Goal: Task Accomplishment & Management: Manage account settings

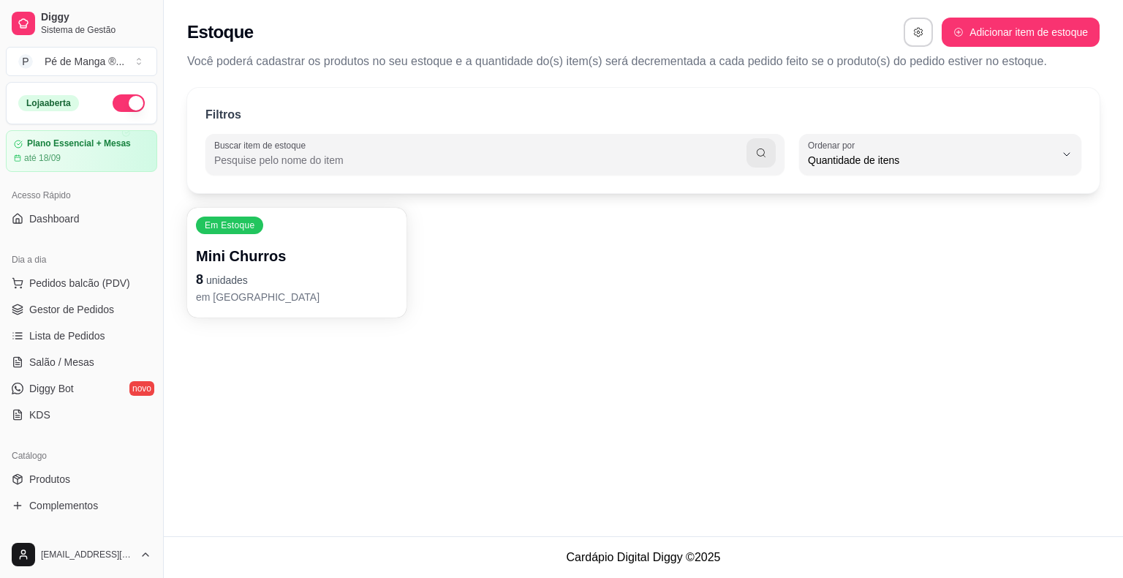
select select "QUANTITY_ORDER"
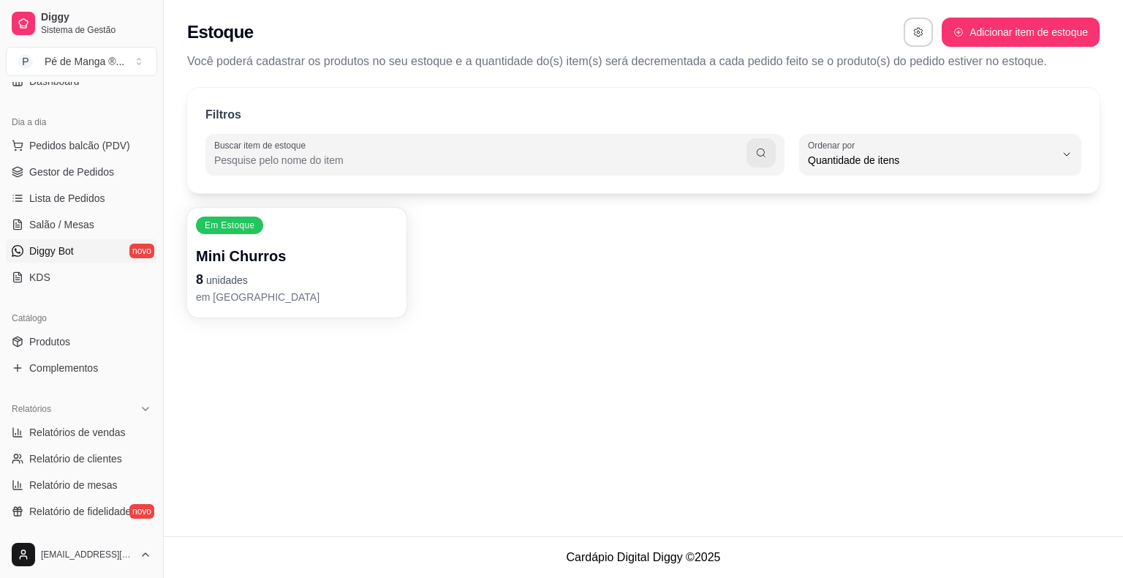
scroll to position [108, 0]
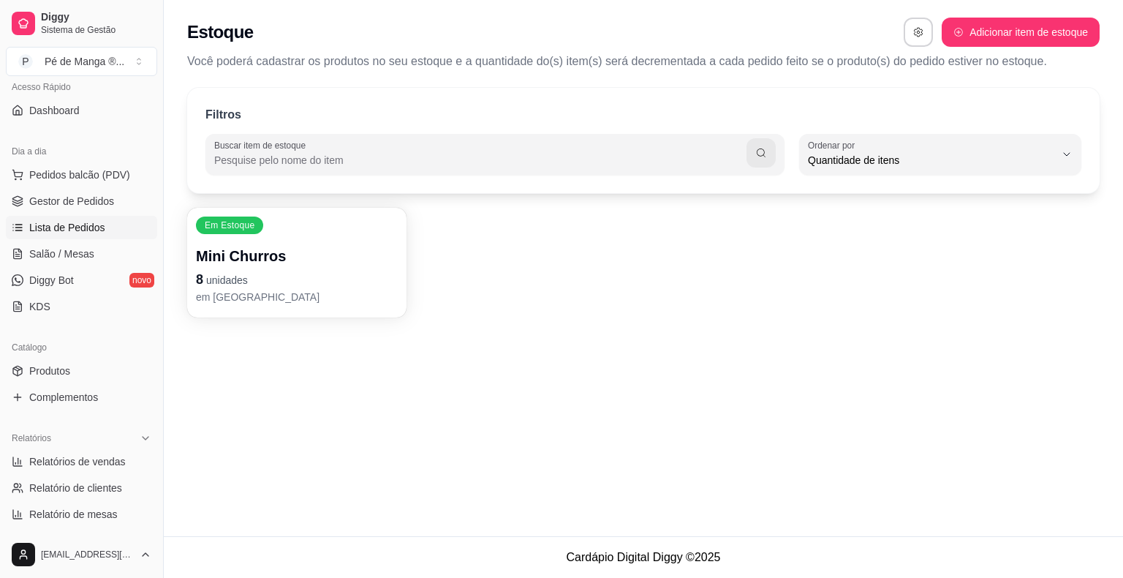
click at [107, 218] on link "Lista de Pedidos" at bounding box center [81, 227] width 151 height 23
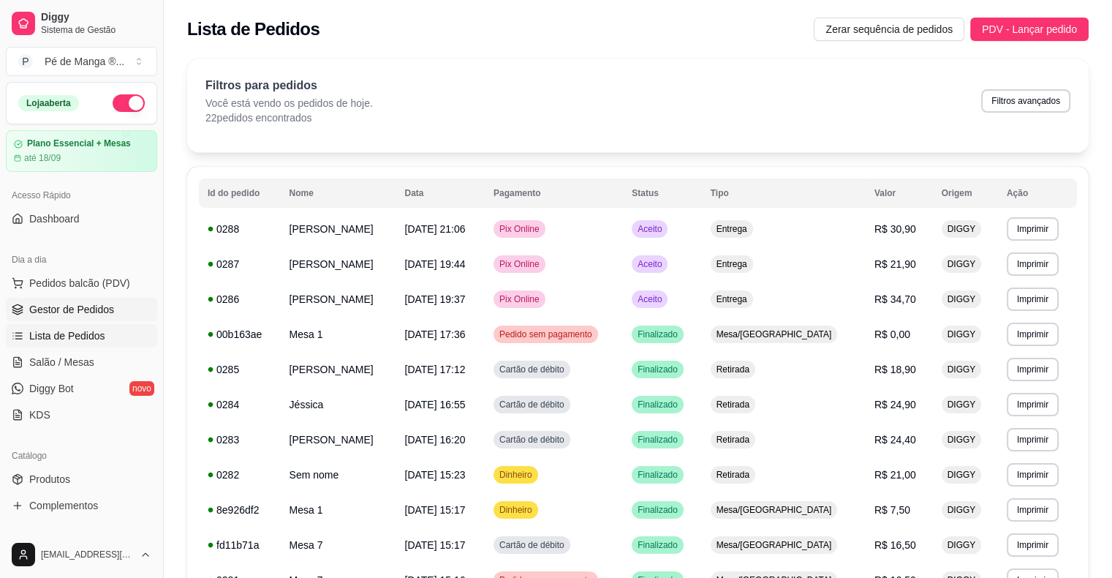
click at [62, 306] on span "Gestor de Pedidos" at bounding box center [71, 309] width 85 height 15
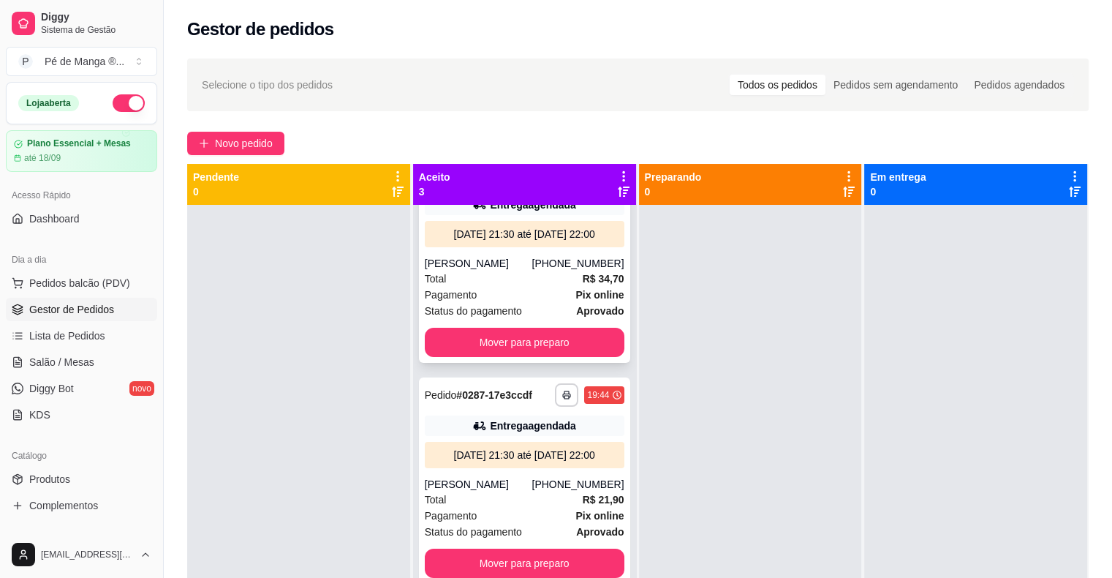
scroll to position [73, 0]
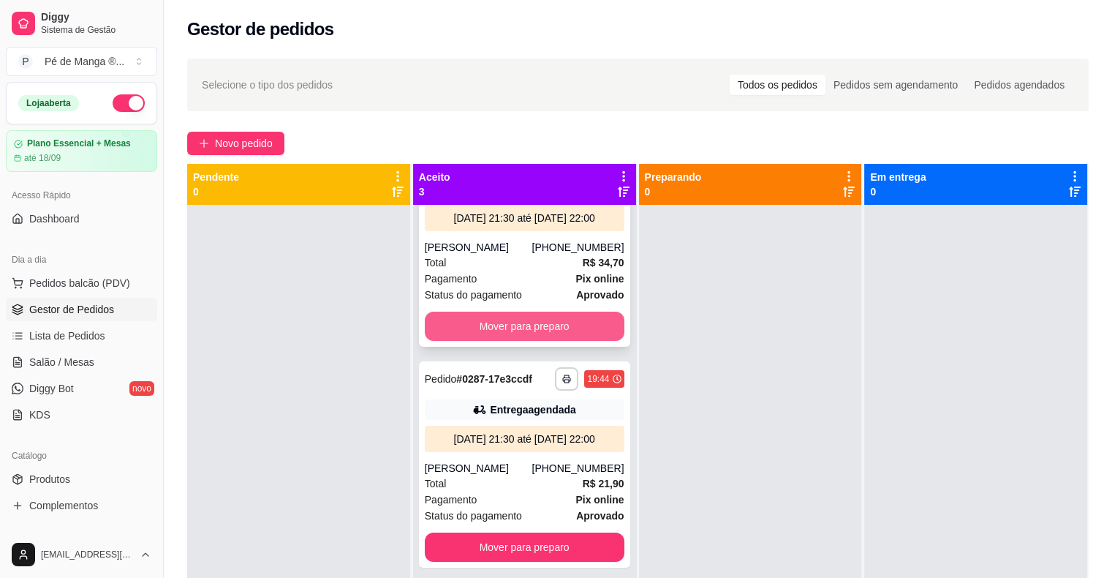
click at [555, 339] on button "Mover para preparo" at bounding box center [525, 326] width 200 height 29
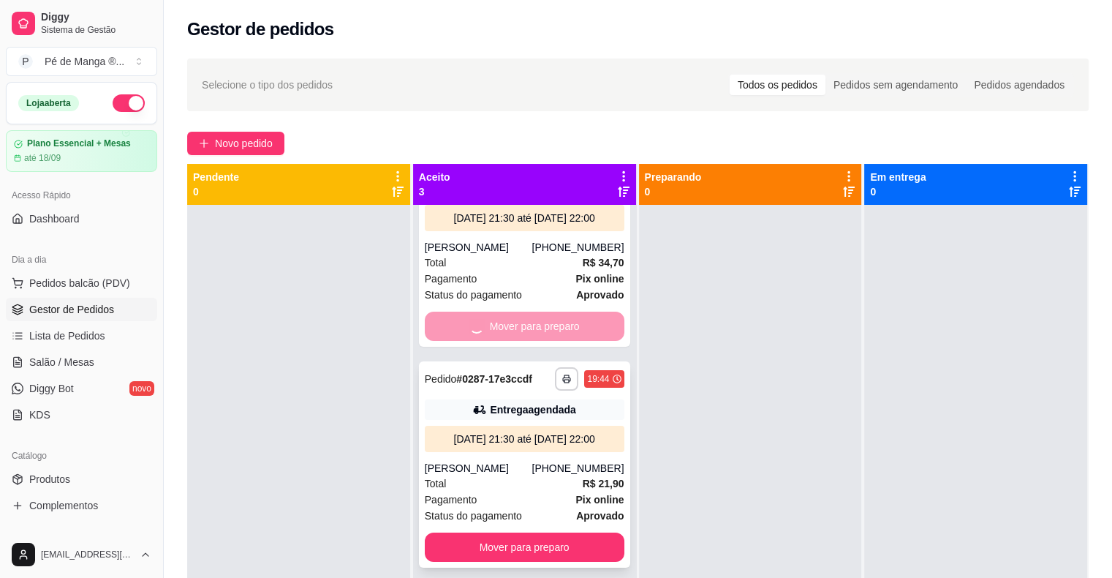
scroll to position [0, 0]
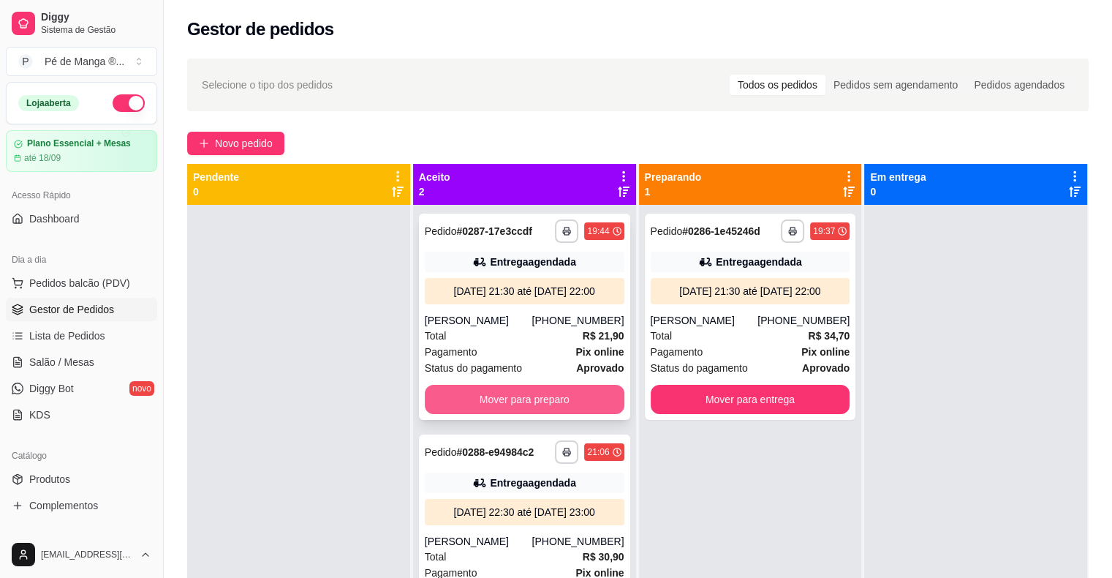
click at [537, 404] on button "Mover para preparo" at bounding box center [525, 399] width 200 height 29
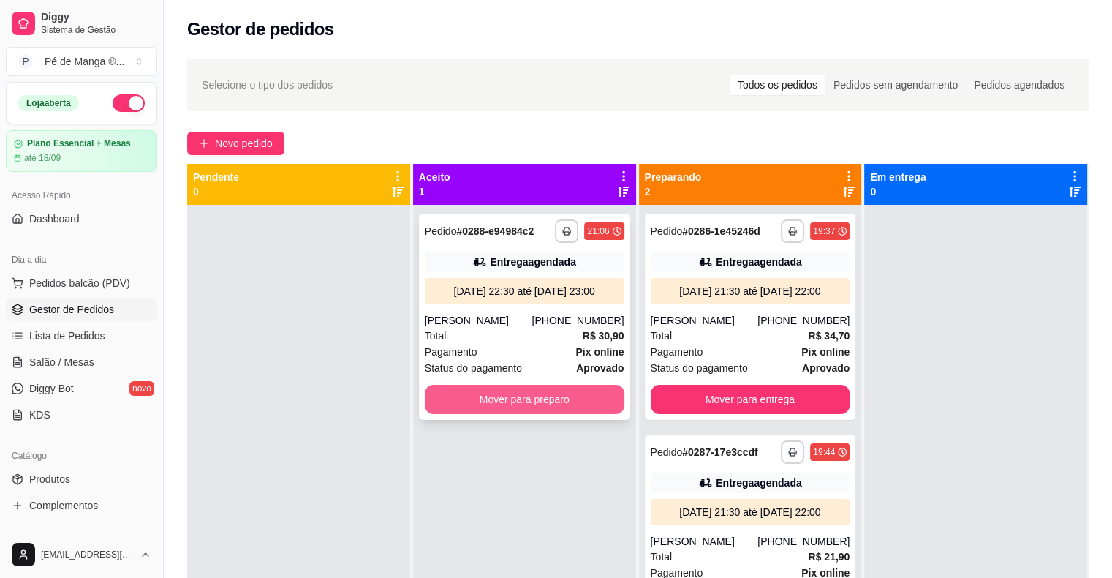
scroll to position [41, 0]
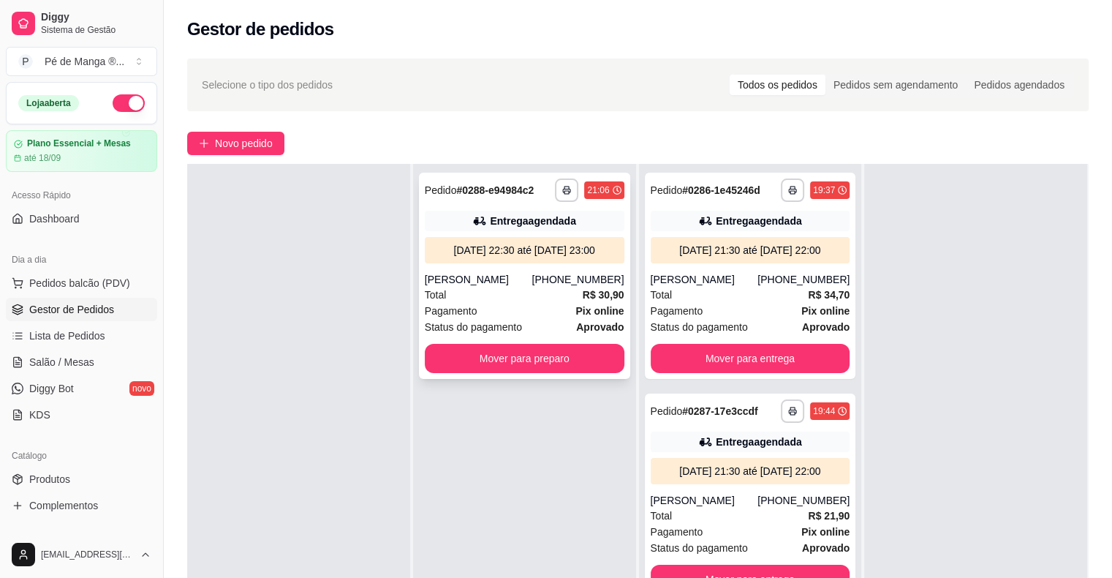
click at [549, 379] on div "**********" at bounding box center [524, 276] width 211 height 206
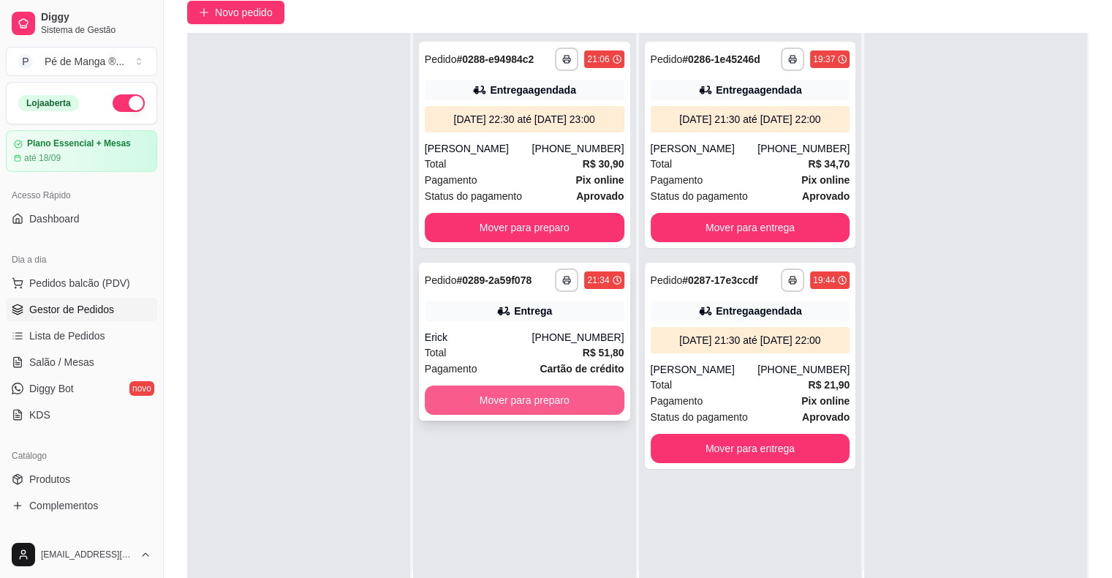
scroll to position [146, 0]
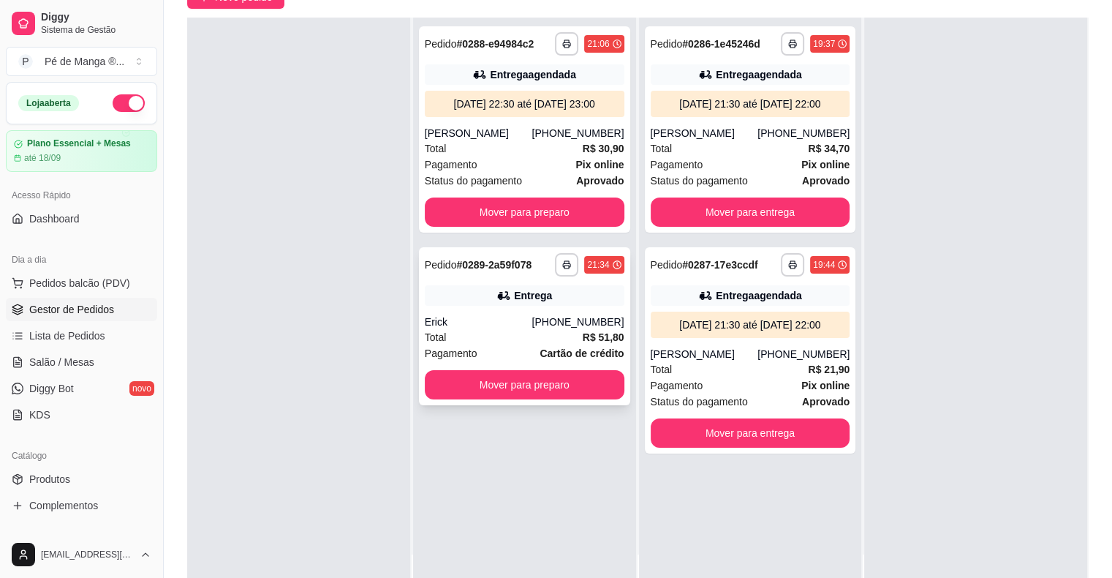
click at [574, 345] on div "Total R$ 51,80" at bounding box center [525, 337] width 200 height 16
click at [556, 394] on button "Mover para preparo" at bounding box center [525, 384] width 200 height 29
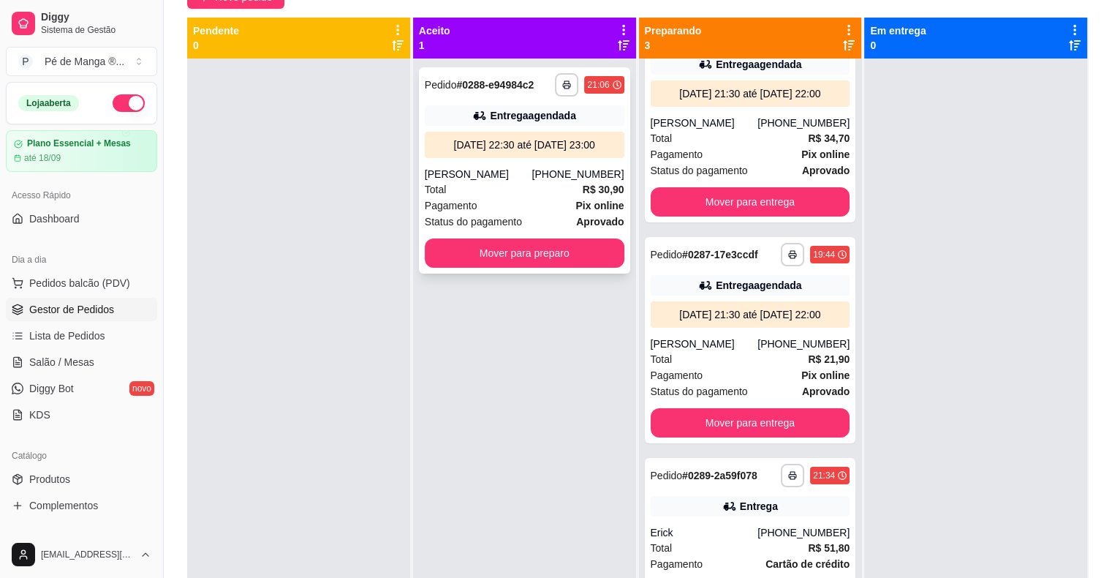
click at [524, 196] on div "Total R$ 30,90" at bounding box center [525, 189] width 200 height 16
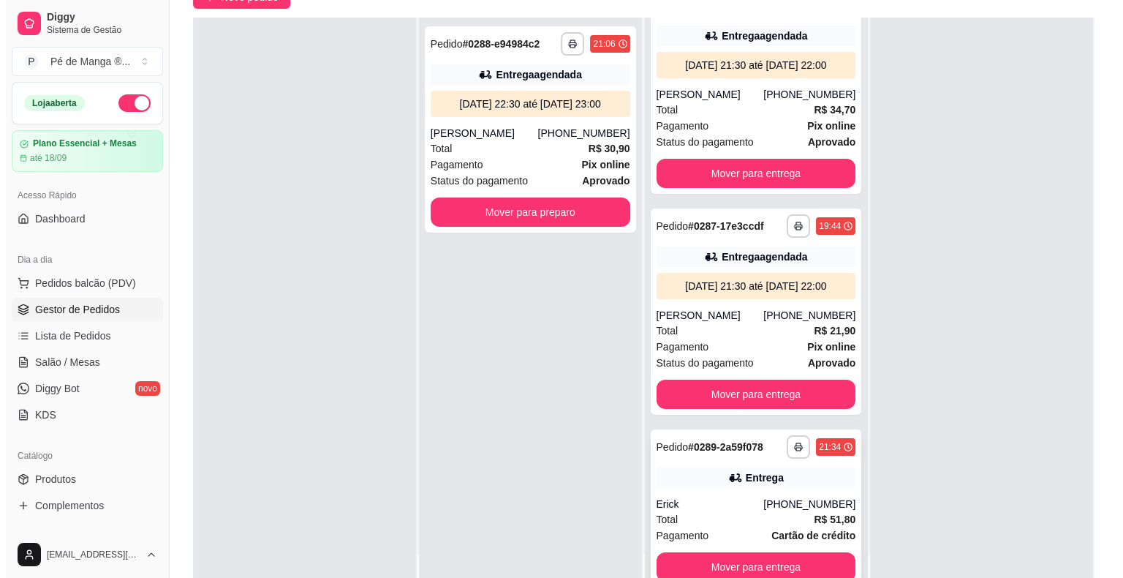
scroll to position [0, 0]
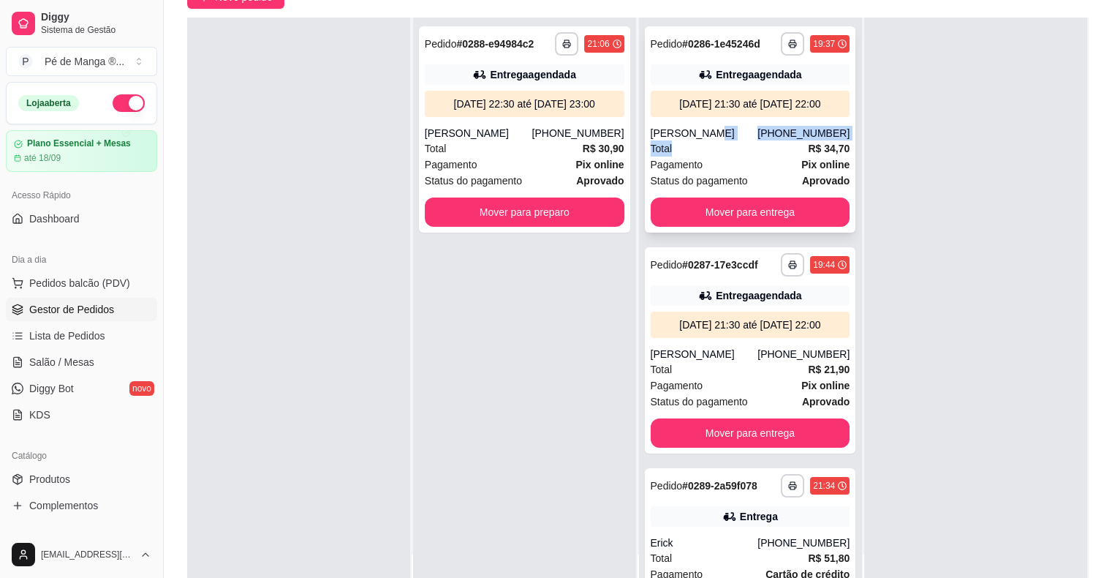
click at [742, 154] on div "**********" at bounding box center [750, 129] width 211 height 206
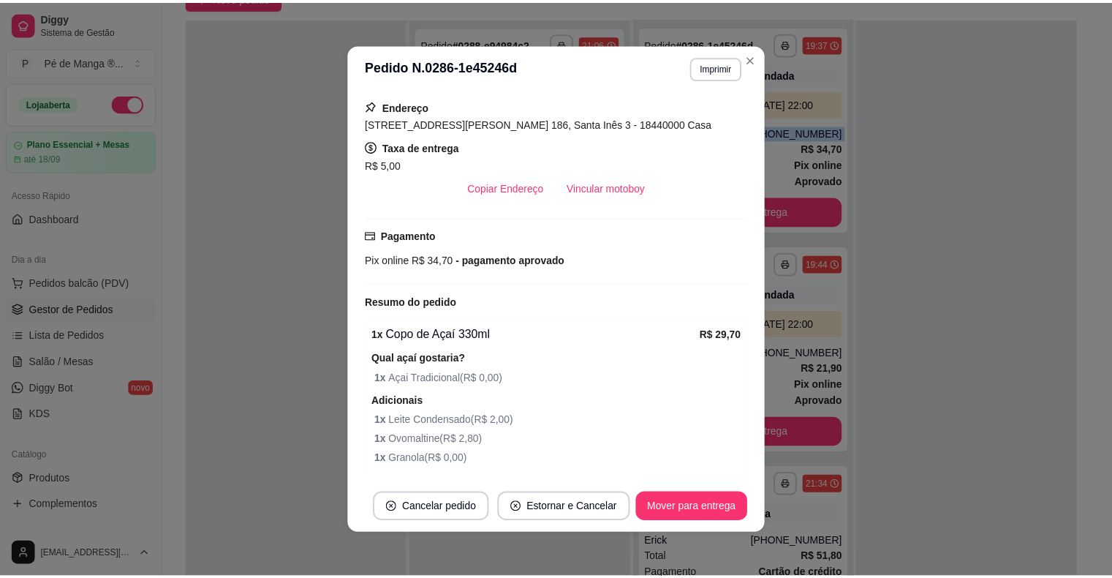
scroll to position [293, 0]
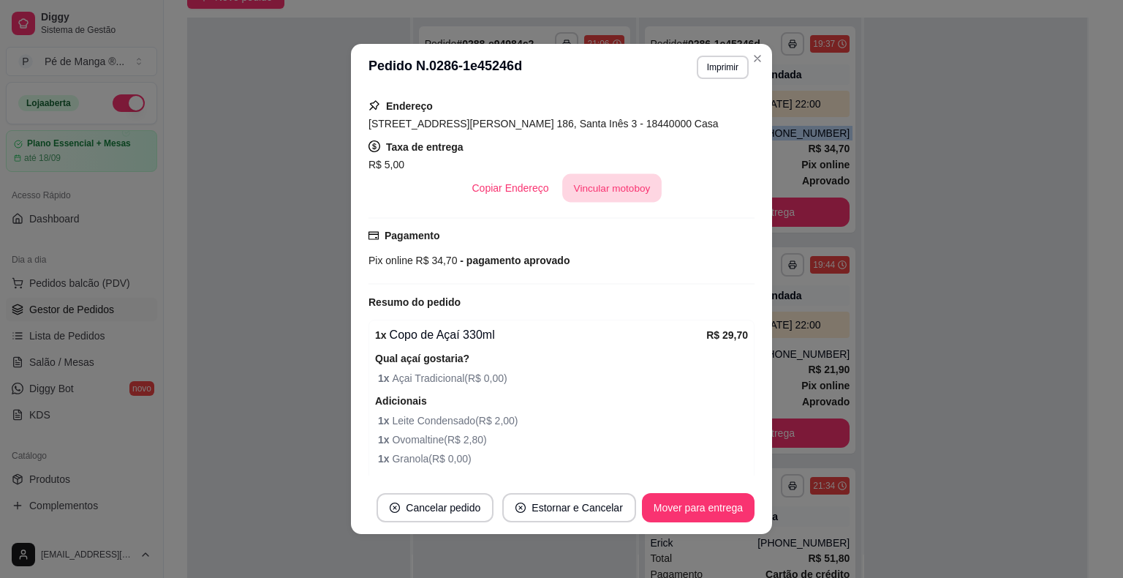
click at [611, 181] on button "Vincular motoboy" at bounding box center [611, 188] width 99 height 29
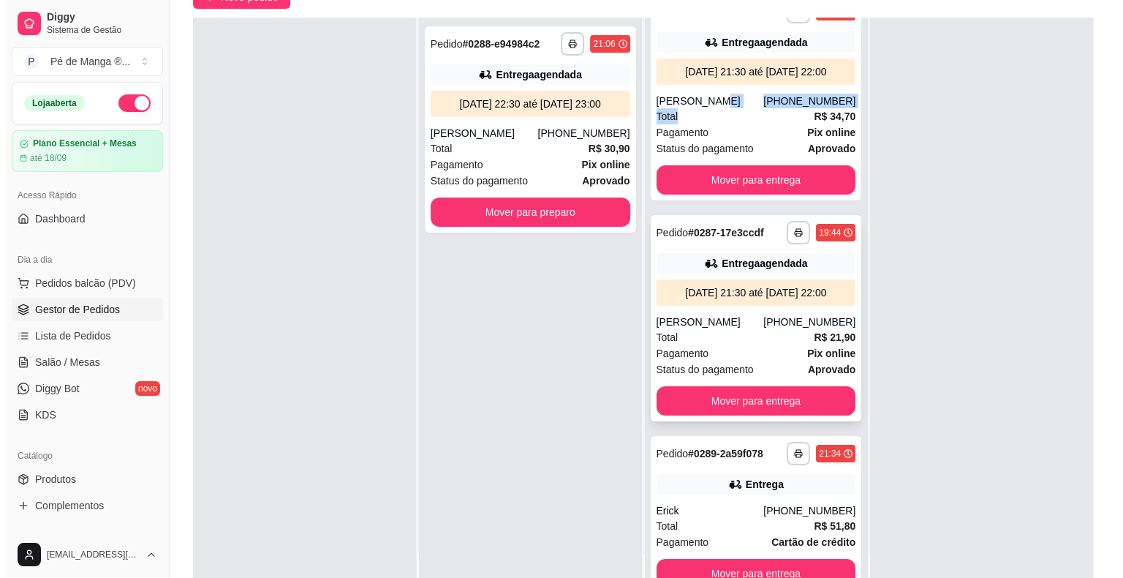
scroll to position [0, 0]
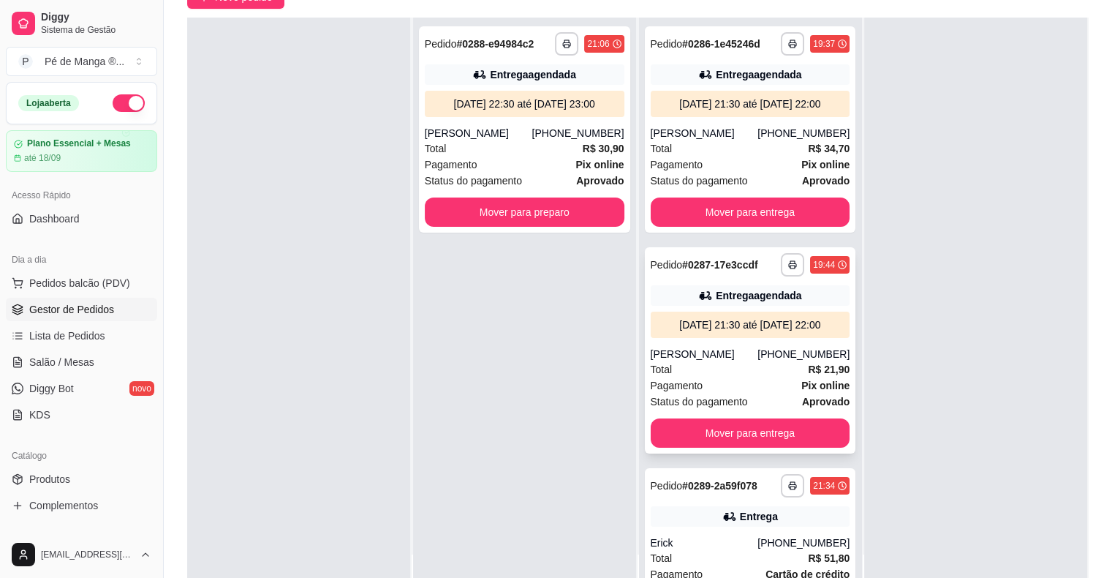
click at [705, 393] on div "Pagamento Pix online" at bounding box center [751, 385] width 200 height 16
click at [695, 189] on span "Status do pagamento" at bounding box center [699, 181] width 97 height 16
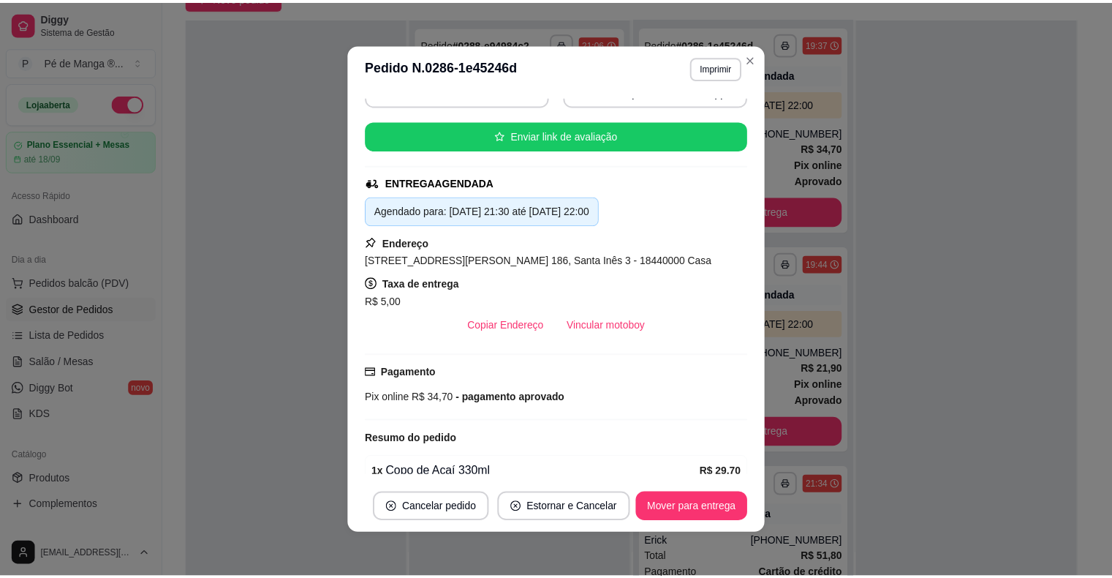
scroll to position [153, 0]
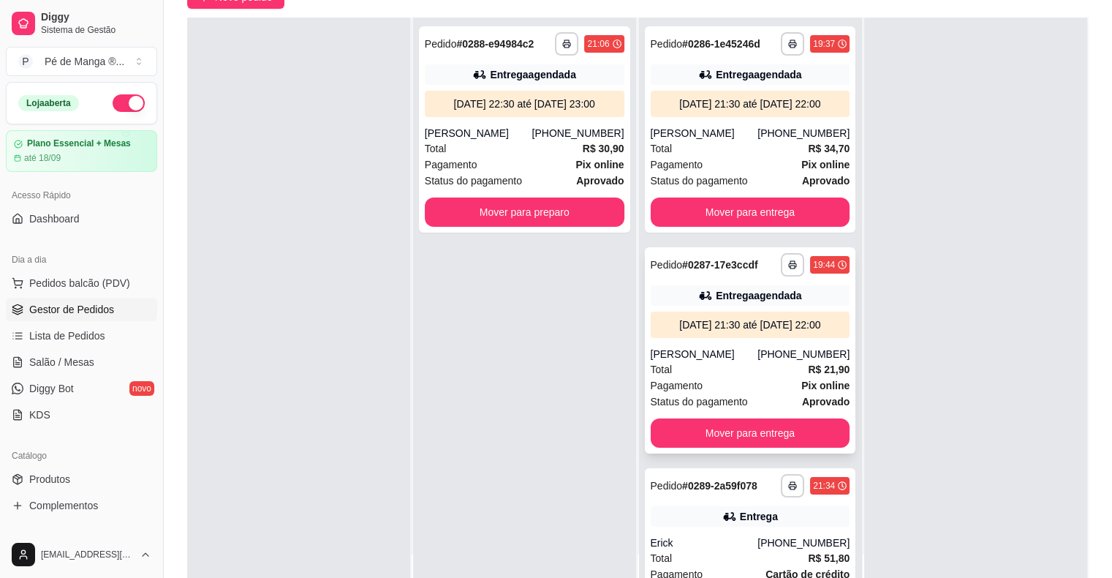
click at [689, 377] on div "Total R$ 21,90" at bounding box center [751, 369] width 200 height 16
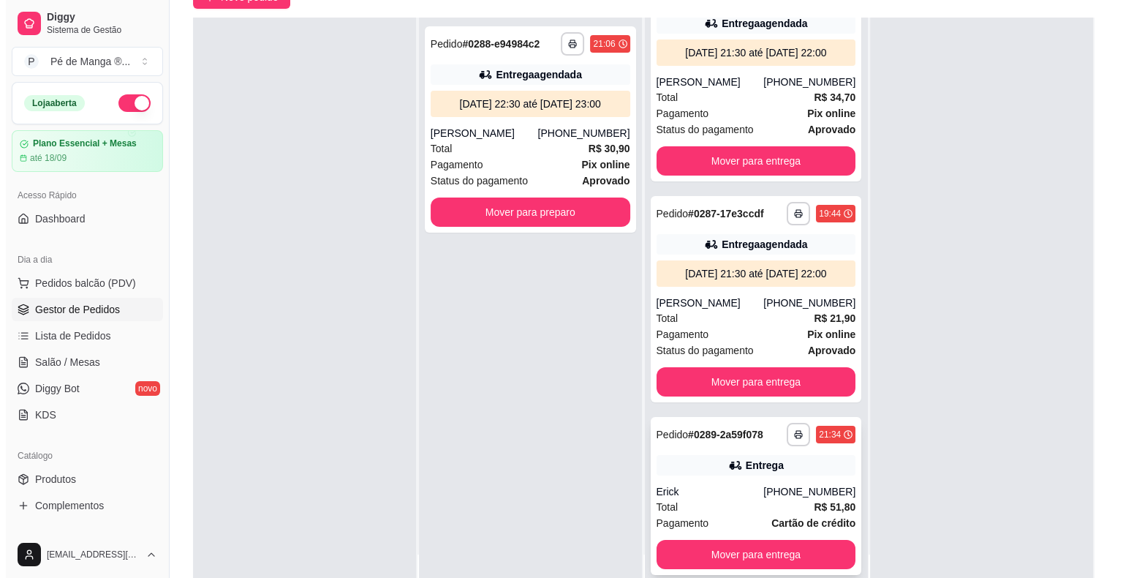
scroll to position [0, 0]
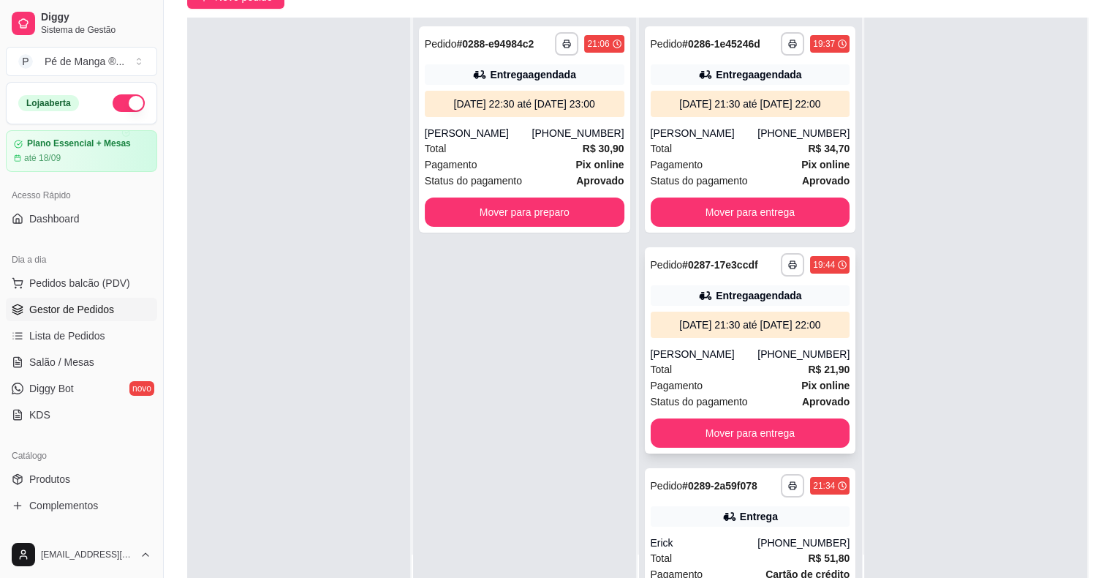
click at [749, 332] on div "[DATE] 21:30 até [DATE] 22:00" at bounding box center [751, 324] width 188 height 15
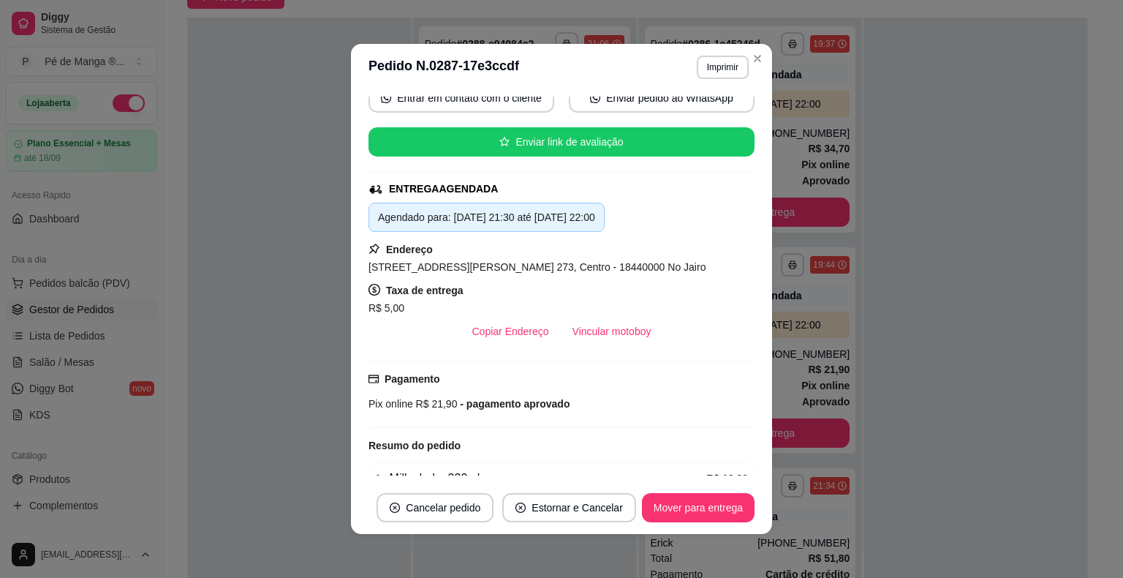
scroll to position [219, 0]
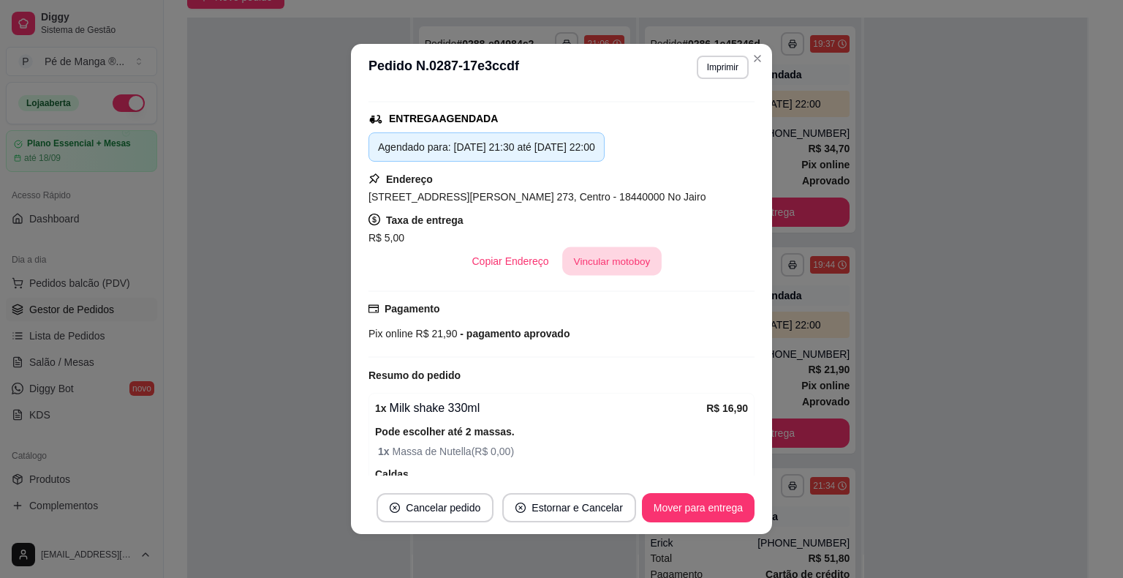
click at [600, 256] on button "Vincular motoboy" at bounding box center [611, 261] width 99 height 29
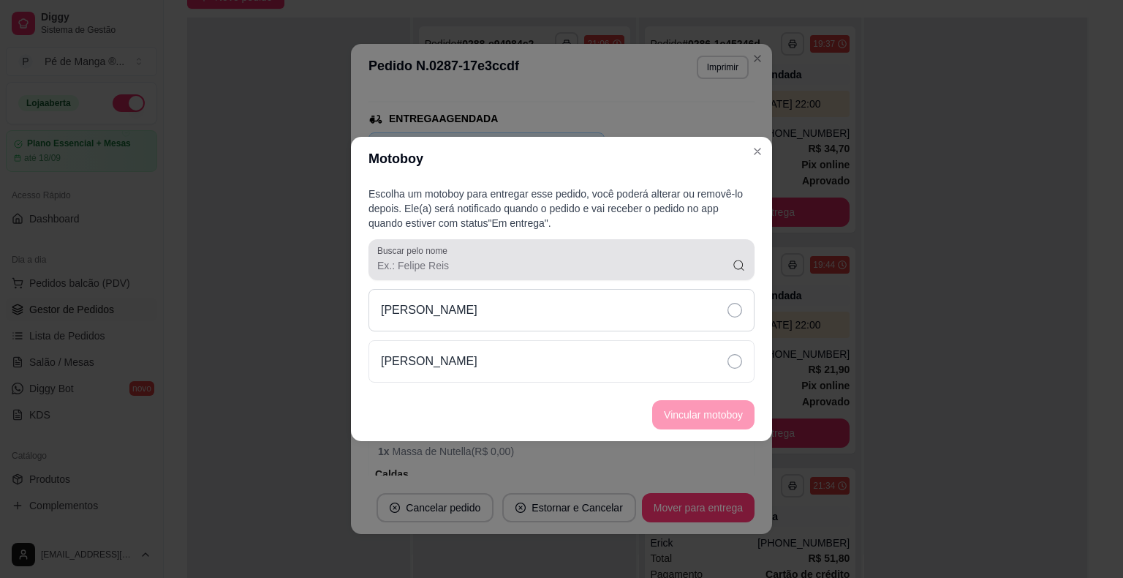
click at [608, 314] on div "[PERSON_NAME]" at bounding box center [562, 310] width 386 height 42
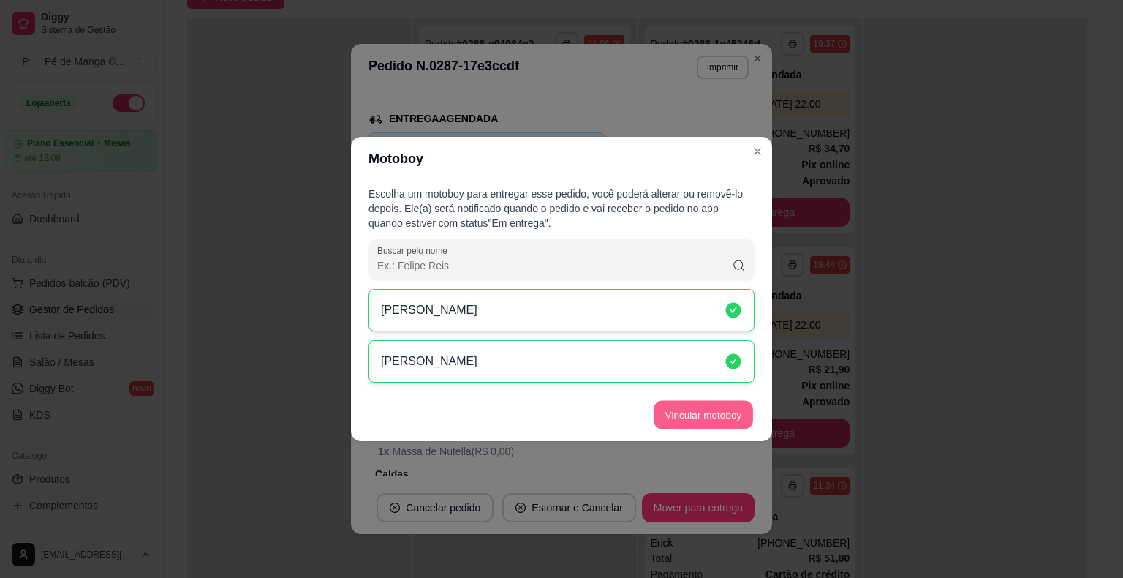
click at [684, 420] on button "Vincular motoboy" at bounding box center [703, 415] width 99 height 29
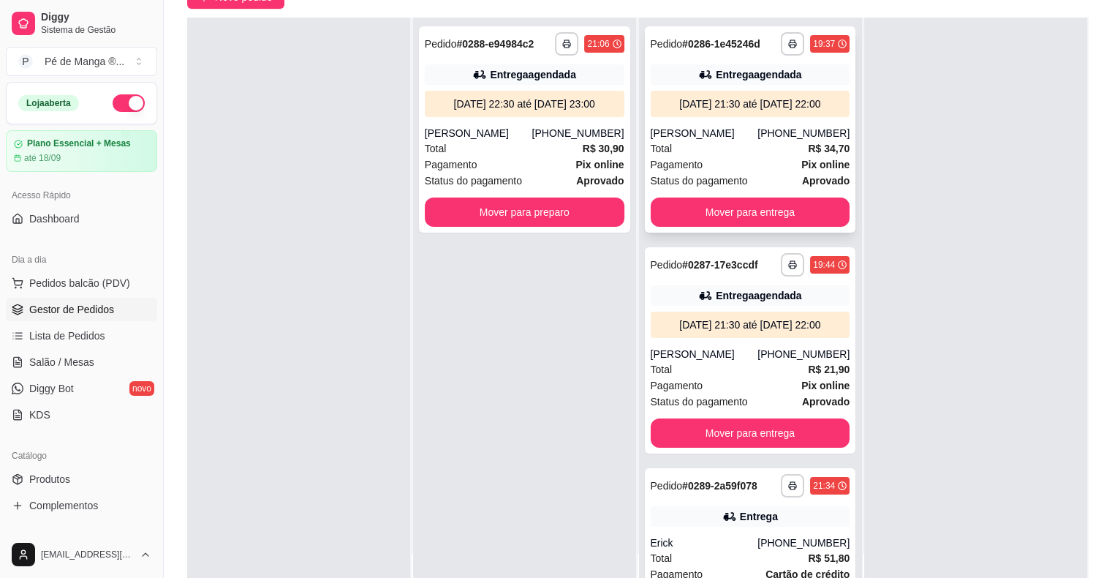
click at [722, 117] on div "[DATE] 21:30 até [DATE] 22:00" at bounding box center [751, 104] width 200 height 26
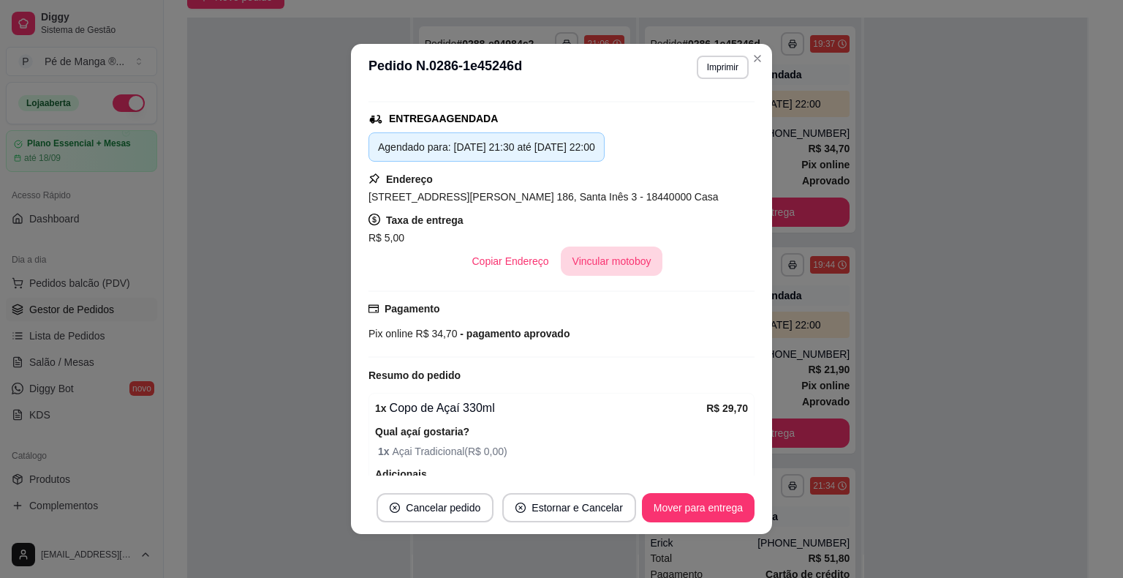
click at [626, 265] on button "Vincular motoboy" at bounding box center [612, 260] width 102 height 29
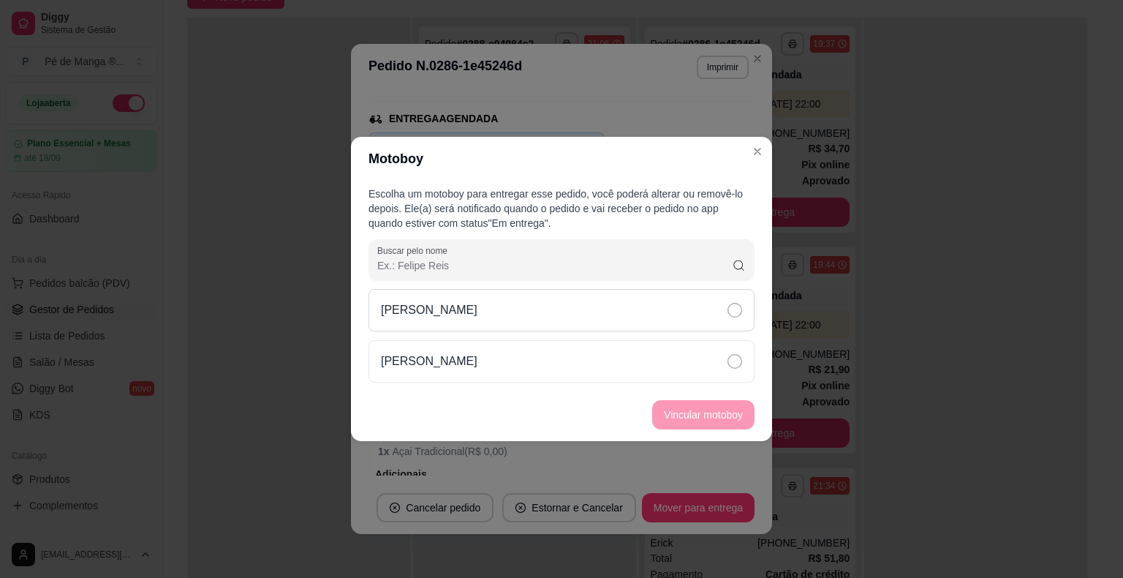
click at [658, 325] on div "[PERSON_NAME]" at bounding box center [562, 310] width 386 height 42
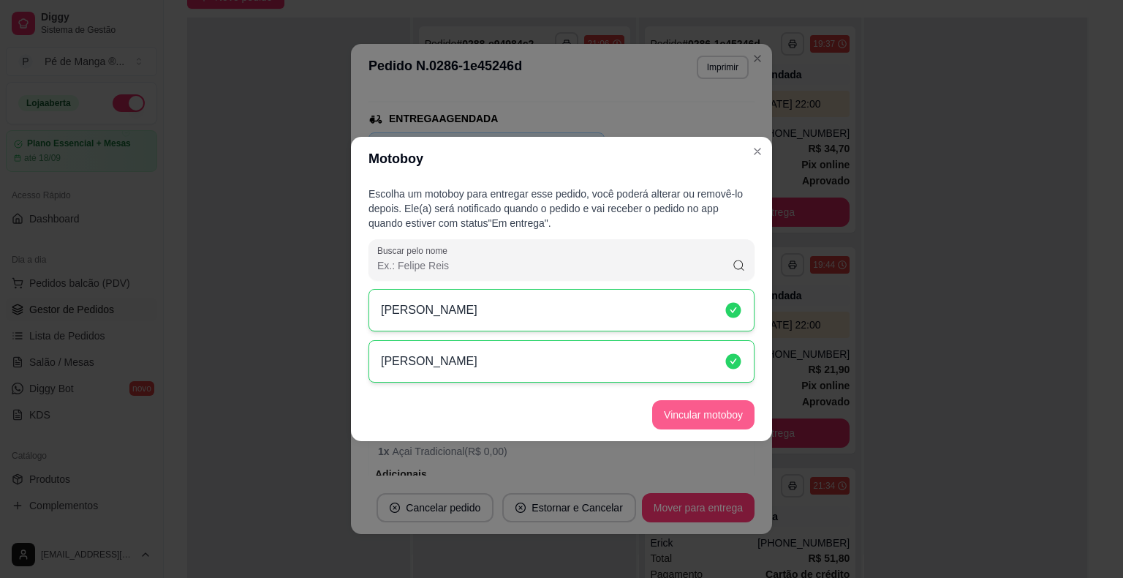
click at [685, 414] on button "Vincular motoboy" at bounding box center [703, 414] width 102 height 29
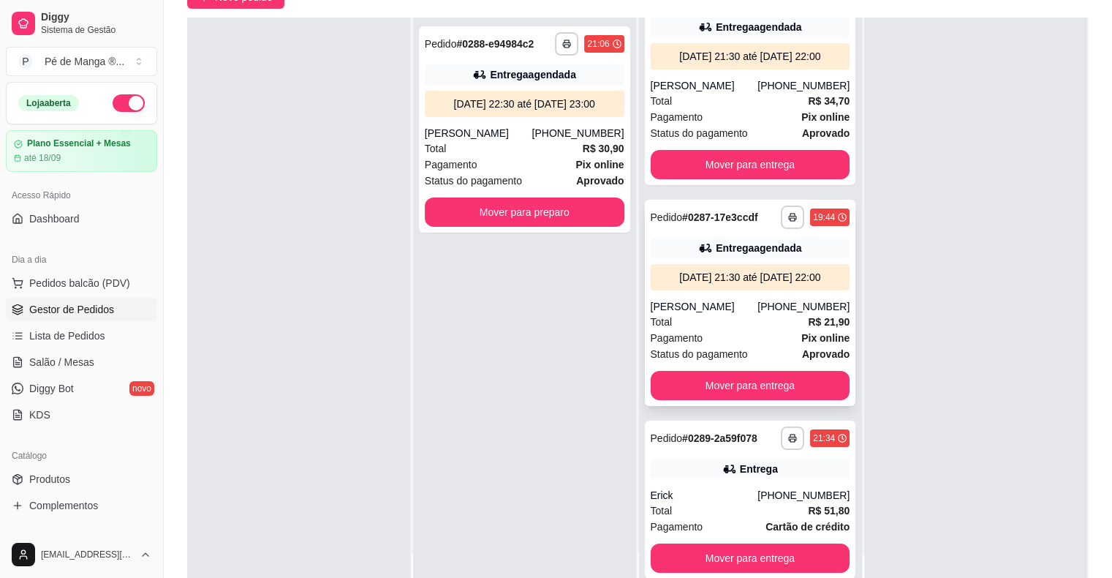
scroll to position [80, 0]
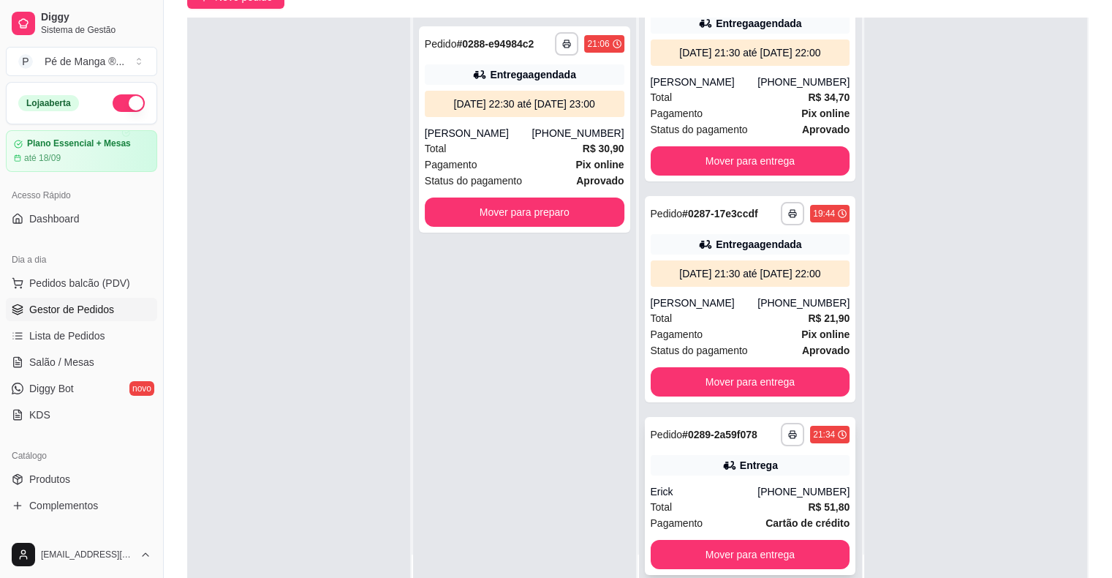
click at [729, 502] on div "Total R$ 51,80" at bounding box center [751, 507] width 200 height 16
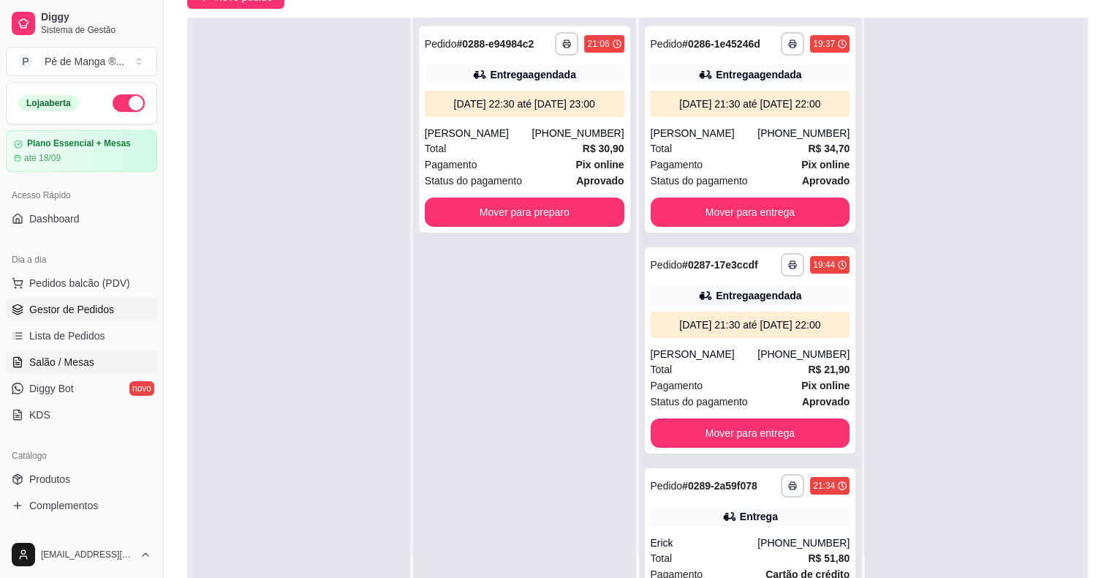
click at [90, 356] on span "Salão / Mesas" at bounding box center [61, 362] width 65 height 15
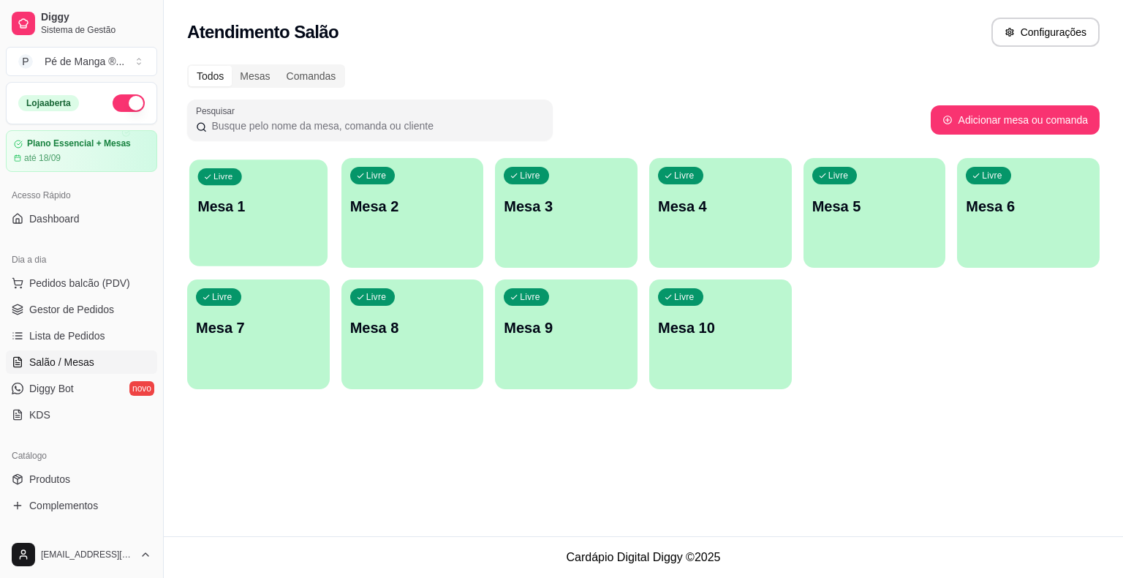
click at [226, 239] on div "Livre Mesa 1" at bounding box center [258, 203] width 138 height 89
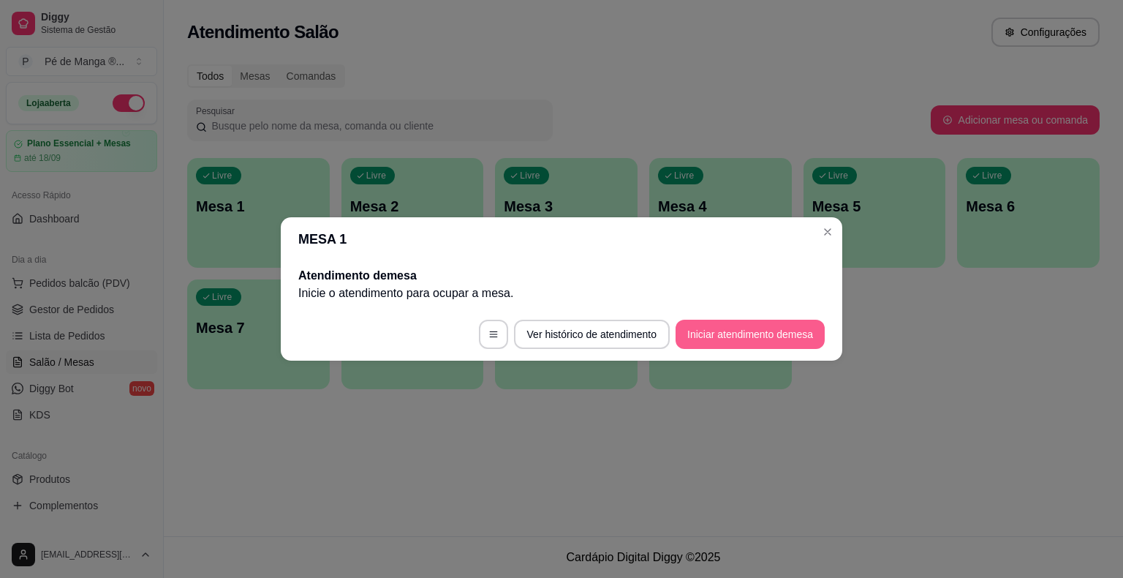
click at [711, 332] on button "Iniciar atendimento de mesa" at bounding box center [750, 334] width 149 height 29
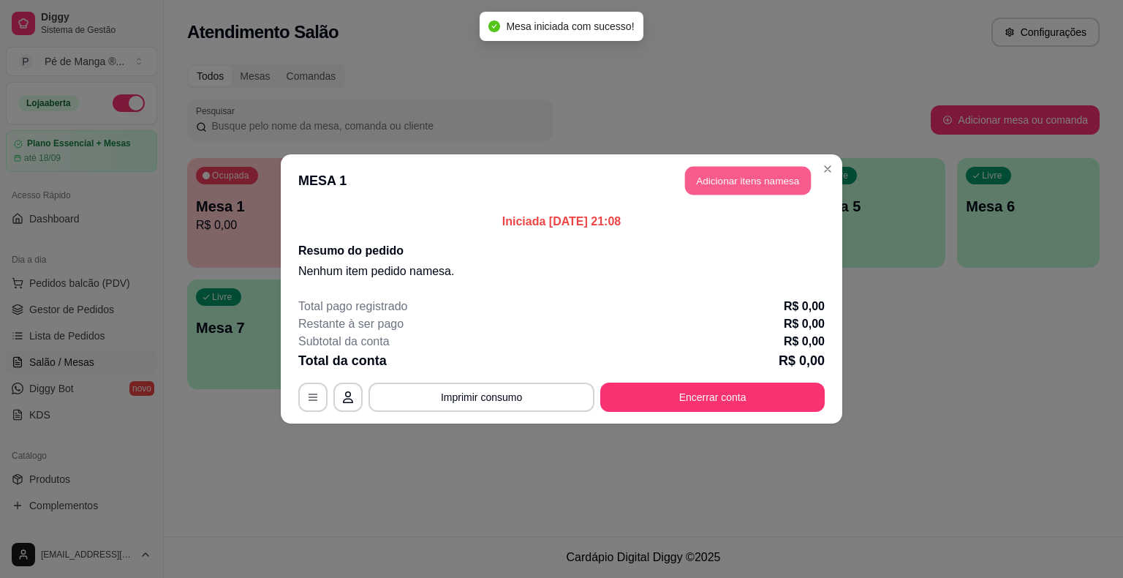
click at [777, 183] on button "Adicionar itens na mesa" at bounding box center [748, 181] width 126 height 29
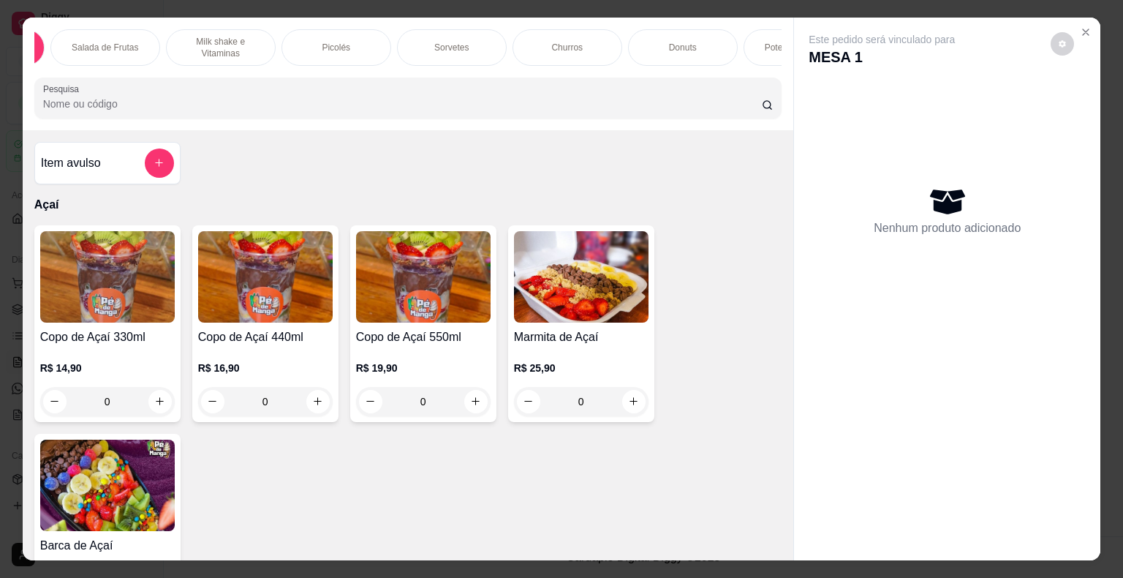
scroll to position [0, 151]
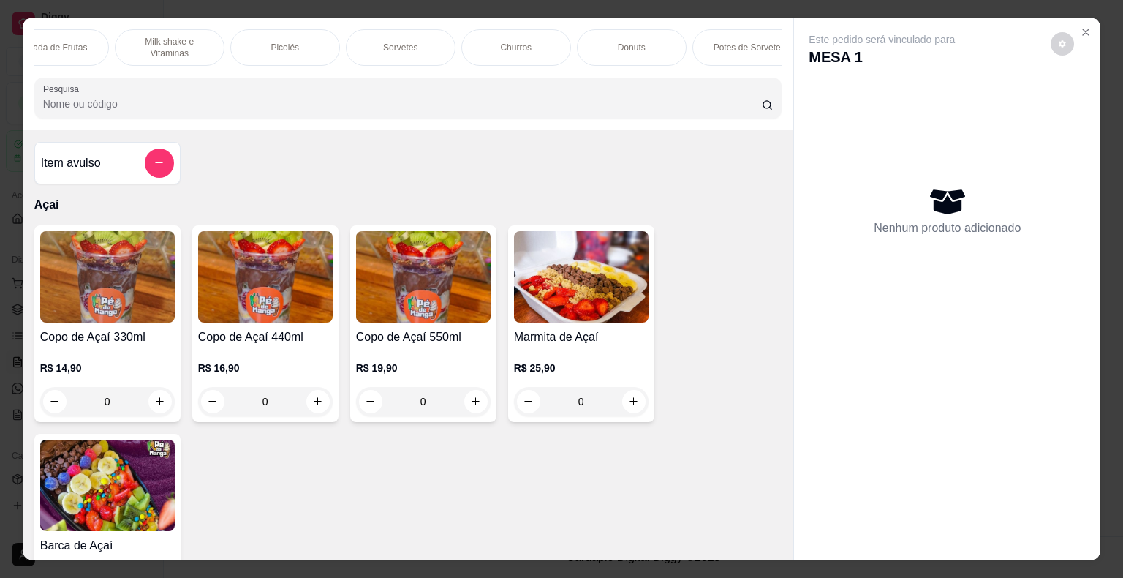
click at [719, 44] on p "Potes de Sorvete" at bounding box center [747, 48] width 67 height 12
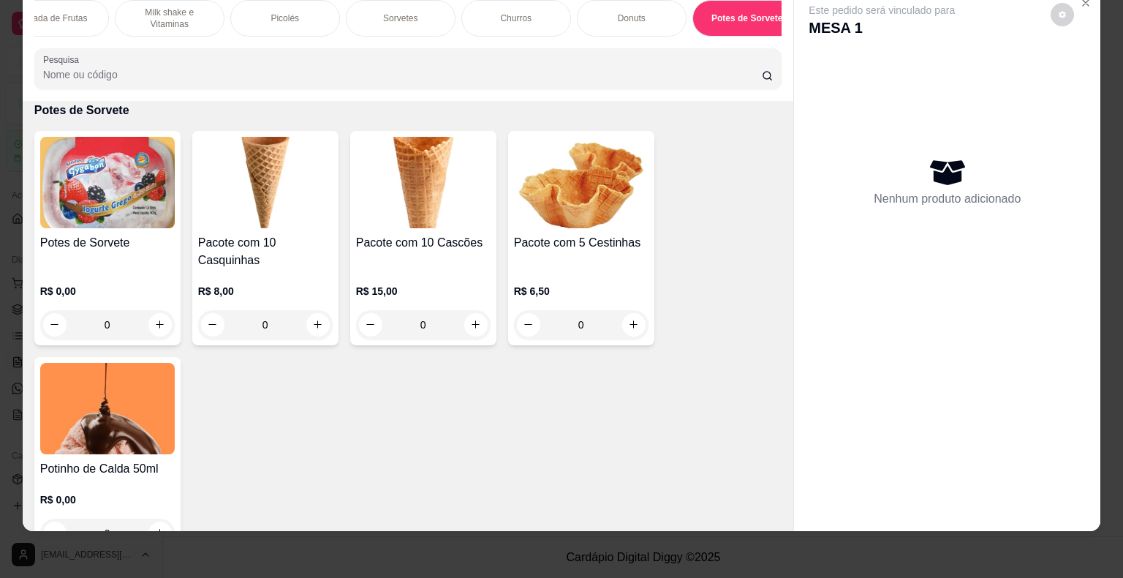
click at [85, 250] on div "Potes de Sorvete" at bounding box center [107, 251] width 135 height 35
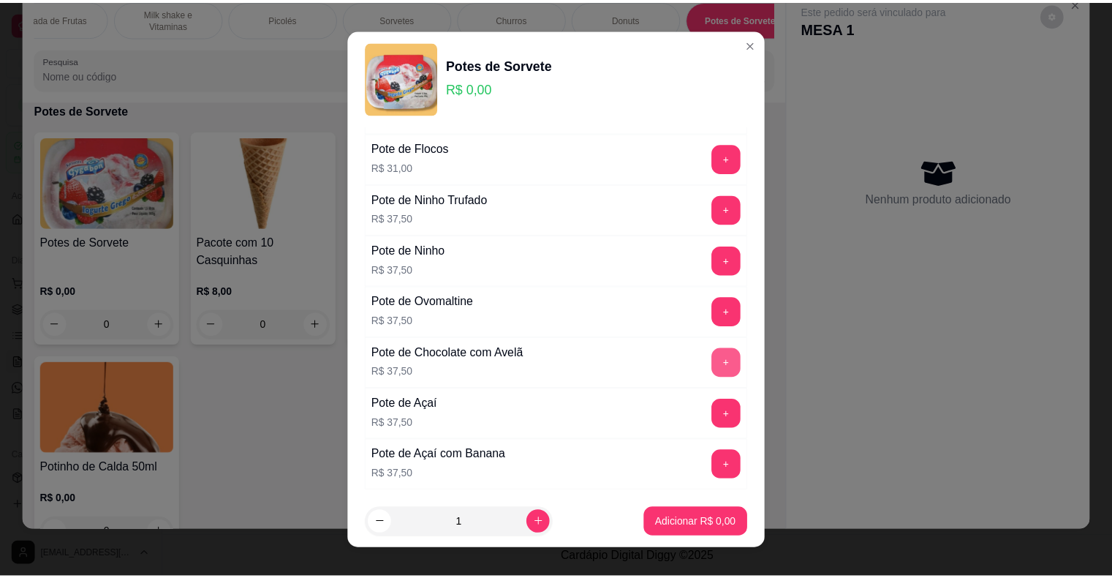
scroll to position [439, 0]
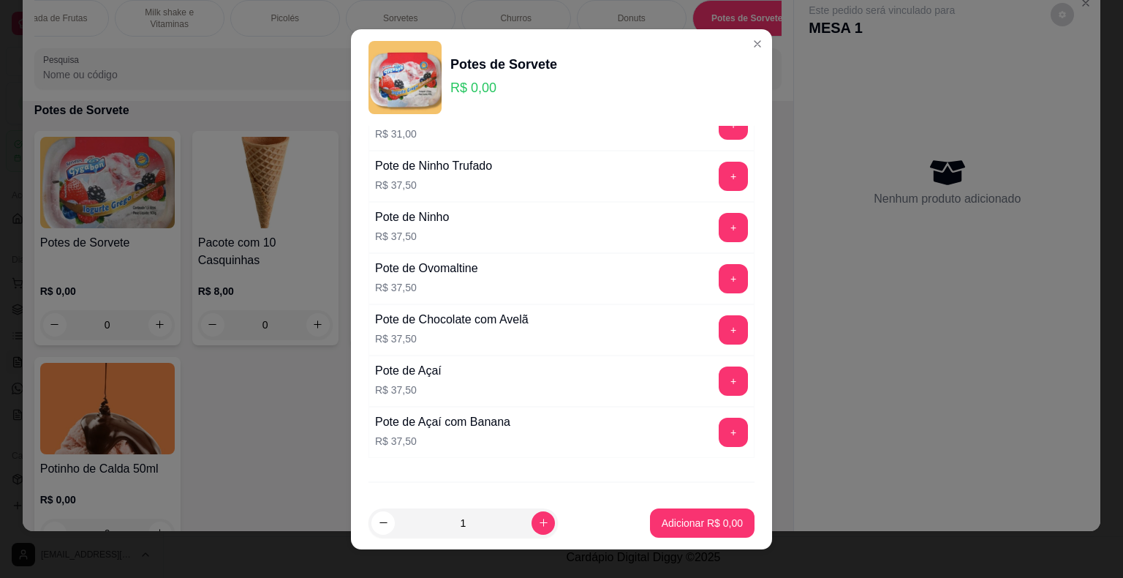
click at [719, 285] on button "+" at bounding box center [733, 278] width 29 height 29
click at [657, 523] on p "Adicionar R$ 37,50" at bounding box center [699, 523] width 85 height 14
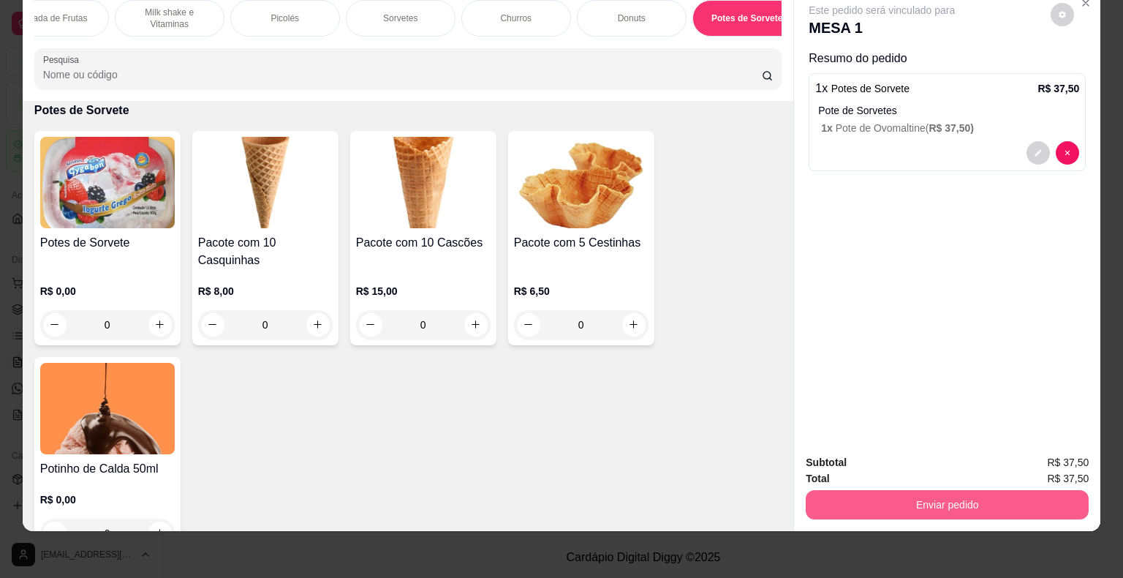
click at [895, 491] on button "Enviar pedido" at bounding box center [947, 504] width 283 height 29
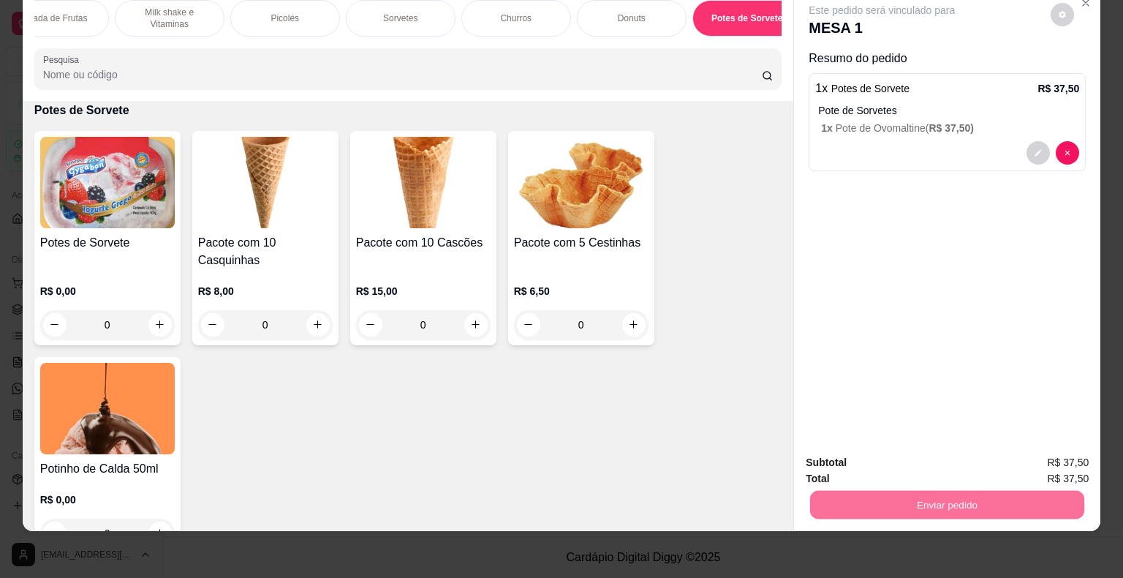
click at [929, 450] on button "Não registrar e enviar pedido" at bounding box center [899, 458] width 152 height 28
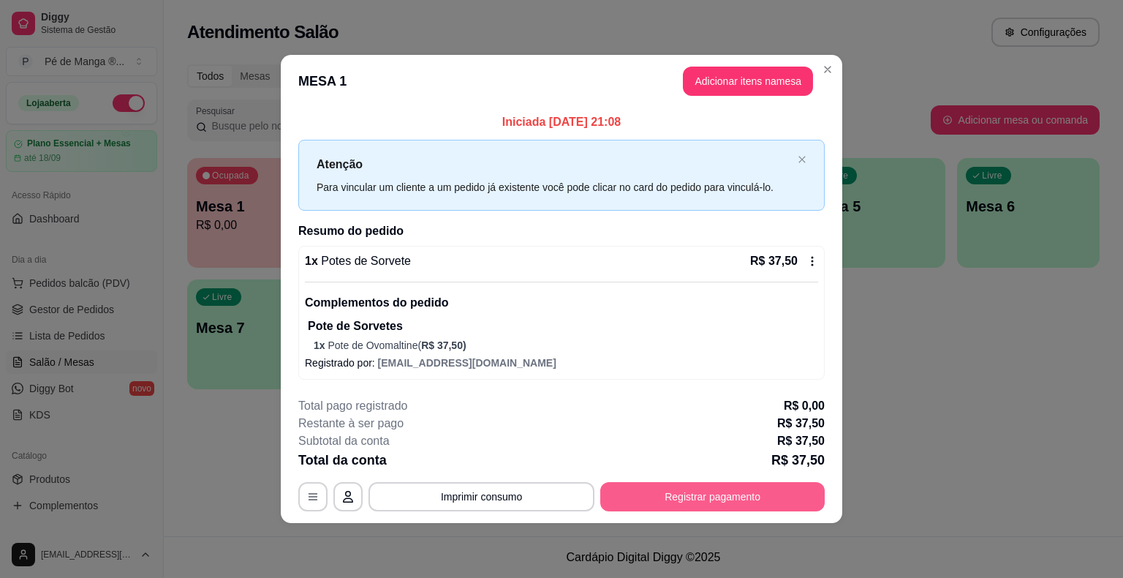
click at [683, 494] on button "Registrar pagamento" at bounding box center [712, 496] width 224 height 29
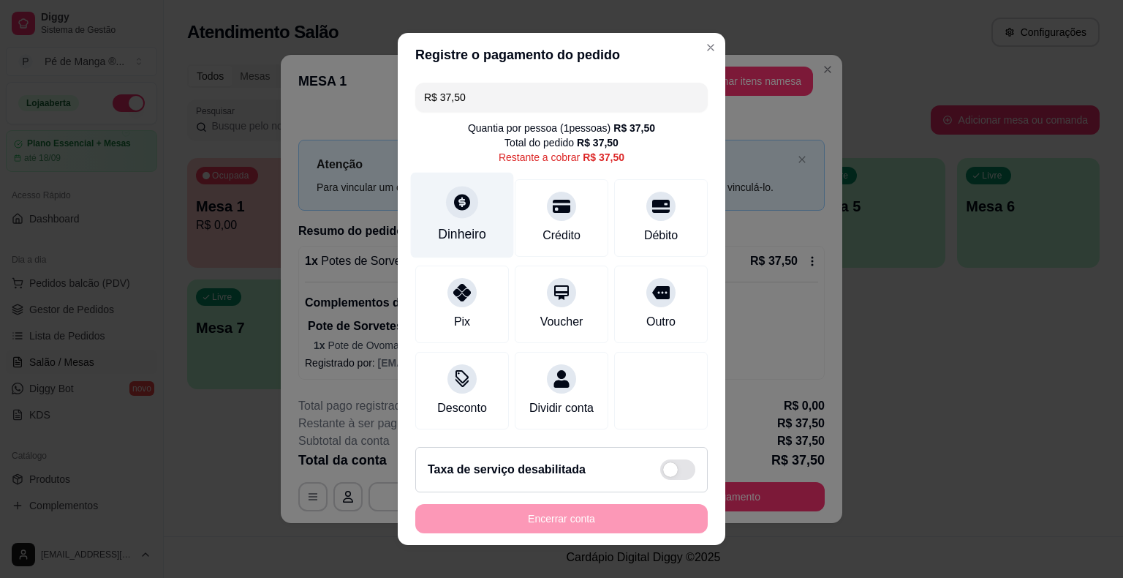
click at [453, 200] on icon at bounding box center [462, 201] width 19 height 19
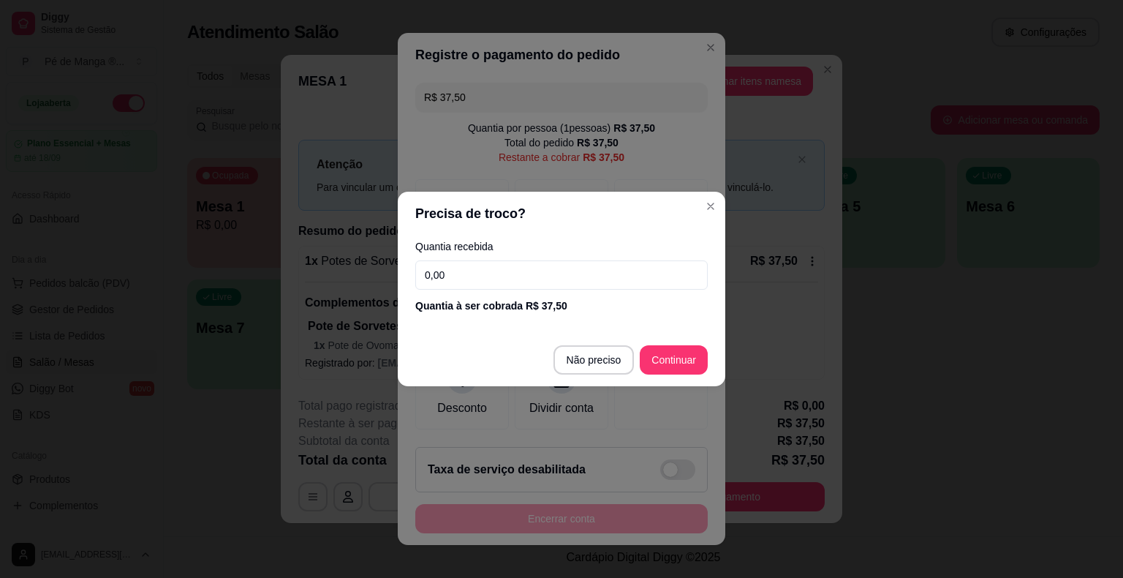
click at [509, 273] on input "0,00" at bounding box center [561, 274] width 293 height 29
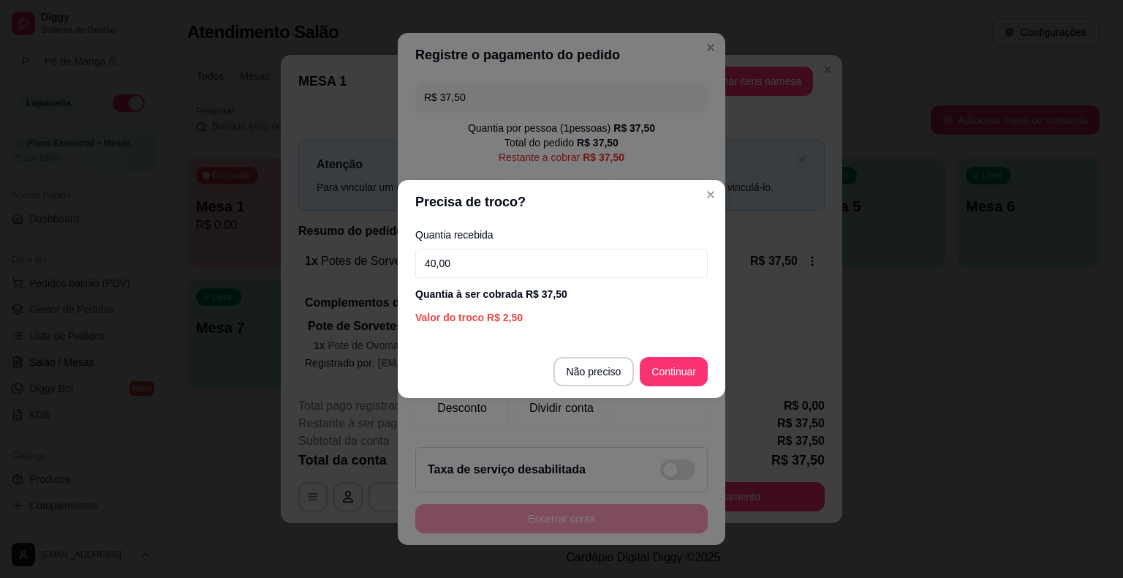
type input "40,00"
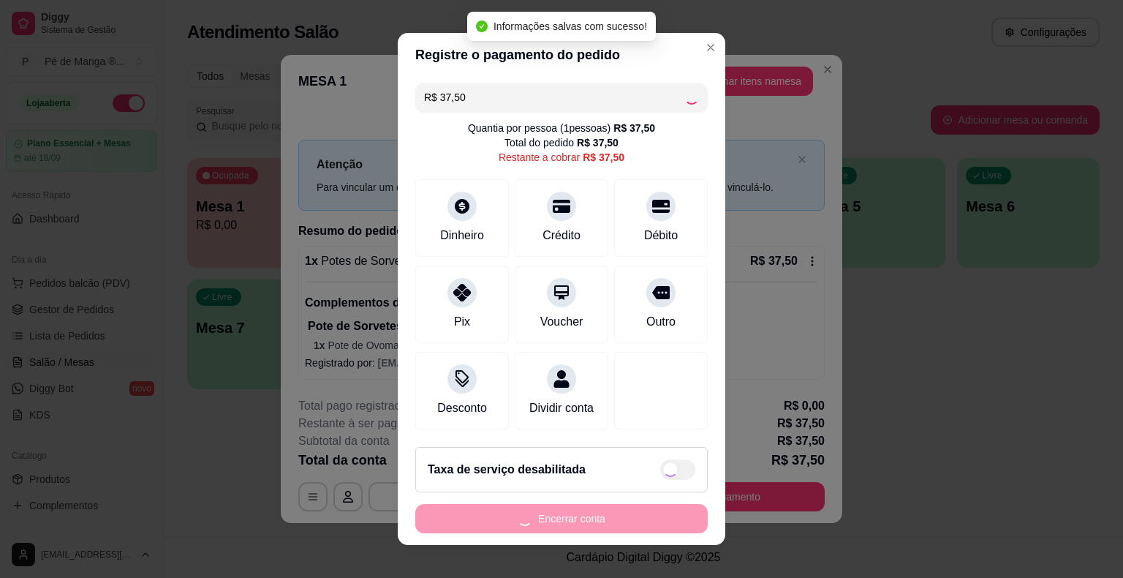
type input "R$ 0,00"
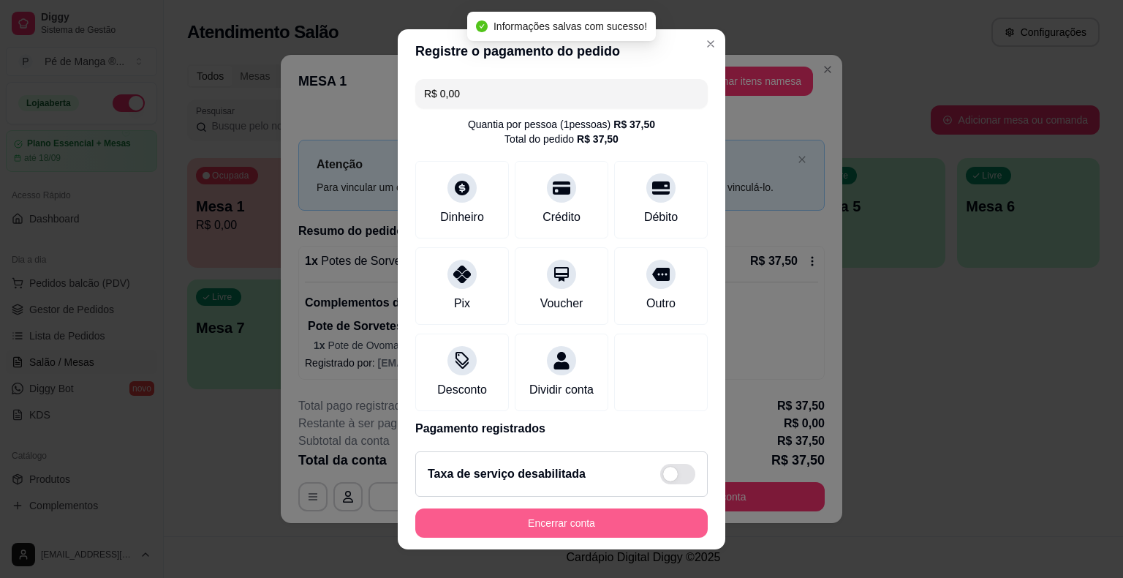
click at [596, 528] on button "Encerrar conta" at bounding box center [561, 522] width 293 height 29
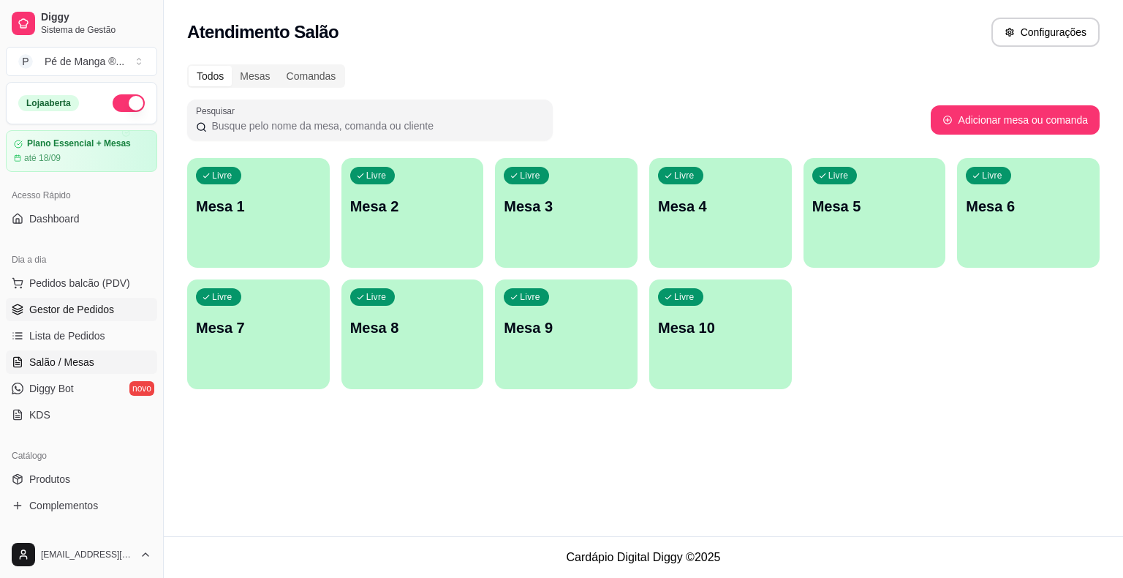
click at [104, 312] on span "Gestor de Pedidos" at bounding box center [71, 309] width 85 height 15
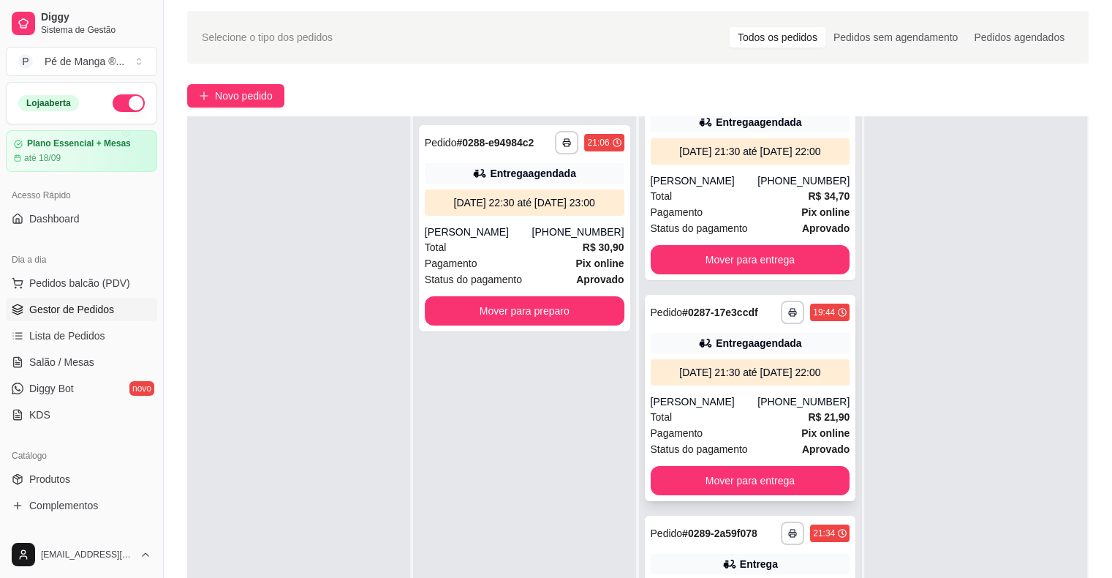
scroll to position [73, 0]
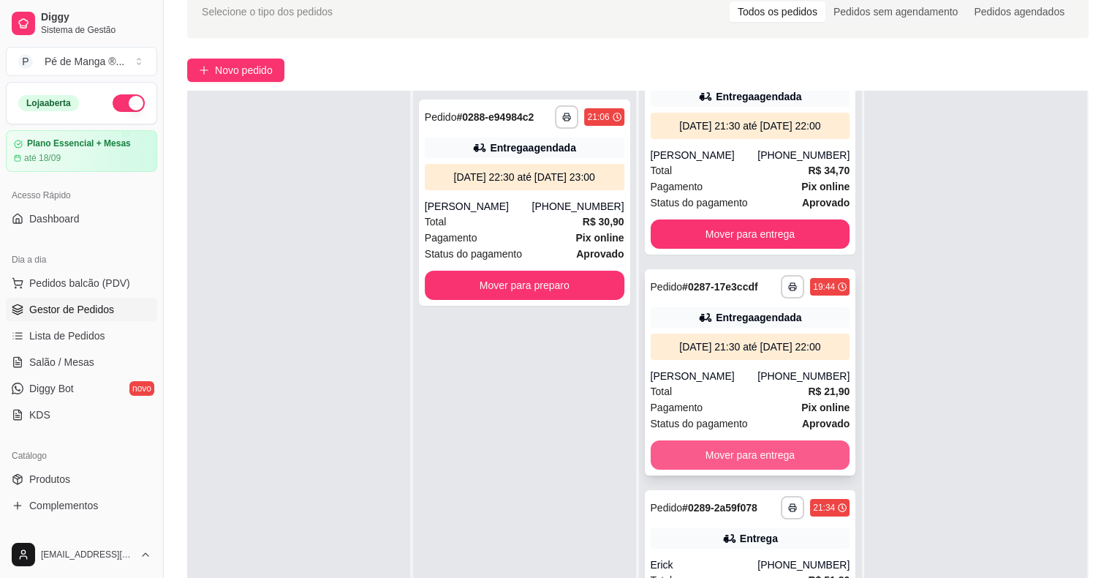
click at [758, 461] on button "Mover para entrega" at bounding box center [751, 454] width 200 height 29
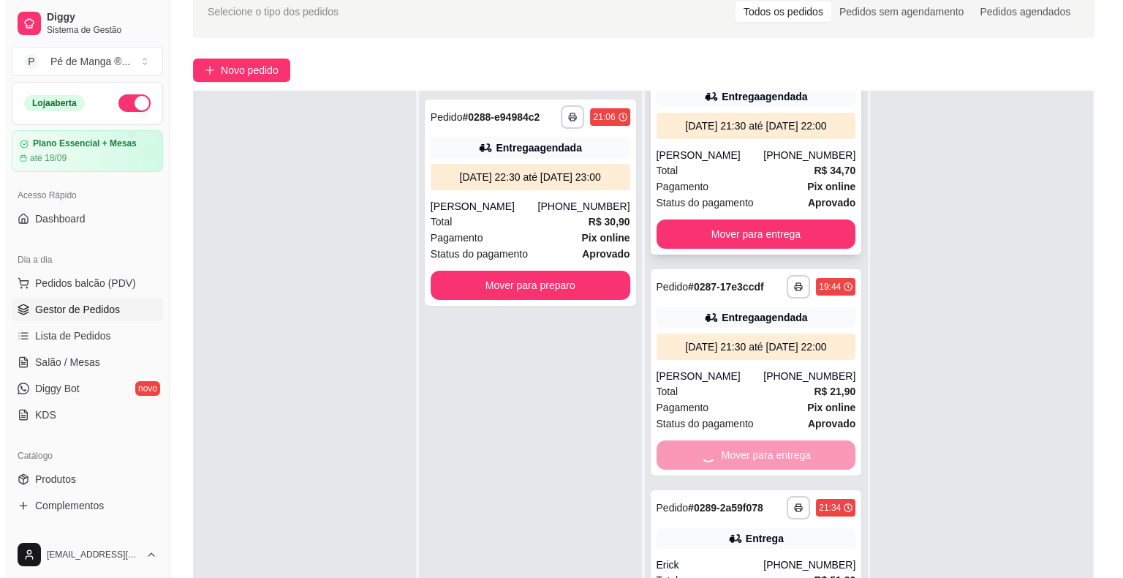
scroll to position [0, 0]
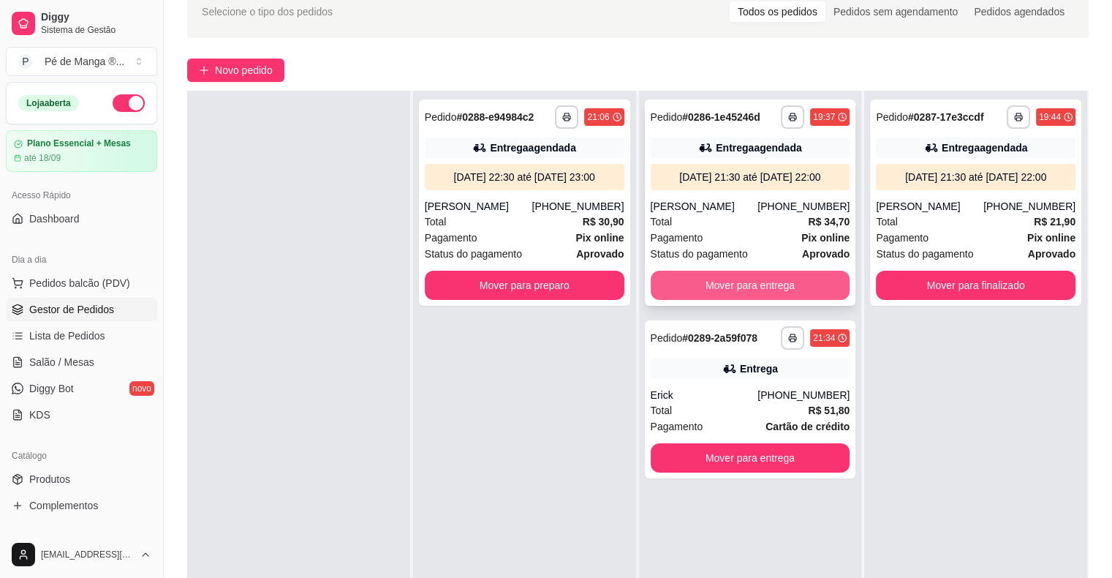
click at [769, 284] on button "Mover para entrega" at bounding box center [751, 285] width 200 height 29
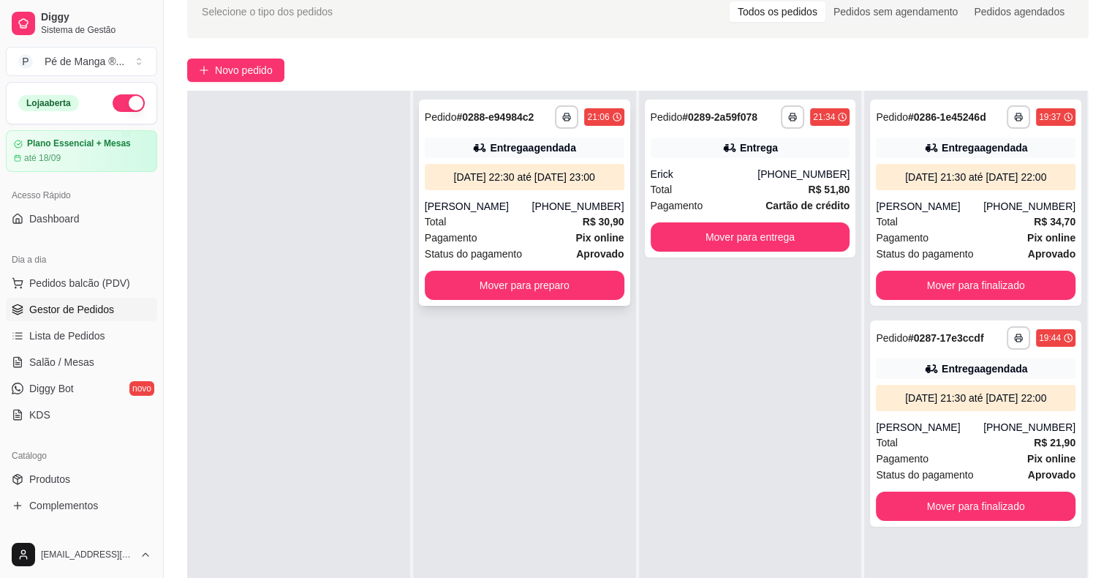
click at [559, 246] on div "Pagamento Pix online" at bounding box center [525, 238] width 200 height 16
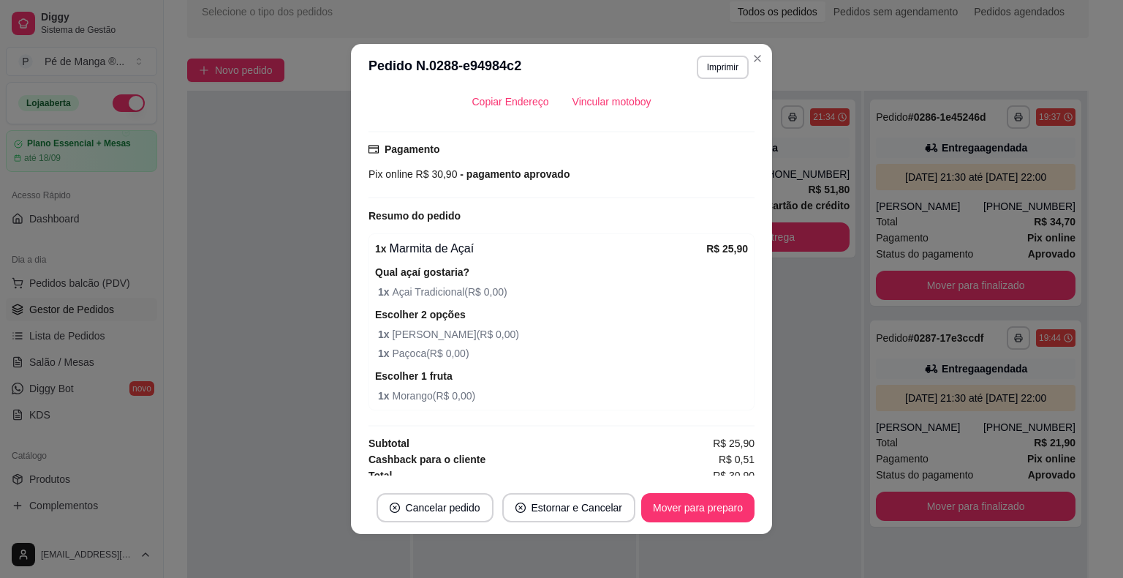
scroll to position [384, 0]
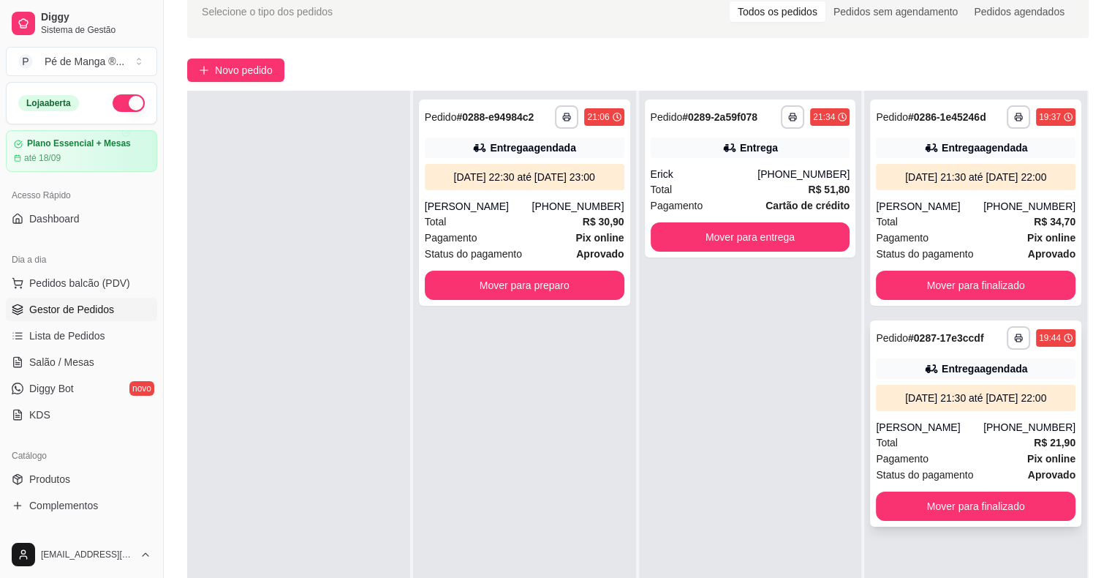
click at [959, 438] on div "Total R$ 21,90" at bounding box center [976, 442] width 200 height 16
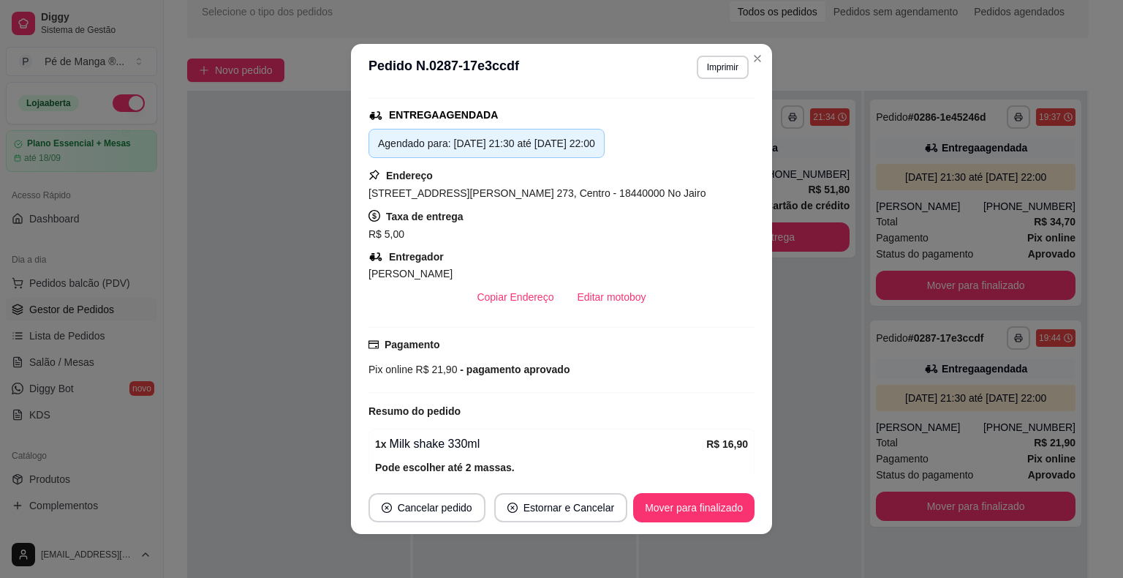
scroll to position [0, 0]
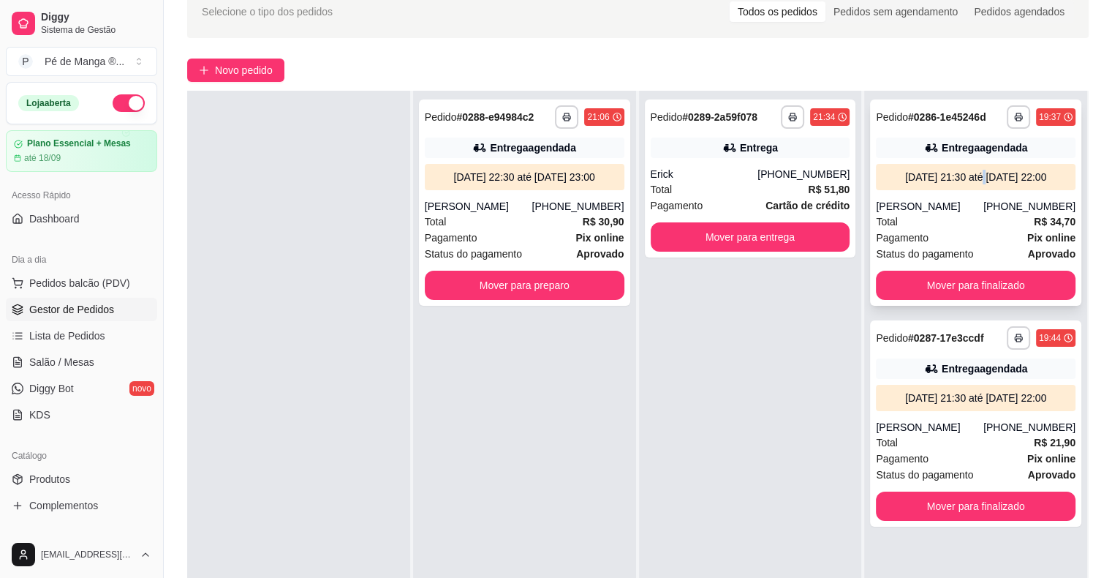
click at [951, 182] on div "[DATE] 21:30 até [DATE] 22:00" at bounding box center [976, 177] width 188 height 15
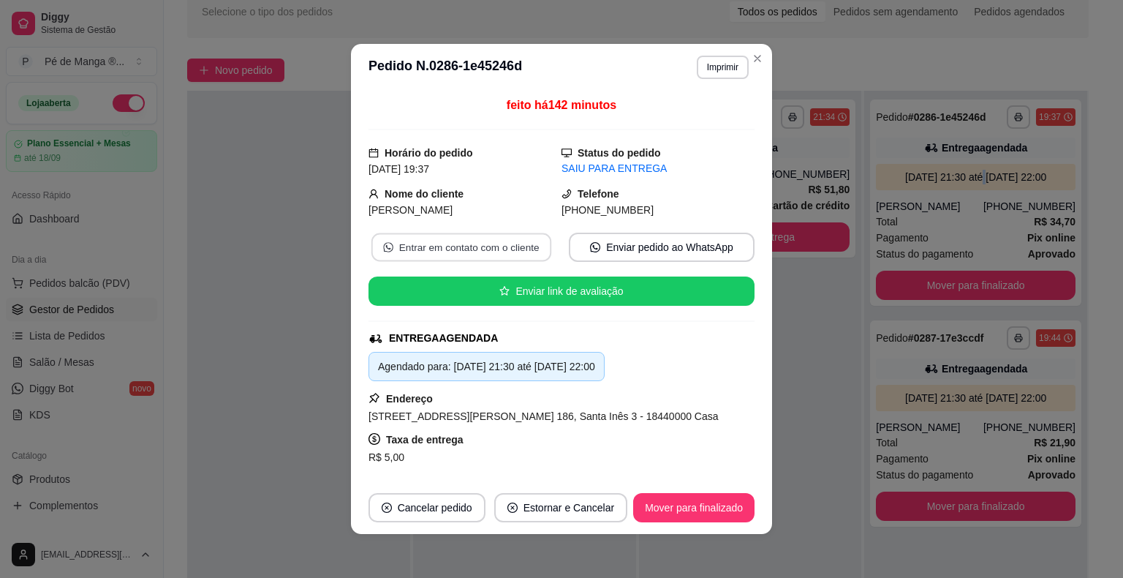
click at [481, 245] on button "Entrar em contato com o cliente" at bounding box center [461, 247] width 180 height 29
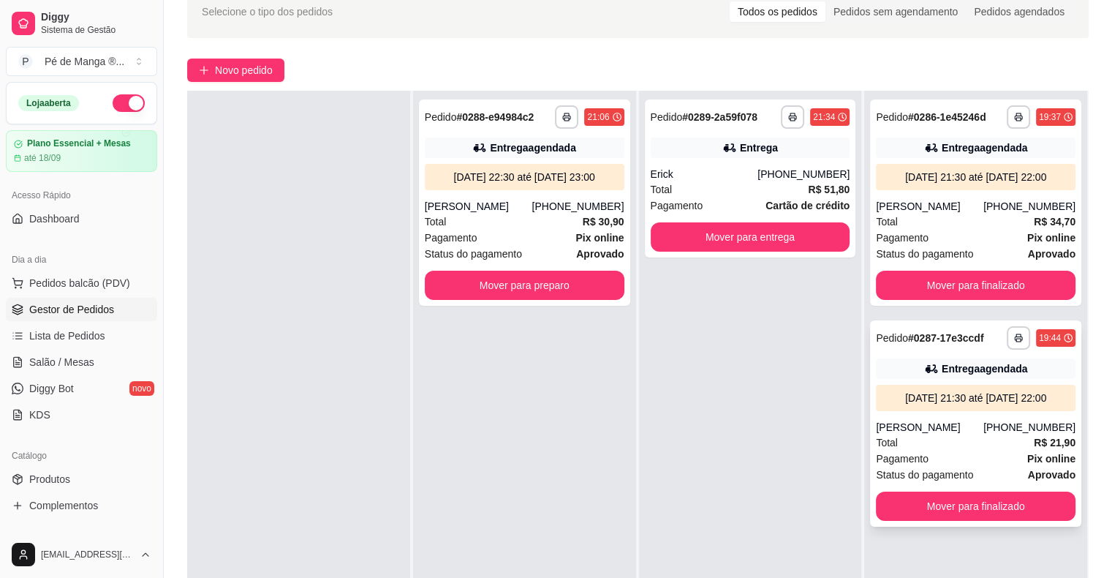
click at [959, 386] on div "[DATE] 21:30 até [DATE] 22:00" at bounding box center [976, 398] width 200 height 26
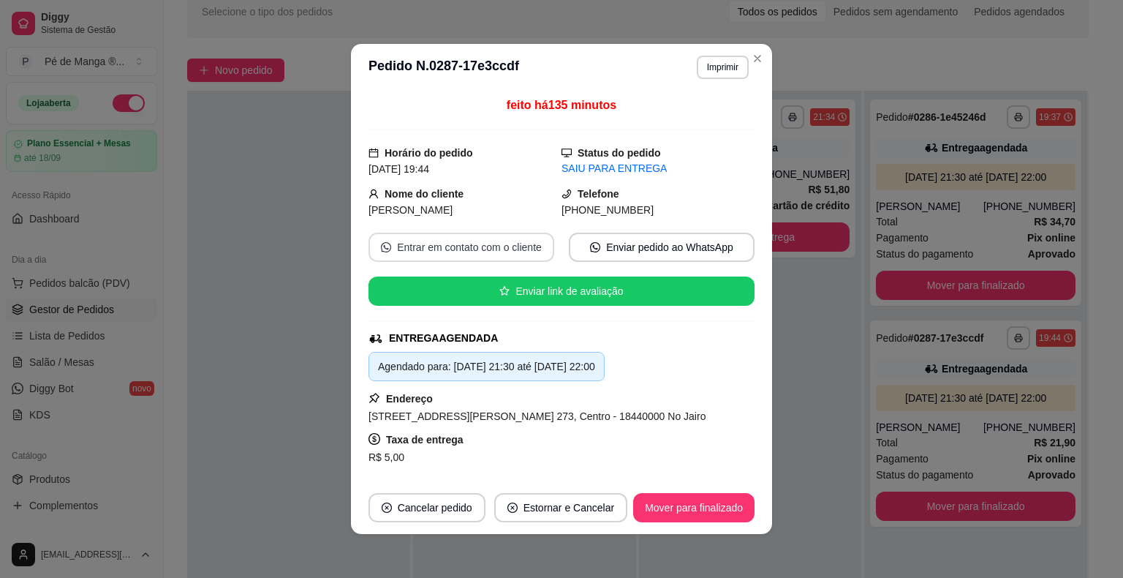
click at [488, 249] on button "Entrar em contato com o cliente" at bounding box center [462, 247] width 186 height 29
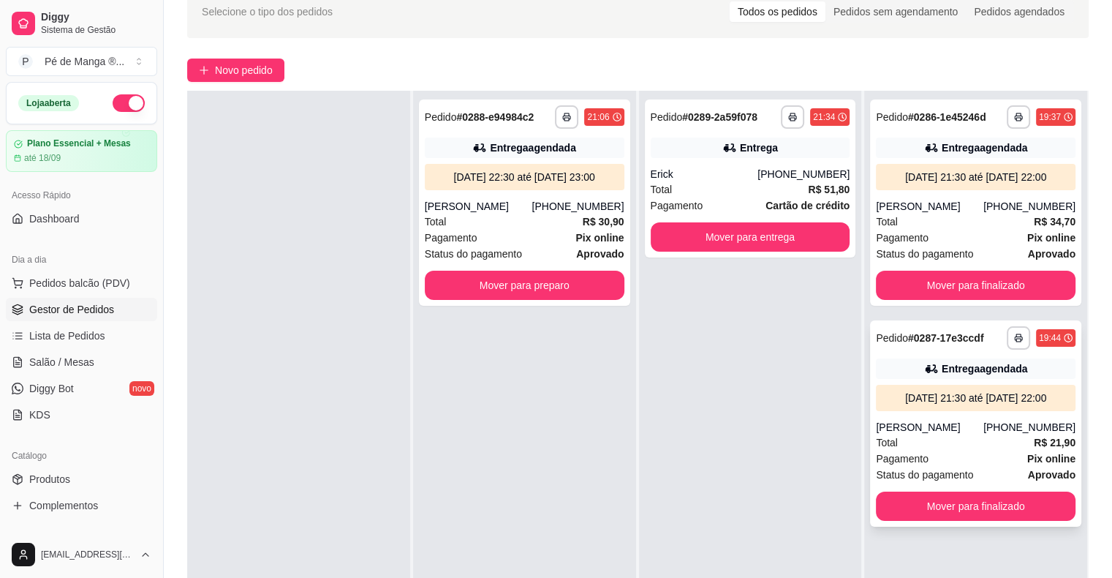
click at [892, 354] on div "**********" at bounding box center [975, 423] width 211 height 206
click at [990, 178] on div "[DATE] 21:30 até [DATE] 22:00" at bounding box center [976, 177] width 188 height 15
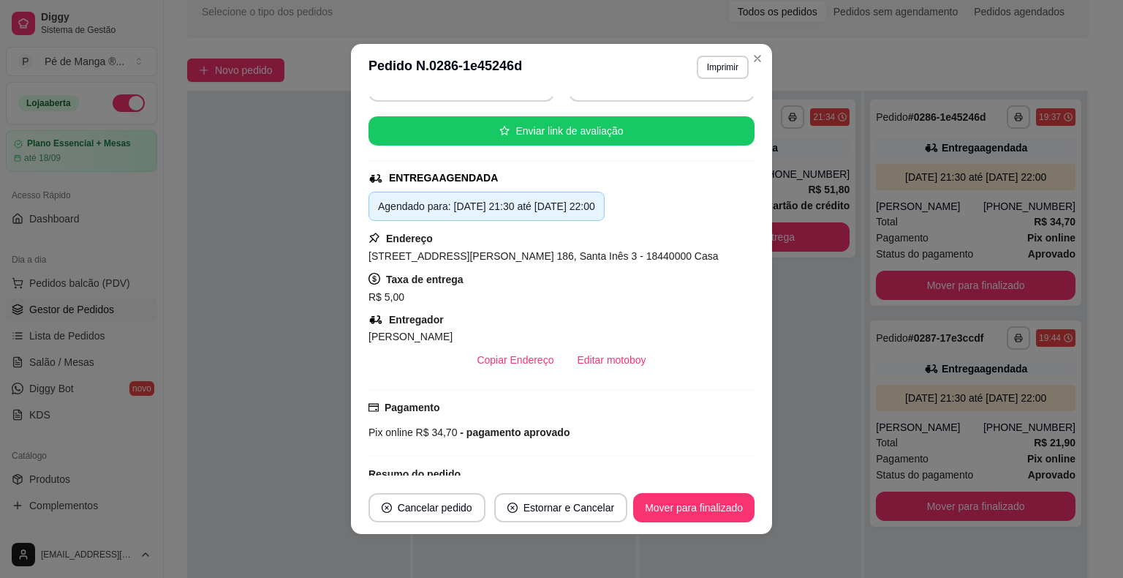
scroll to position [146, 0]
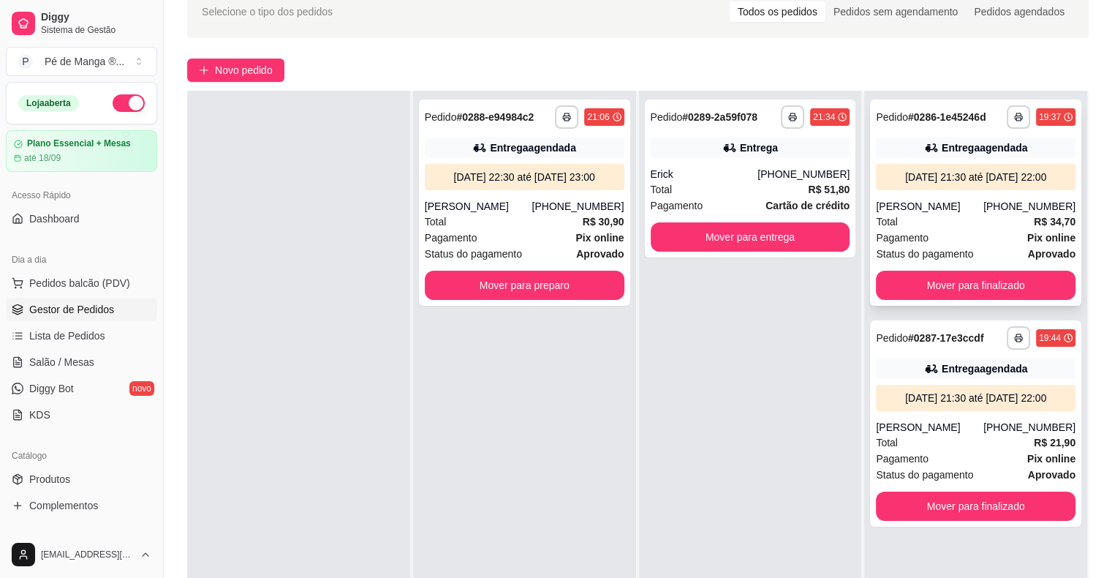
click at [962, 197] on div "**********" at bounding box center [975, 202] width 211 height 206
click at [976, 399] on div "[DATE] 21:30 até [DATE] 22:00" at bounding box center [976, 397] width 188 height 15
click at [702, 189] on div "Total R$ 51,80" at bounding box center [751, 189] width 200 height 16
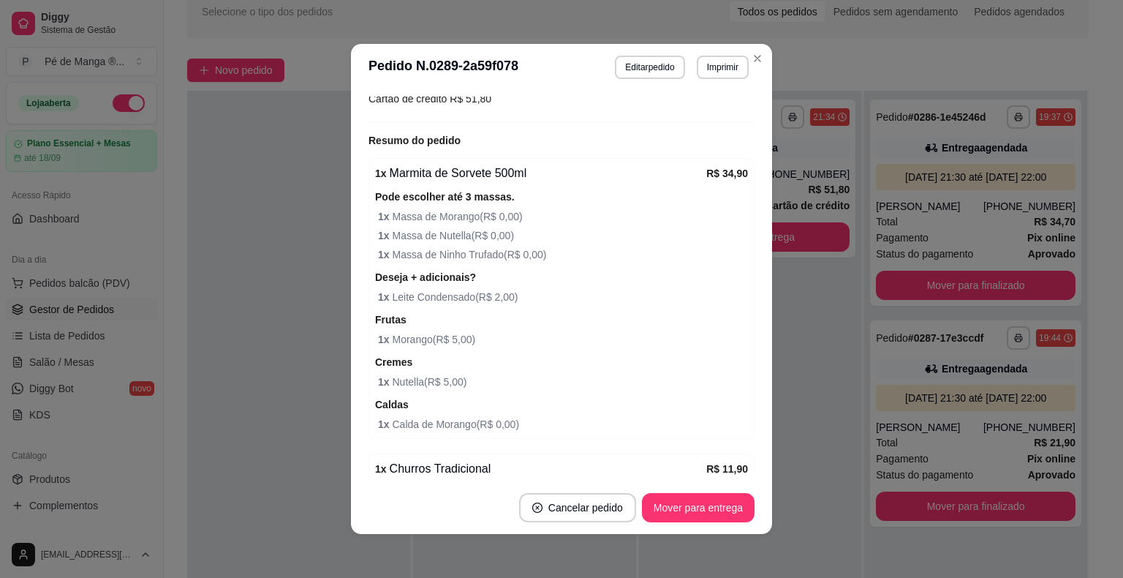
scroll to position [439, 0]
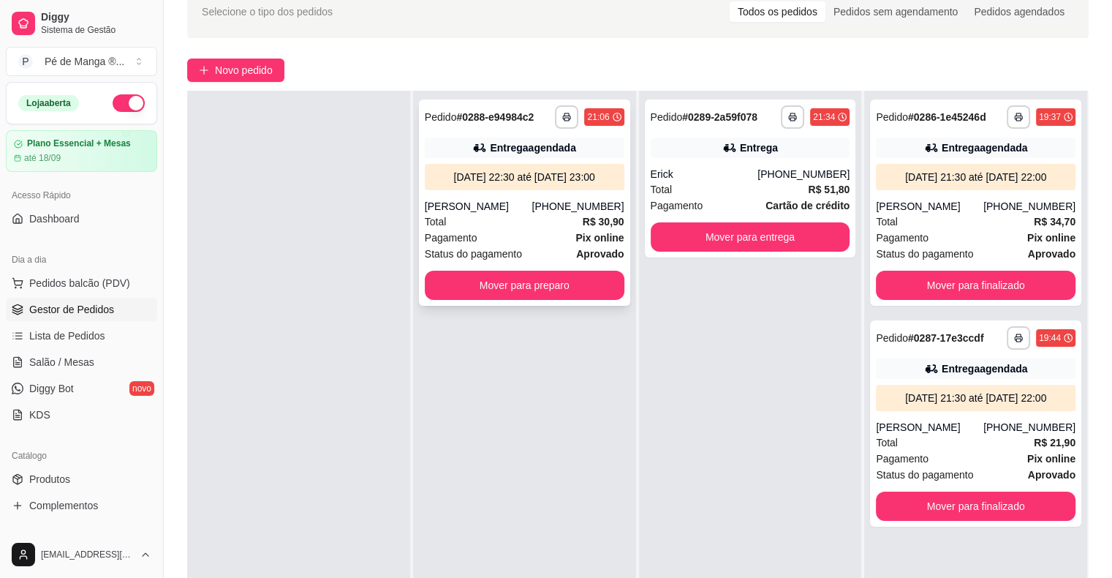
click at [459, 230] on div "Total R$ 30,90" at bounding box center [525, 222] width 200 height 16
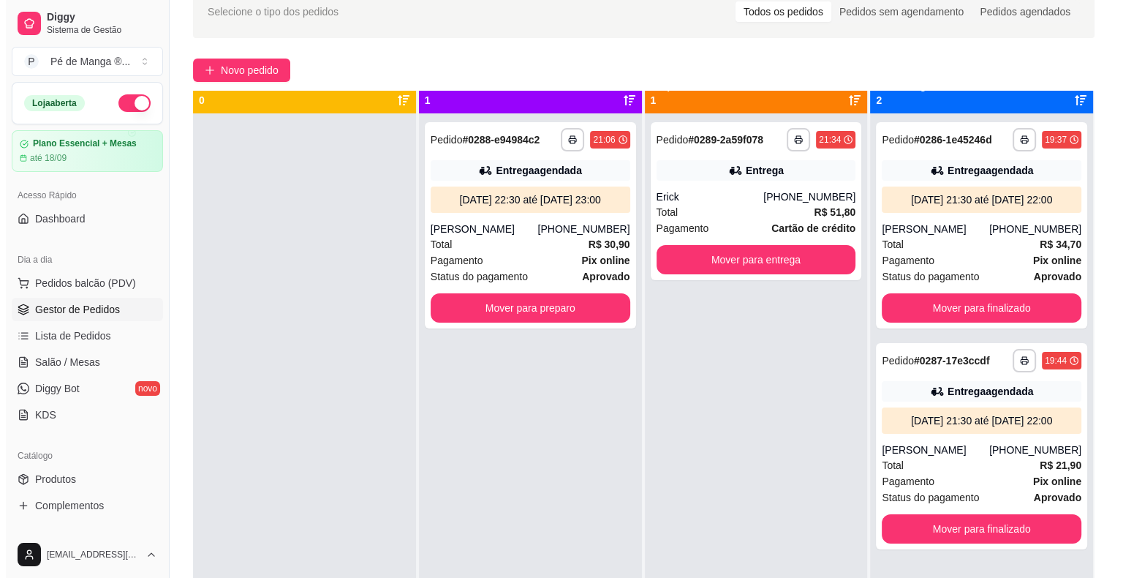
scroll to position [0, 0]
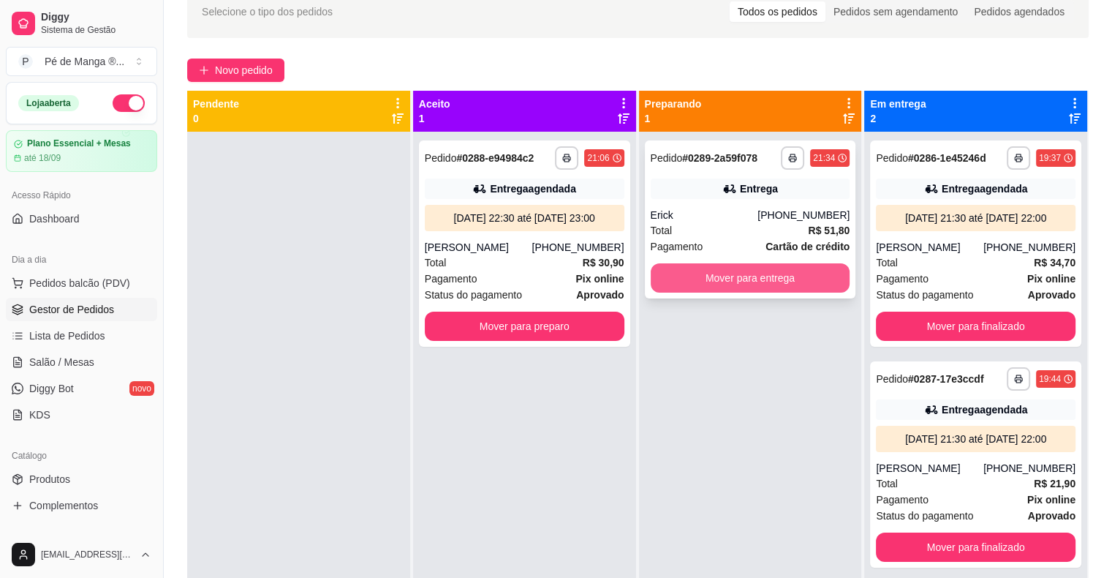
click at [784, 279] on button "Mover para entrega" at bounding box center [751, 277] width 200 height 29
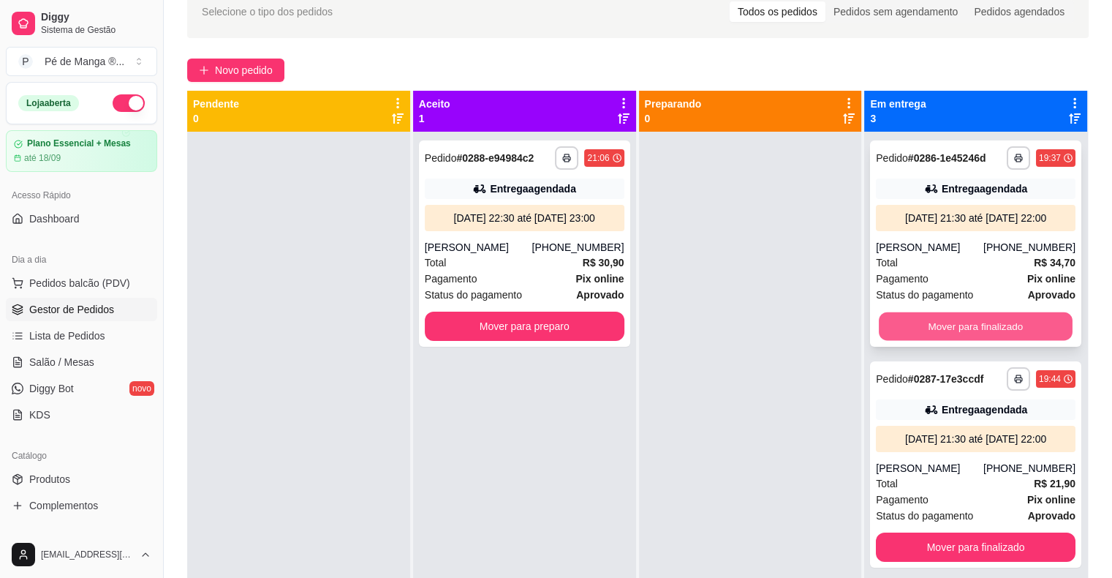
click at [959, 341] on button "Mover para finalizado" at bounding box center [976, 326] width 194 height 29
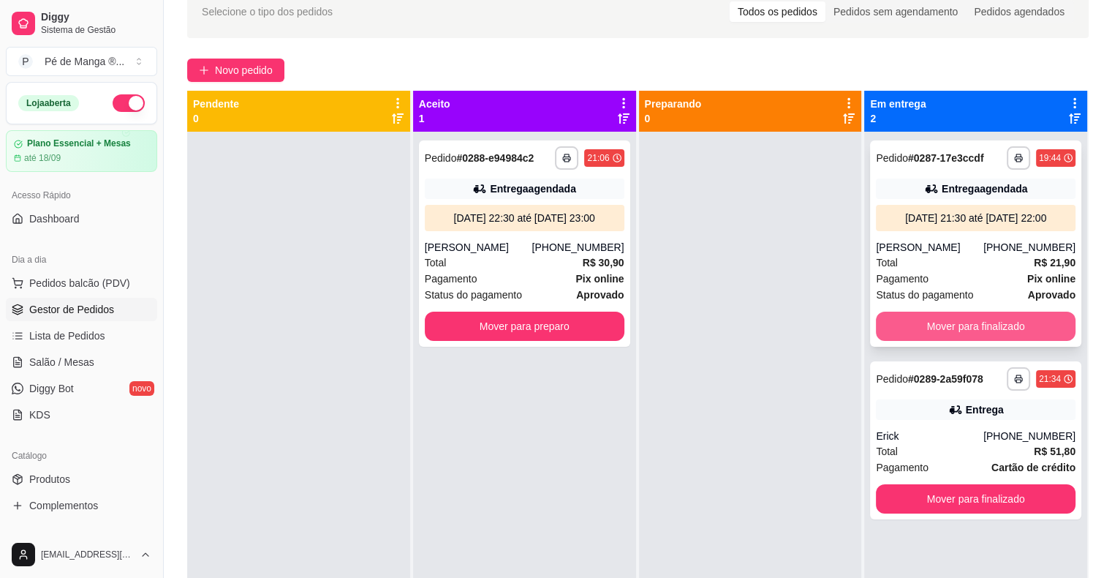
click at [954, 325] on button "Mover para finalizado" at bounding box center [976, 326] width 200 height 29
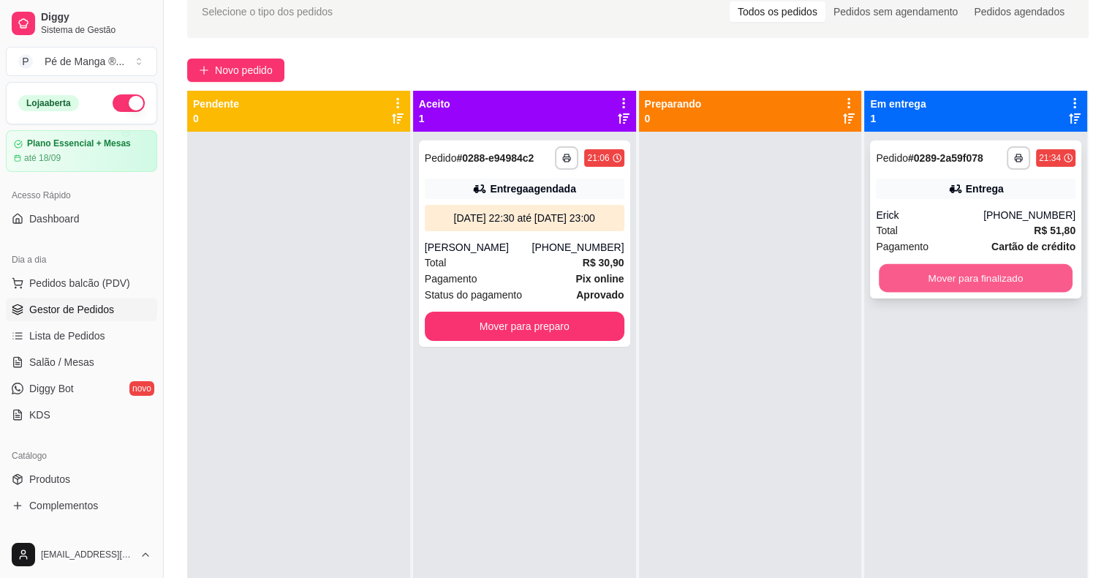
click at [956, 271] on button "Mover para finalizado" at bounding box center [976, 278] width 194 height 29
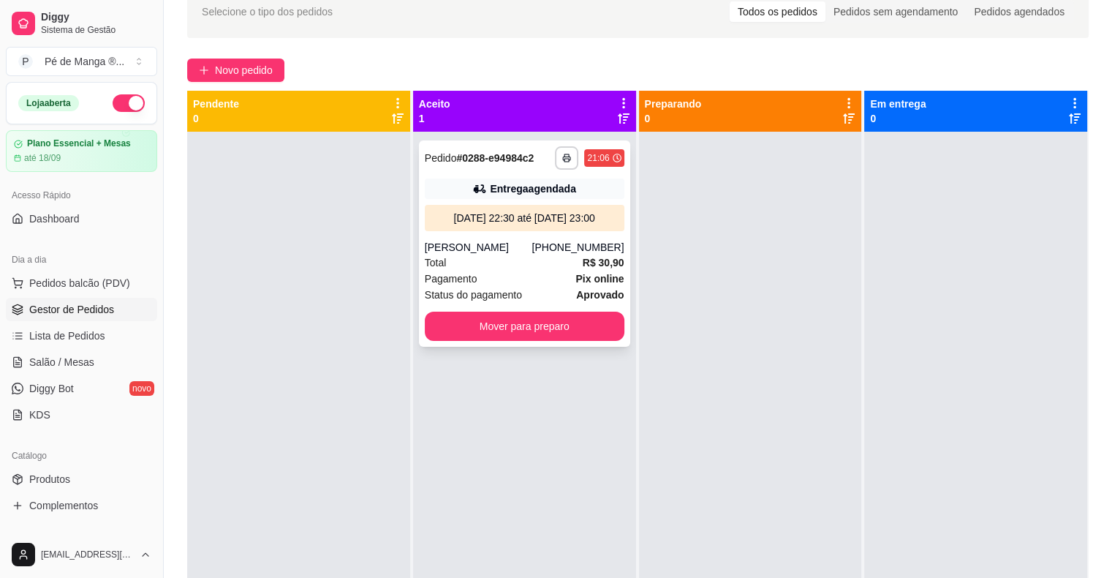
click at [491, 254] on div "[PERSON_NAME]" at bounding box center [478, 247] width 107 height 15
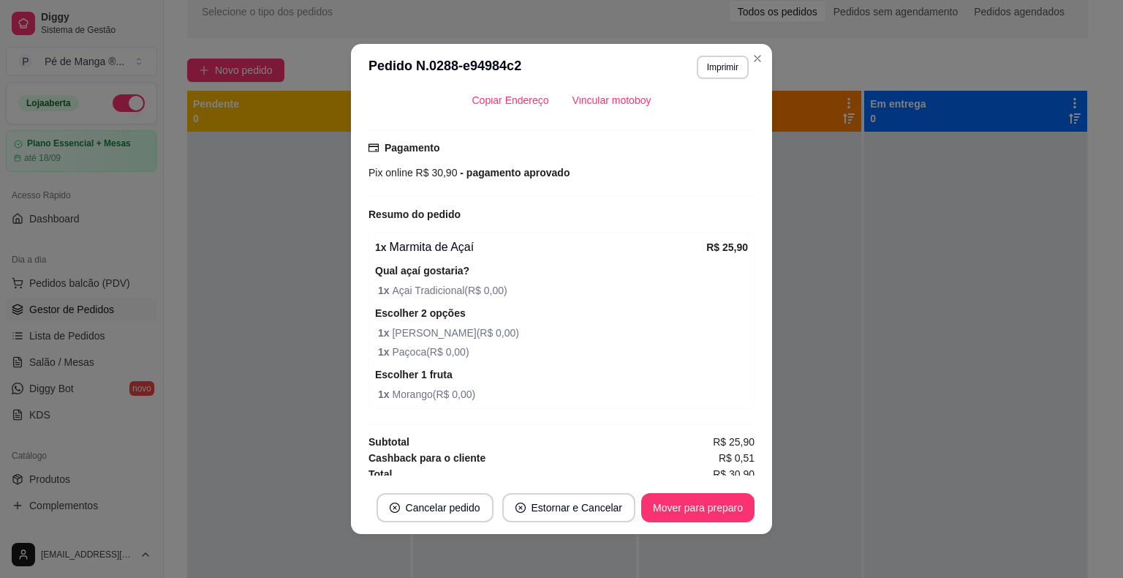
scroll to position [384, 0]
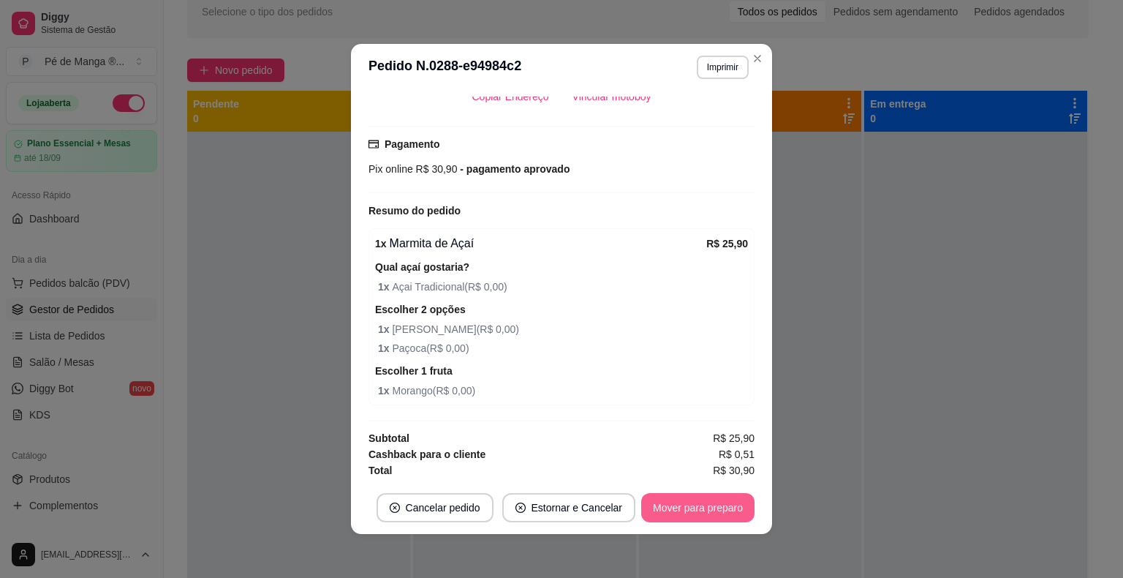
click at [680, 508] on button "Mover para preparo" at bounding box center [697, 507] width 113 height 29
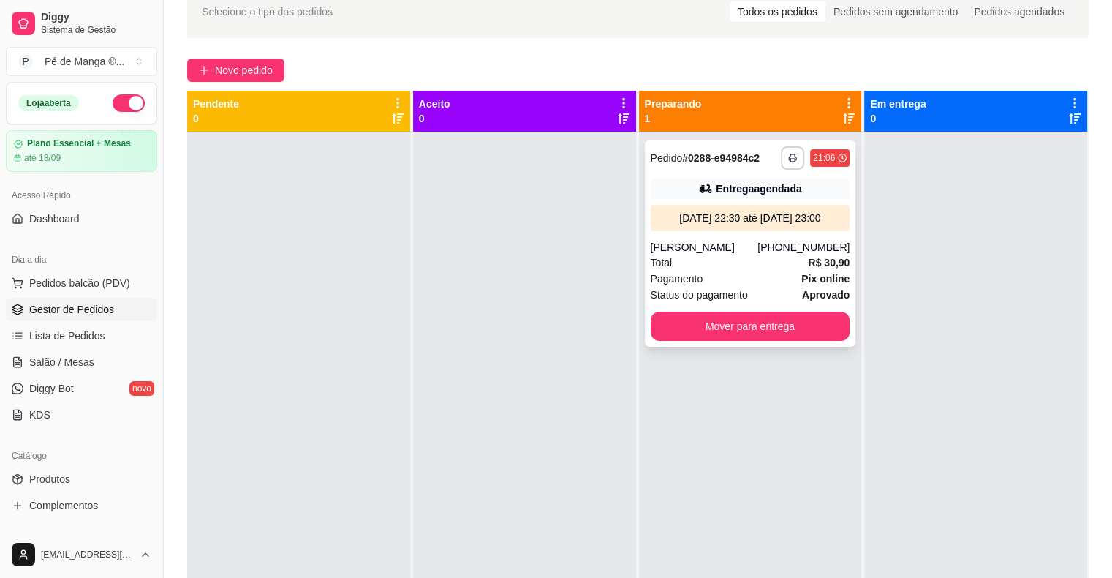
click at [728, 271] on div "Total R$ 30,90" at bounding box center [751, 262] width 200 height 16
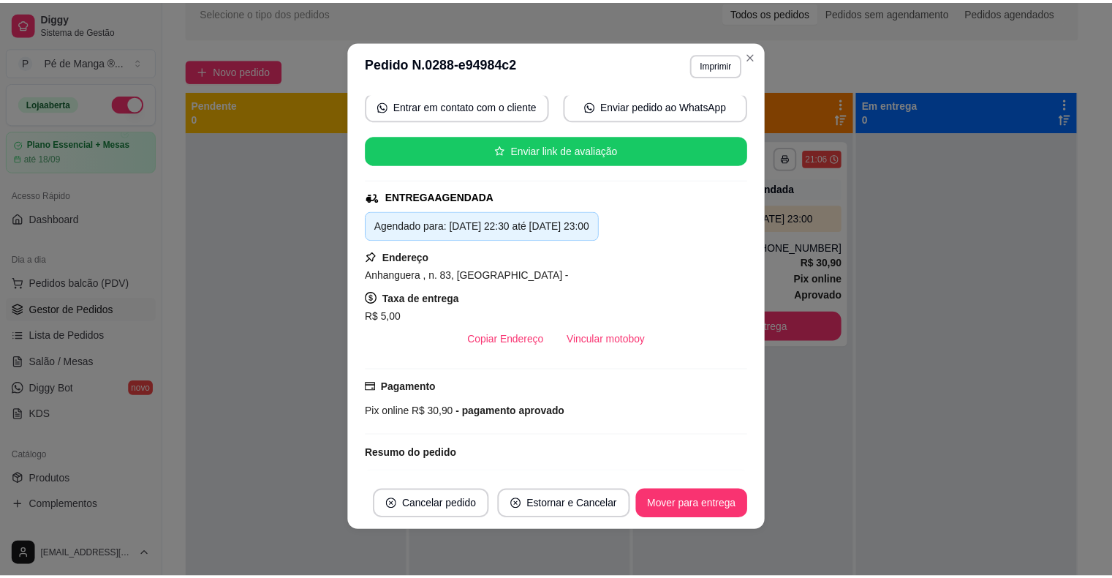
scroll to position [0, 0]
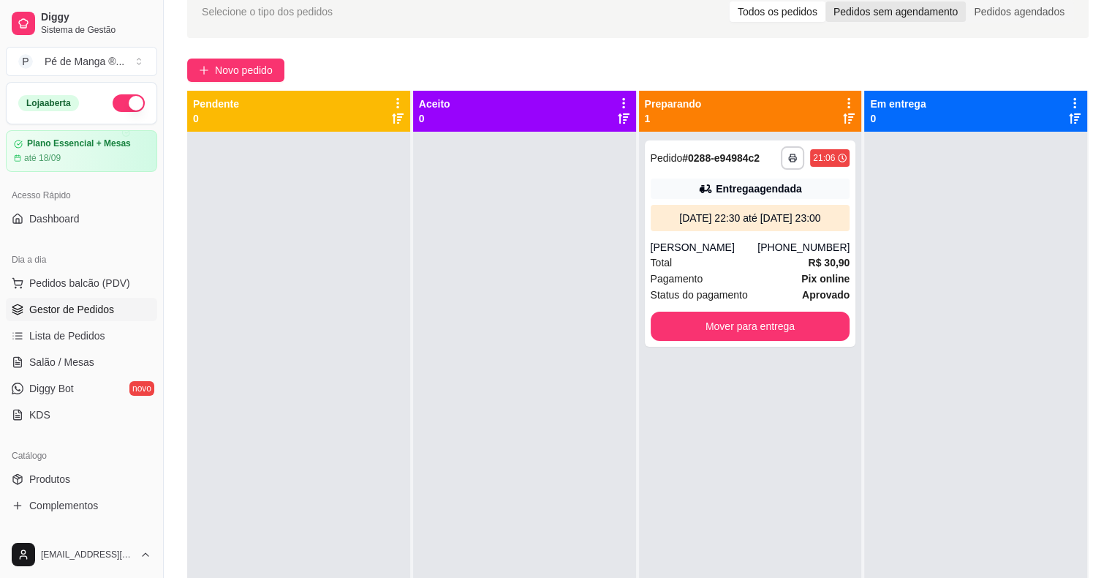
click at [943, 11] on div "Pedidos sem agendamento" at bounding box center [896, 11] width 140 height 20
click at [826, 1] on input "Pedidos sem agendamento" at bounding box center [826, 1] width 0 height 0
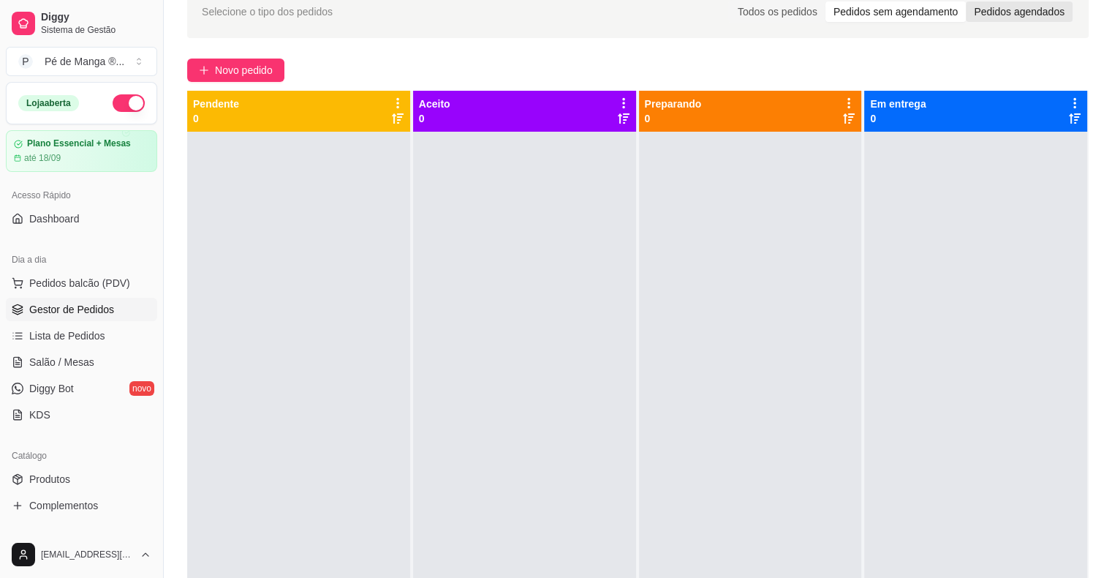
click at [986, 12] on div "Pedidos agendados" at bounding box center [1019, 11] width 107 height 20
click at [966, 1] on input "Pedidos agendados" at bounding box center [966, 1] width 0 height 0
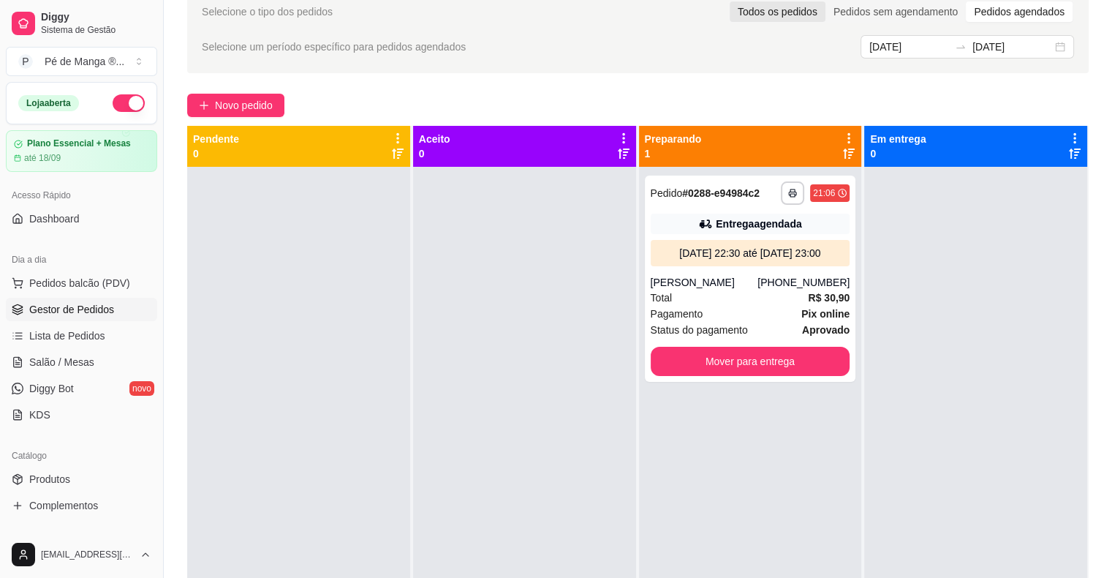
click at [795, 5] on div "Todos os pedidos" at bounding box center [778, 11] width 96 height 20
click at [730, 1] on input "Todos os pedidos" at bounding box center [730, 1] width 0 height 0
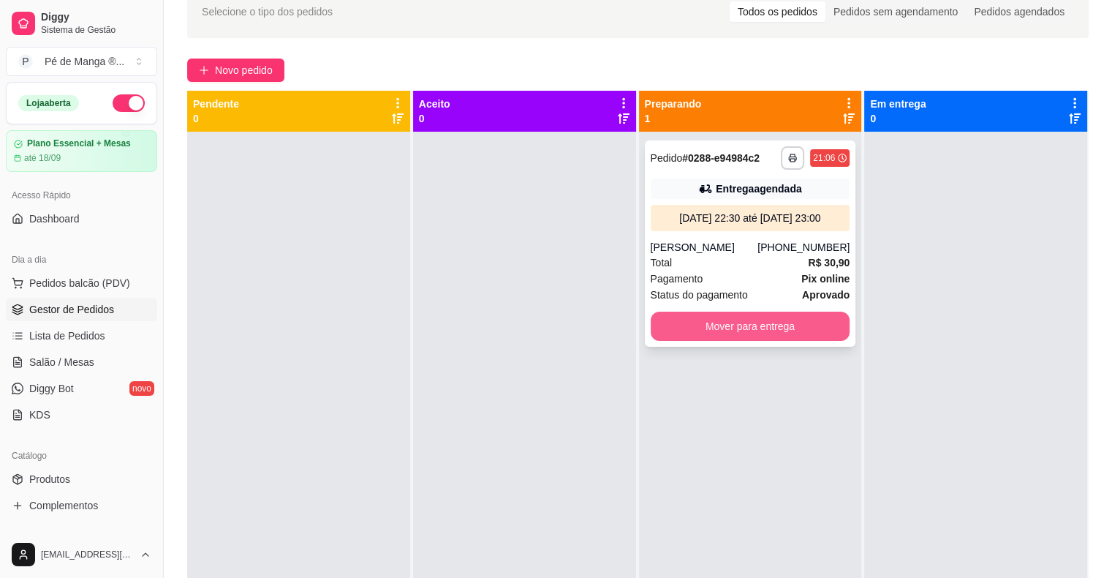
click at [763, 341] on button "Mover para entrega" at bounding box center [751, 326] width 200 height 29
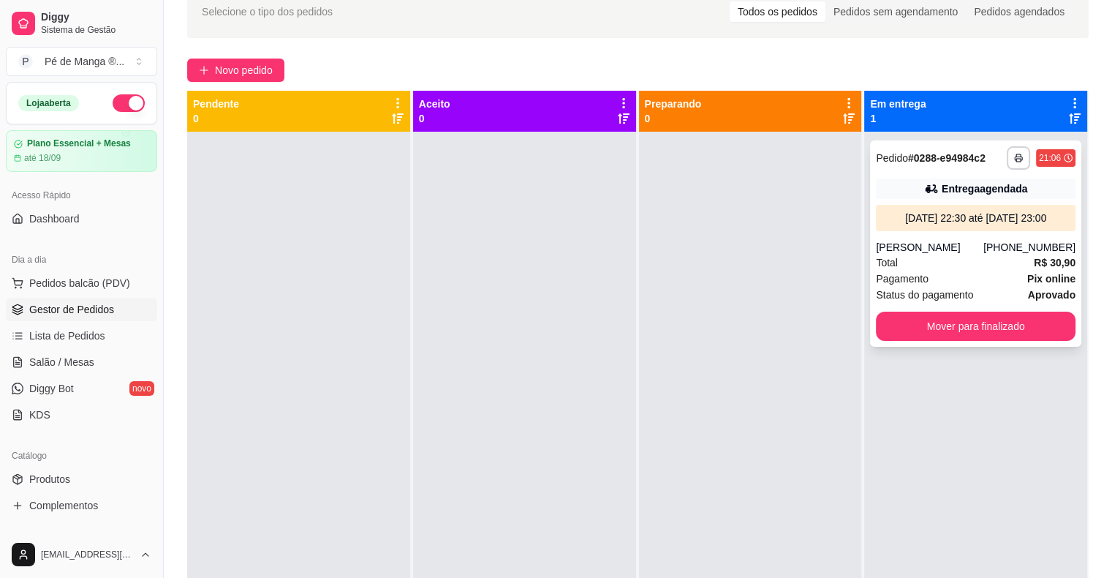
click at [984, 341] on button "Mover para finalizado" at bounding box center [976, 326] width 200 height 29
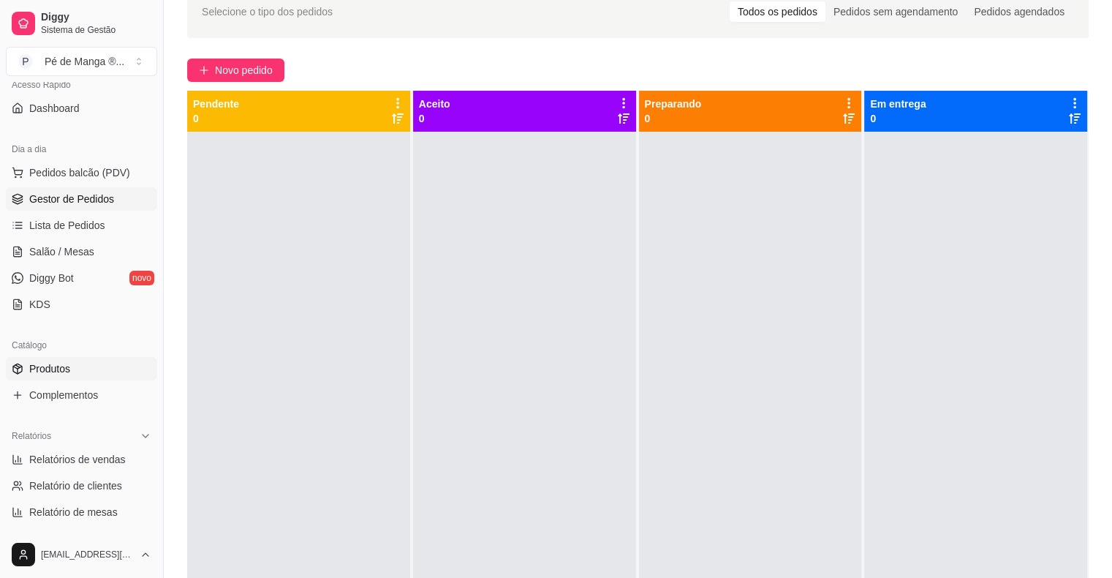
scroll to position [219, 0]
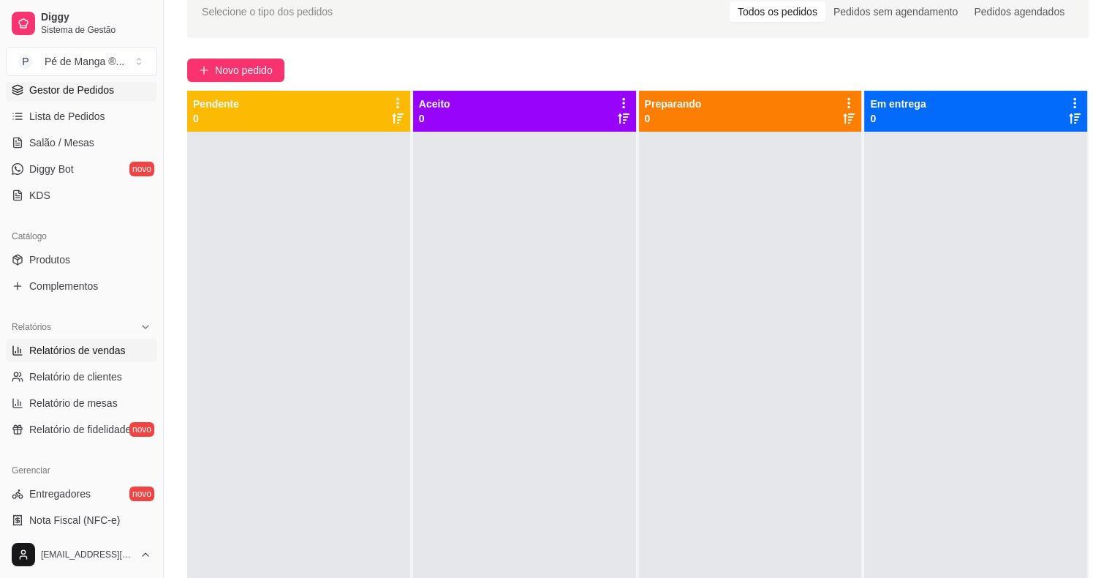
click at [107, 353] on span "Relatórios de vendas" at bounding box center [77, 350] width 97 height 15
select select "ALL"
select select "0"
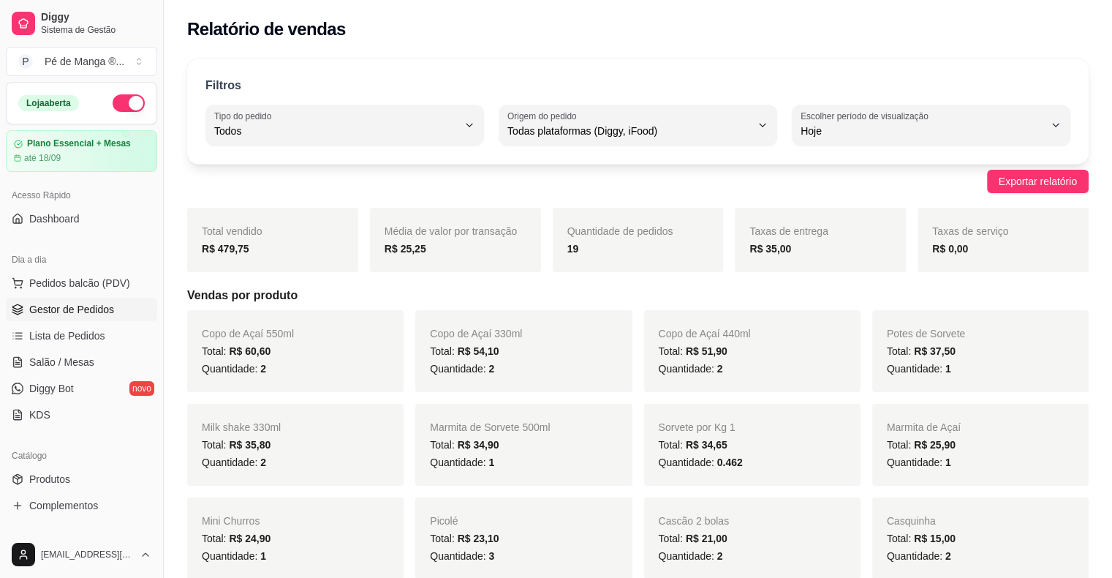
click at [88, 307] on span "Gestor de Pedidos" at bounding box center [71, 309] width 85 height 15
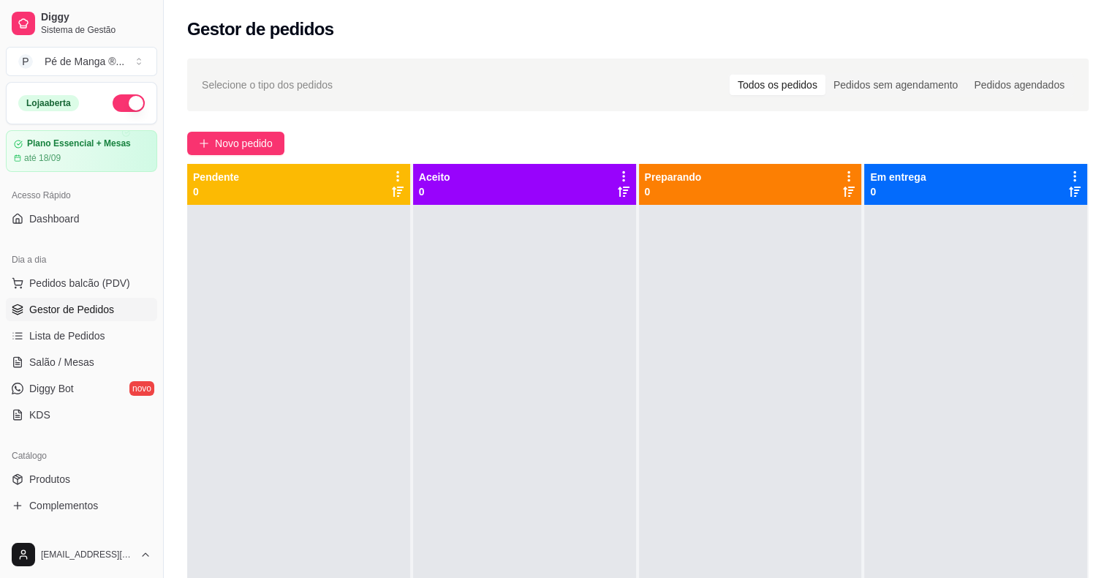
click at [81, 312] on span "Gestor de Pedidos" at bounding box center [71, 309] width 85 height 15
click at [89, 350] on link "Salão / Mesas" at bounding box center [81, 361] width 151 height 23
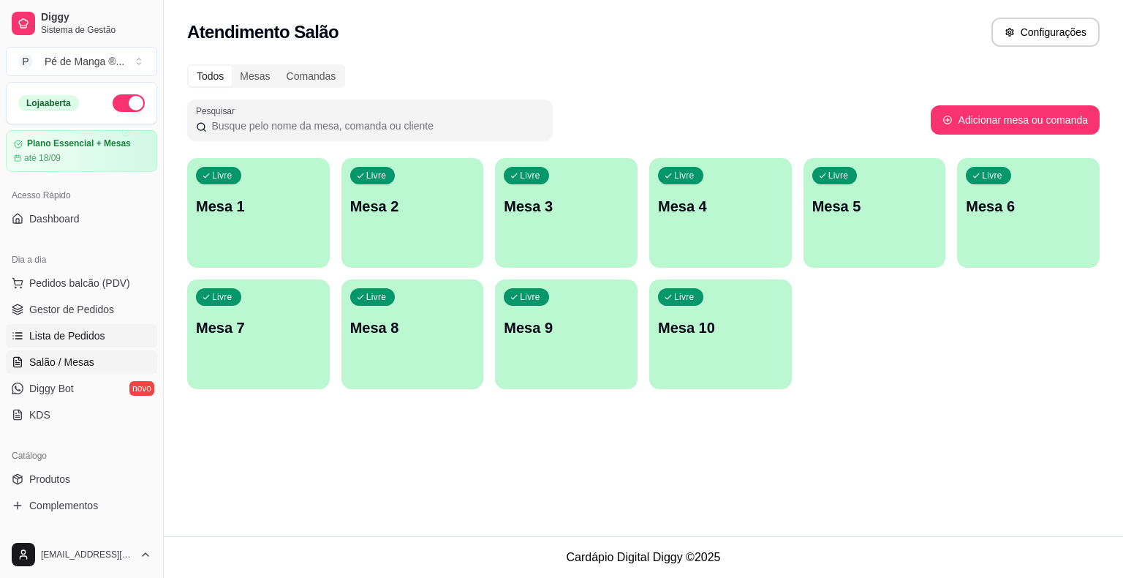
click at [91, 328] on span "Lista de Pedidos" at bounding box center [67, 335] width 76 height 15
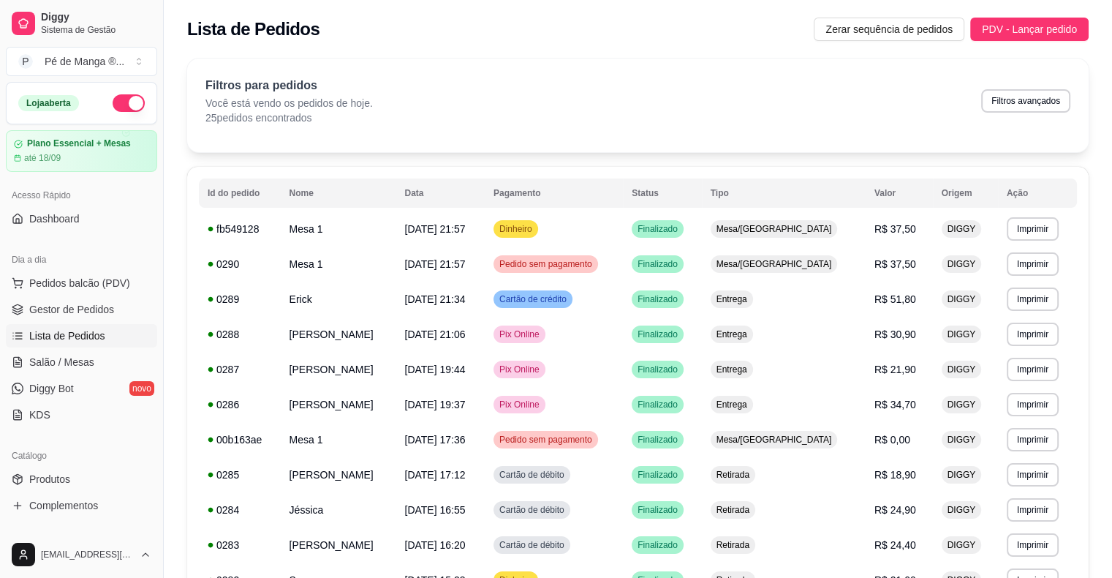
click at [114, 325] on link "Lista de Pedidos" at bounding box center [81, 335] width 151 height 23
click at [113, 317] on link "Gestor de Pedidos" at bounding box center [81, 309] width 151 height 23
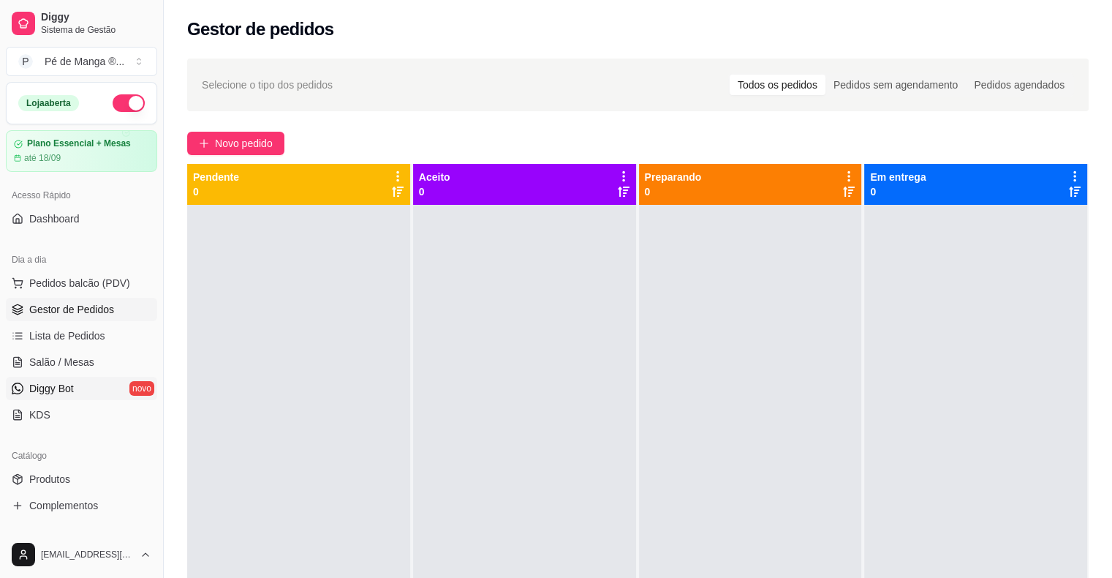
click at [90, 387] on link "Diggy Bot novo" at bounding box center [81, 388] width 151 height 23
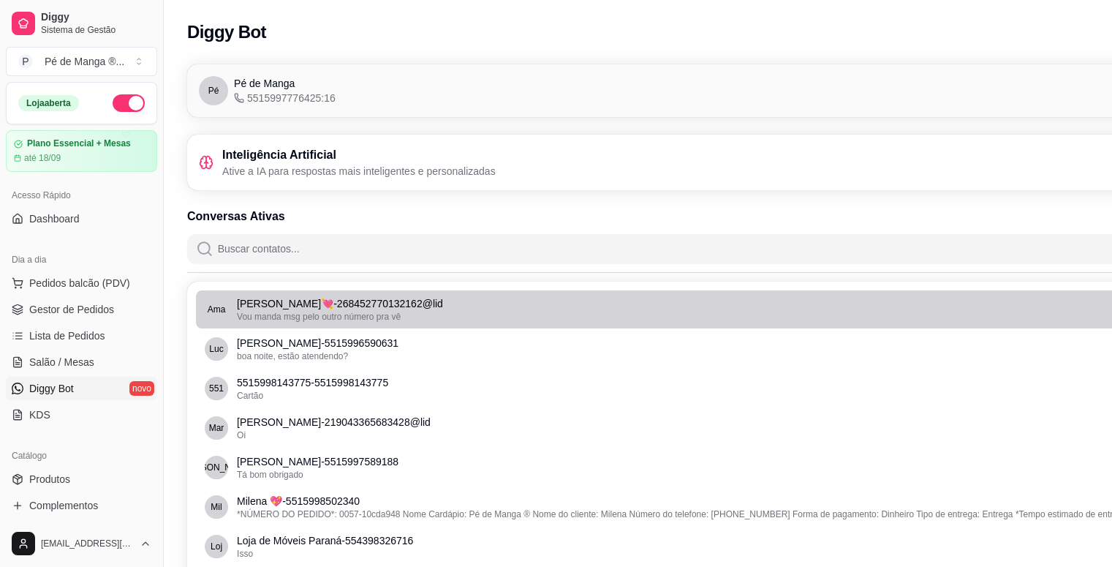
click at [263, 322] on li "Ama [PERSON_NAME]💘 - 268452770132162@lid Vou manda msg pelo outro número pra vê" at bounding box center [720, 309] width 1048 height 38
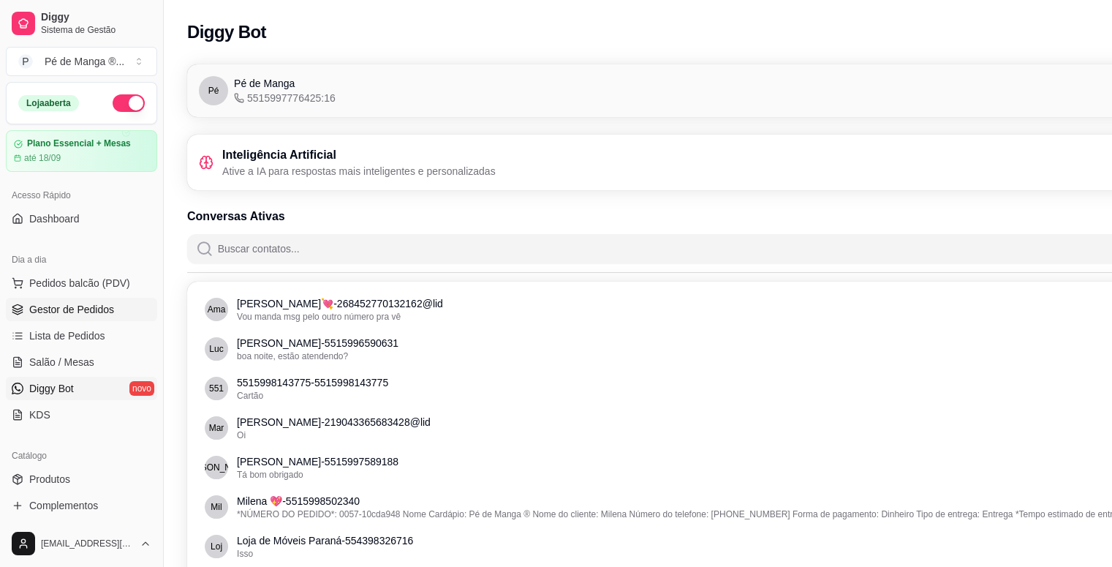
drag, startPoint x: 263, startPoint y: 322, endPoint x: 106, endPoint y: 317, distance: 157.3
click at [106, 317] on link "Gestor de Pedidos" at bounding box center [81, 309] width 151 height 23
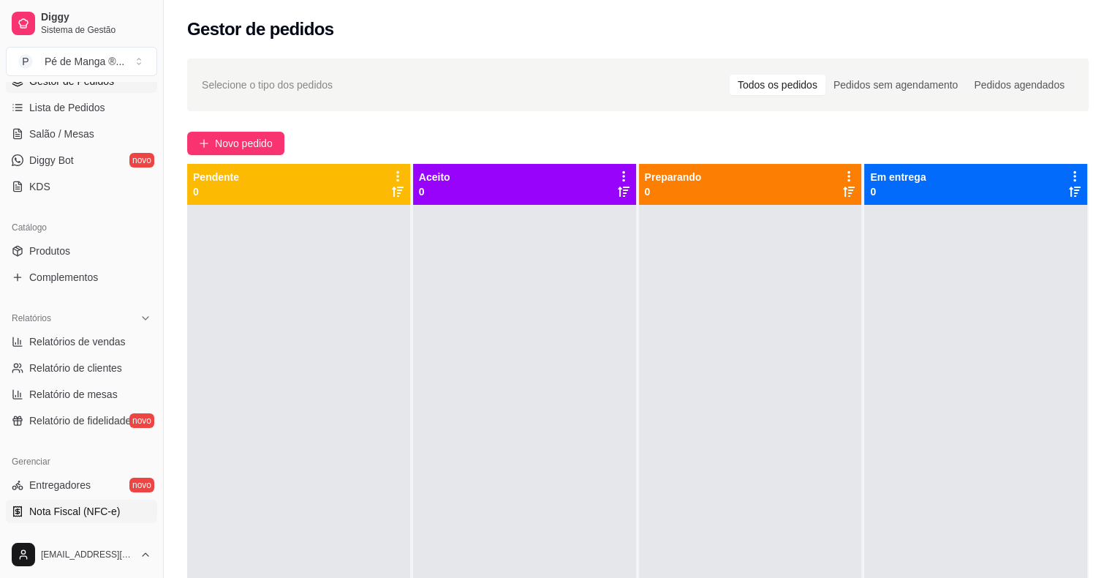
scroll to position [293, 0]
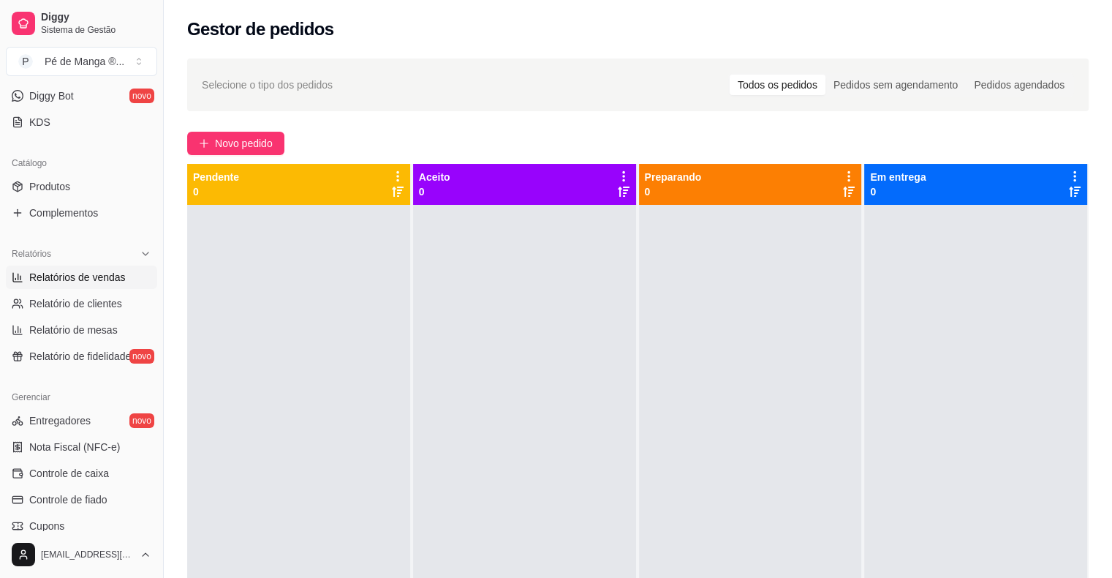
click at [120, 273] on span "Relatórios de vendas" at bounding box center [77, 277] width 97 height 15
select select "ALL"
select select "0"
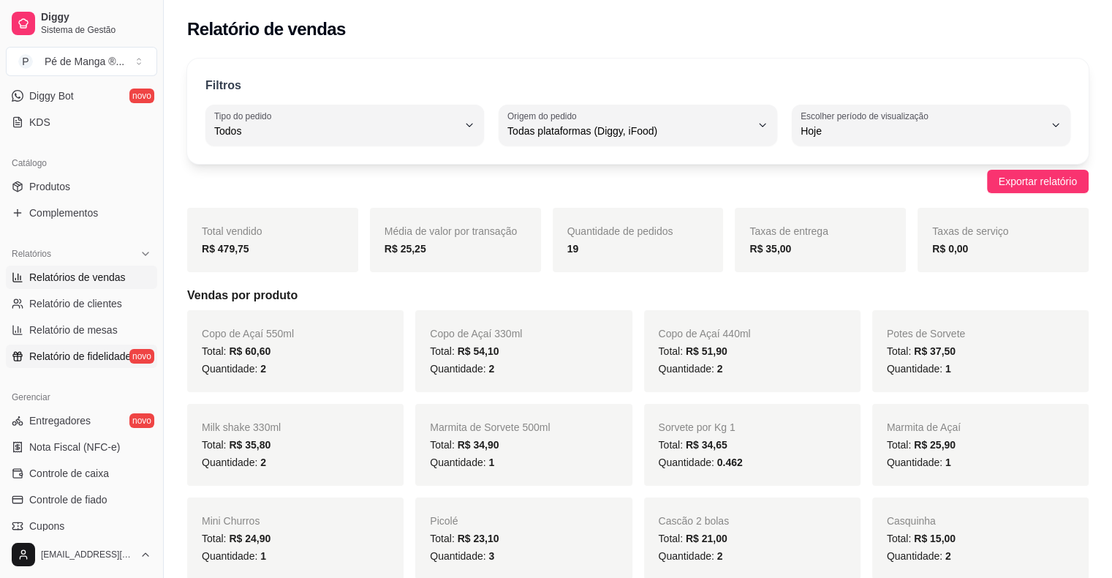
click at [108, 359] on span "Relatório de fidelidade" at bounding box center [80, 356] width 102 height 15
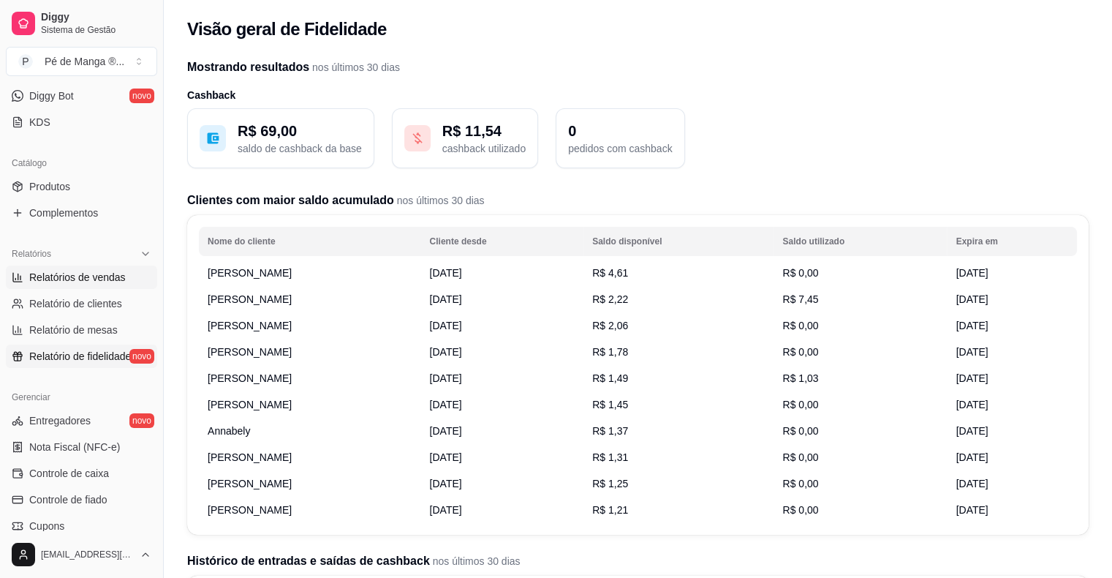
click at [113, 279] on span "Relatórios de vendas" at bounding box center [77, 277] width 97 height 15
select select "ALL"
select select "0"
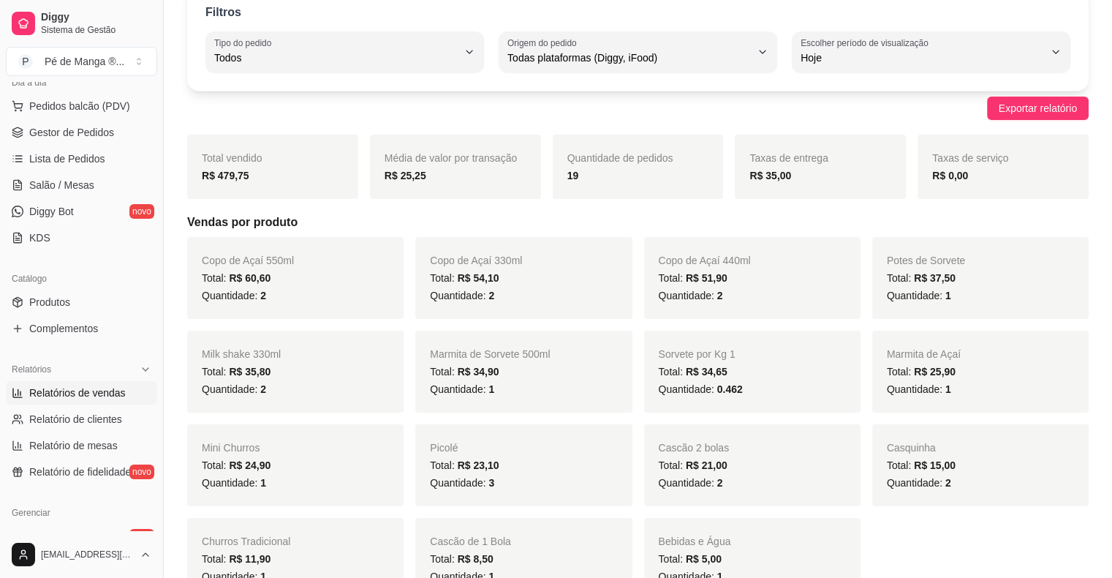
scroll to position [73, 0]
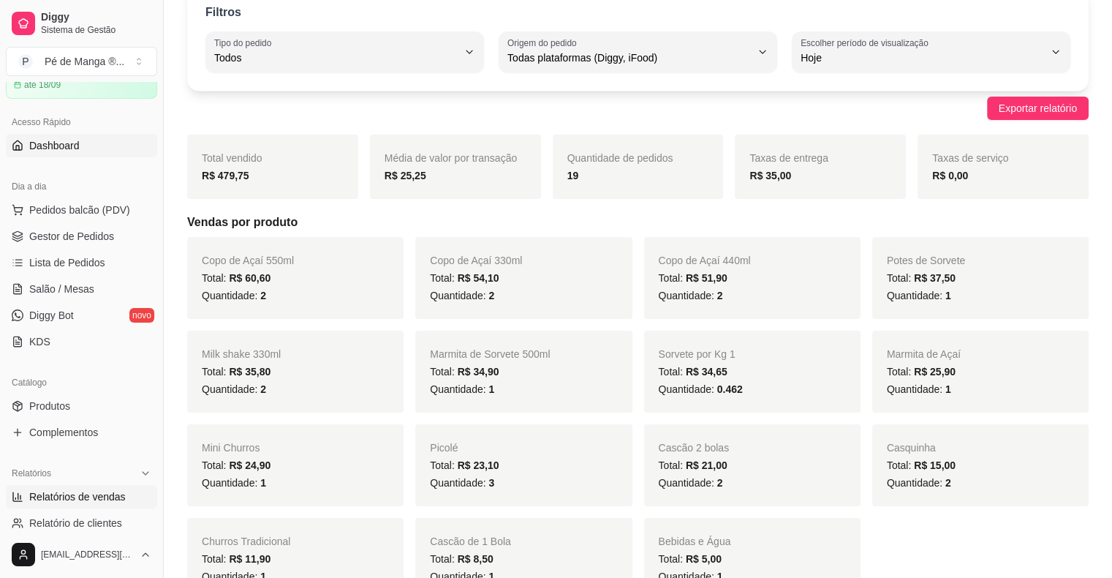
click at [80, 148] on link "Dashboard" at bounding box center [81, 145] width 151 height 23
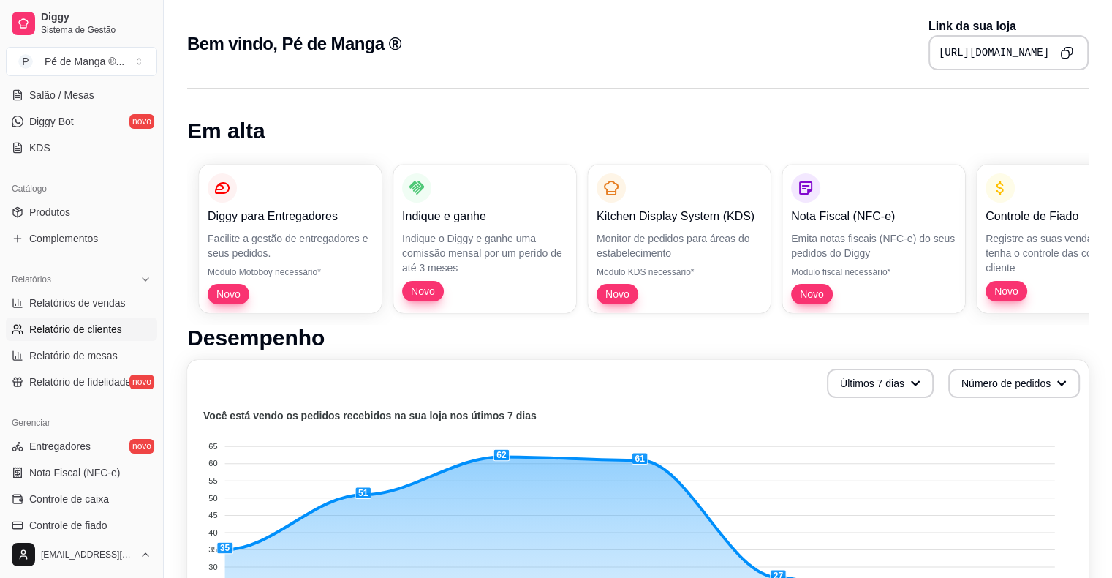
scroll to position [293, 0]
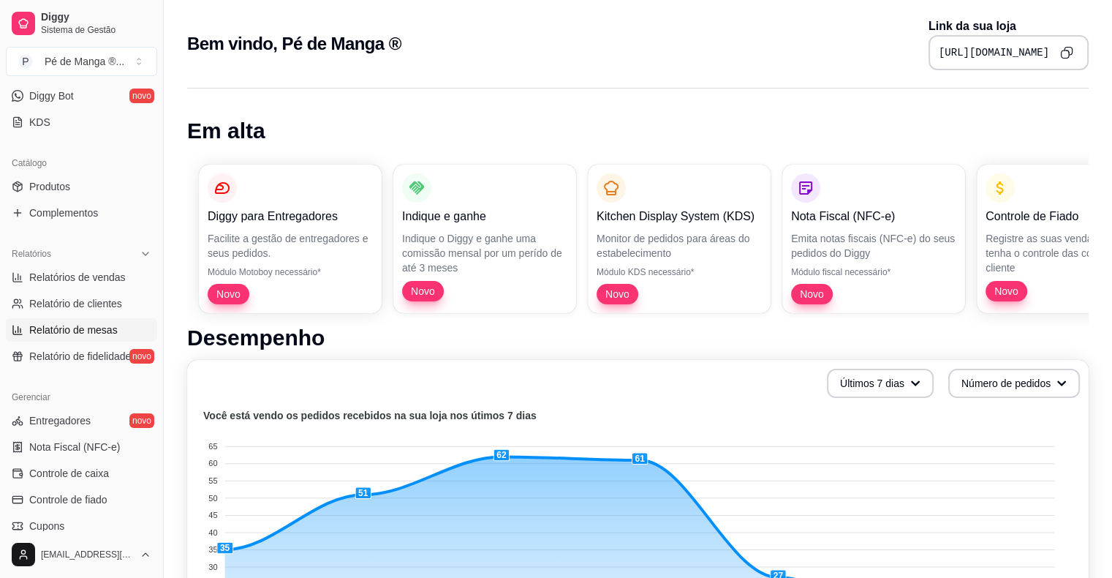
click at [109, 331] on span "Relatório de mesas" at bounding box center [73, 329] width 88 height 15
select select "TOTAL_OF_ORDERS"
select select "7"
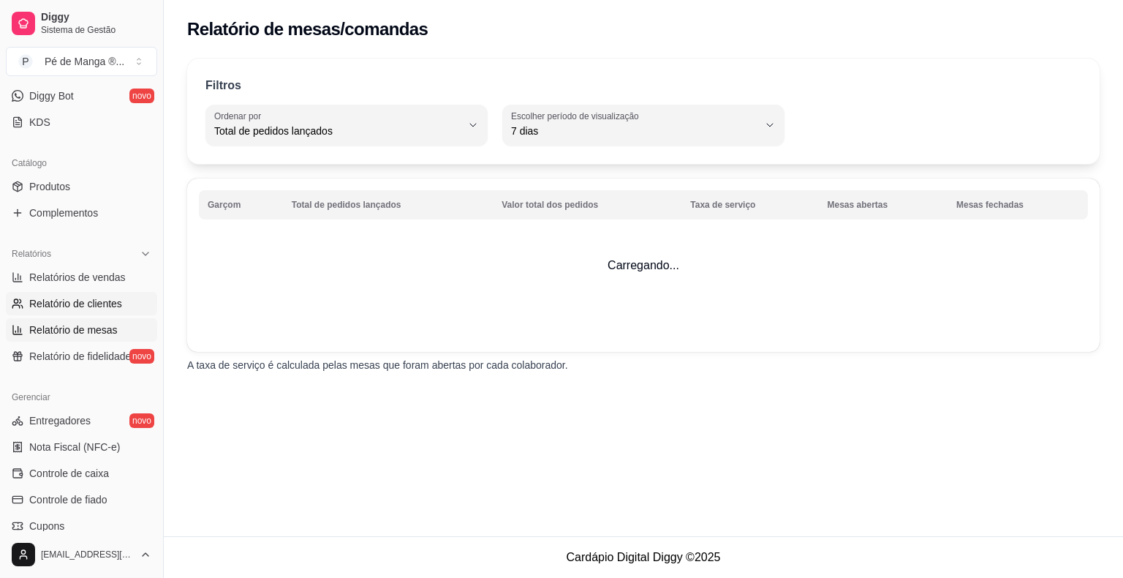
click at [95, 306] on span "Relatório de clientes" at bounding box center [75, 303] width 93 height 15
select select "30"
select select "HIGHEST_TOTAL_SPENT_WITH_ORDERS"
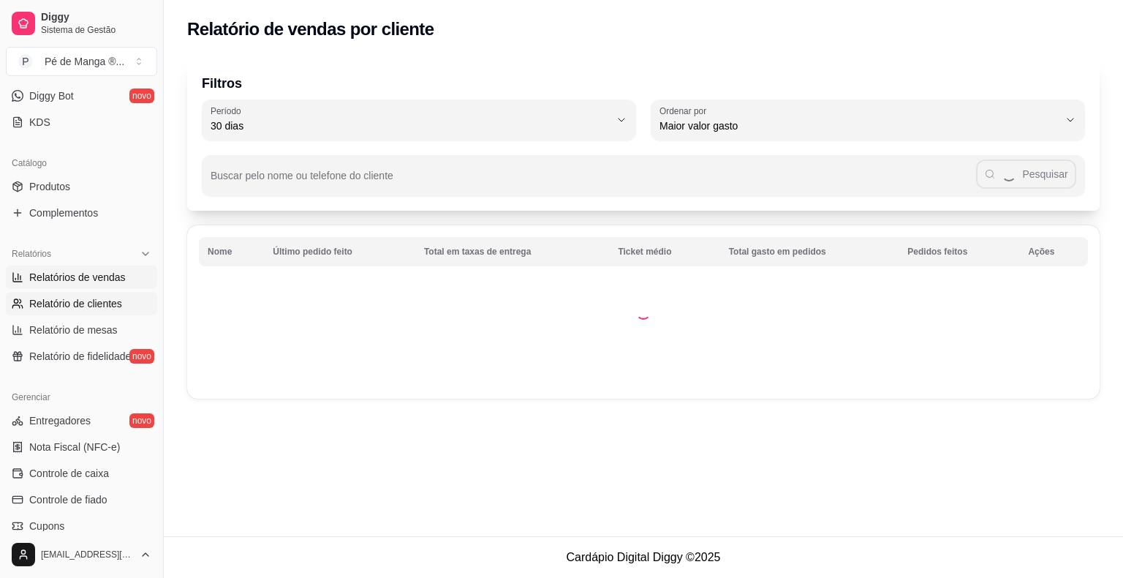
click at [91, 282] on span "Relatórios de vendas" at bounding box center [77, 277] width 97 height 15
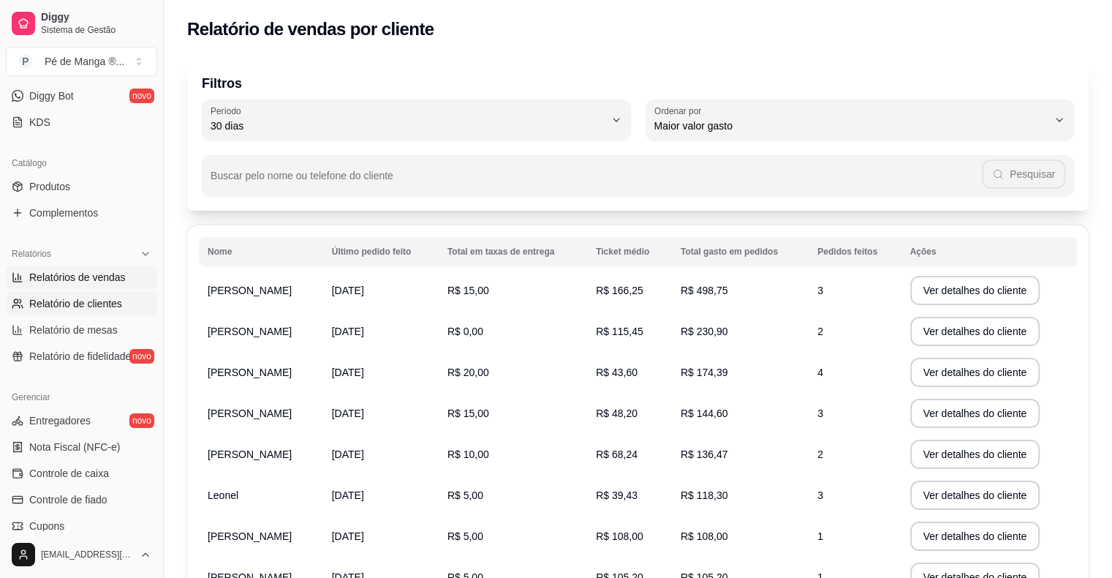
select select "ALL"
select select "0"
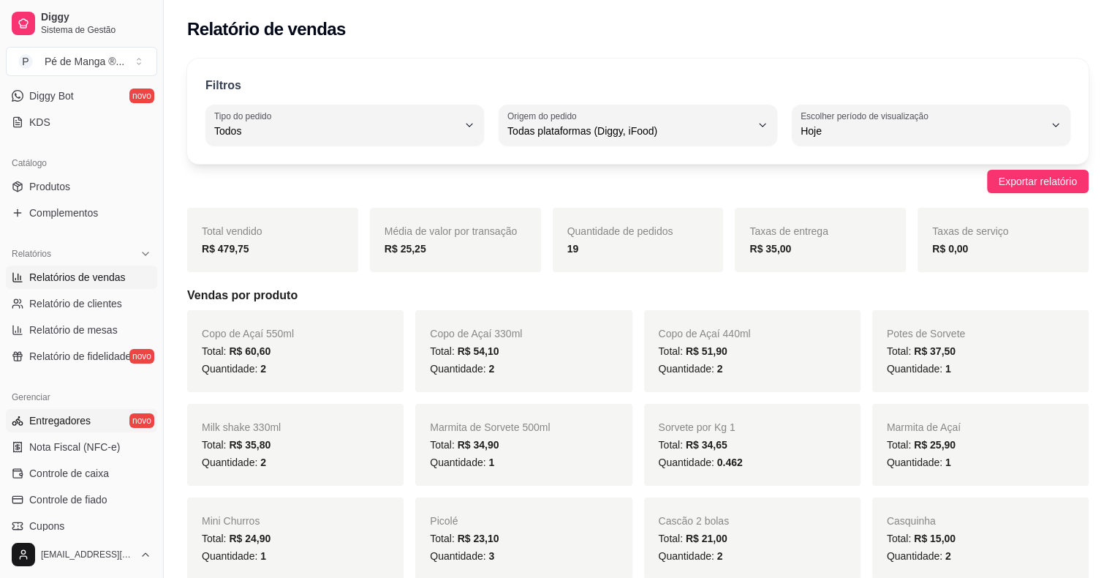
click at [107, 415] on link "Entregadores novo" at bounding box center [81, 420] width 151 height 23
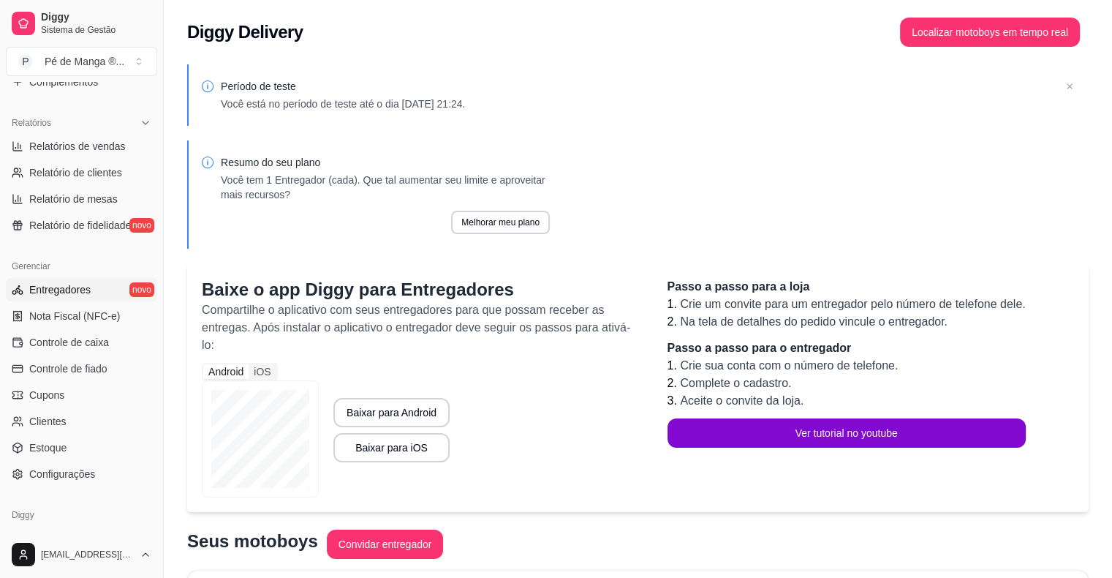
scroll to position [439, 0]
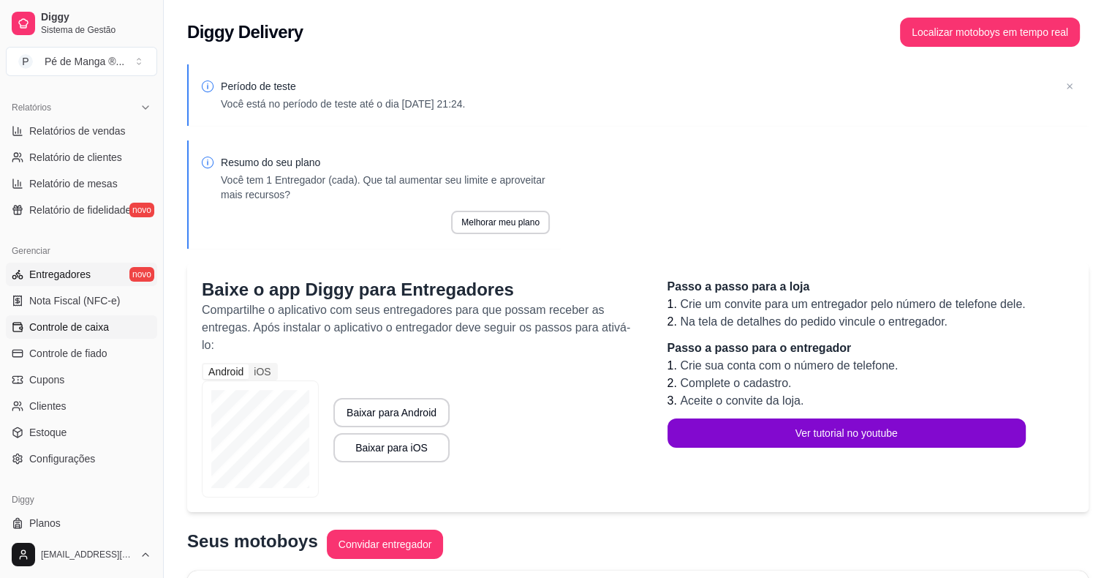
click at [73, 333] on link "Controle de caixa" at bounding box center [81, 326] width 151 height 23
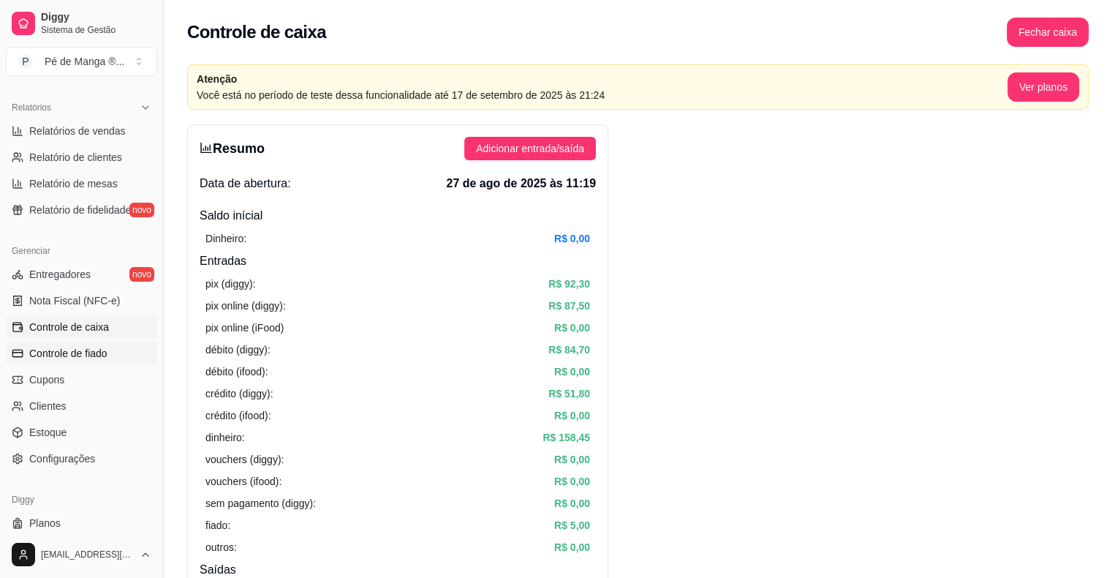
click at [78, 361] on link "Controle de fiado" at bounding box center [81, 353] width 151 height 23
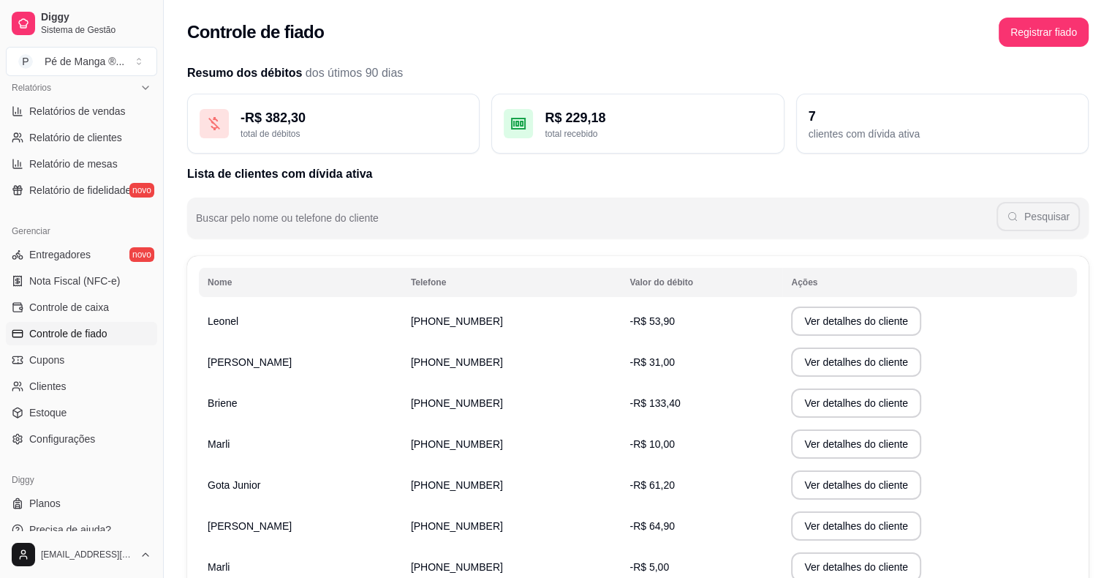
scroll to position [474, 0]
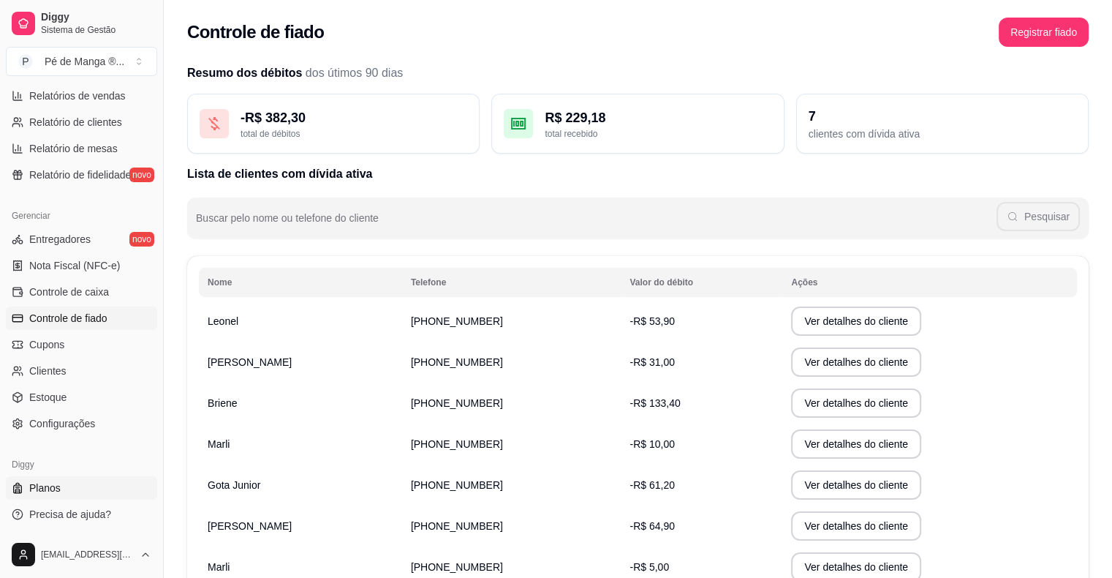
click at [120, 486] on link "Planos" at bounding box center [81, 487] width 151 height 23
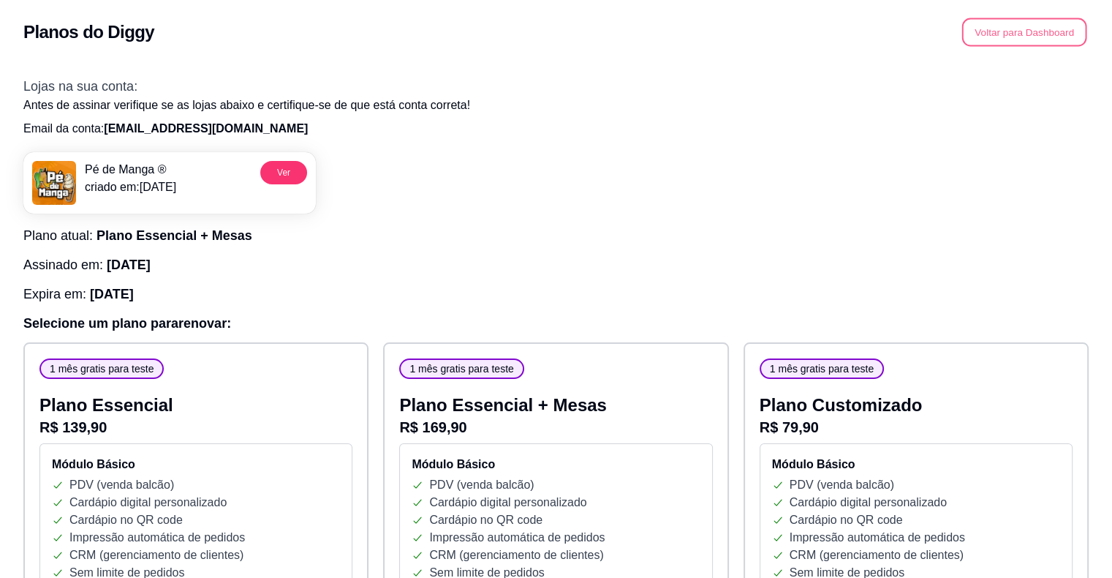
click at [1018, 31] on button "Voltar para Dashboard" at bounding box center [1024, 32] width 125 height 29
